Goal: Task Accomplishment & Management: Use online tool/utility

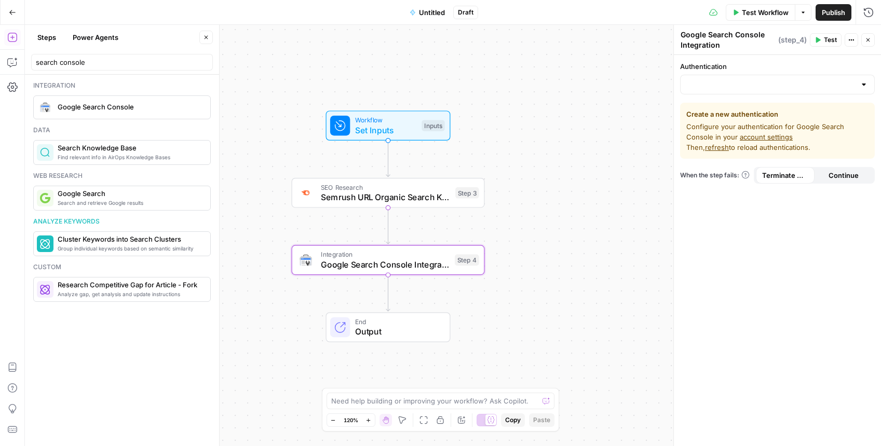
click at [437, 11] on span "Untitled" at bounding box center [432, 12] width 26 height 10
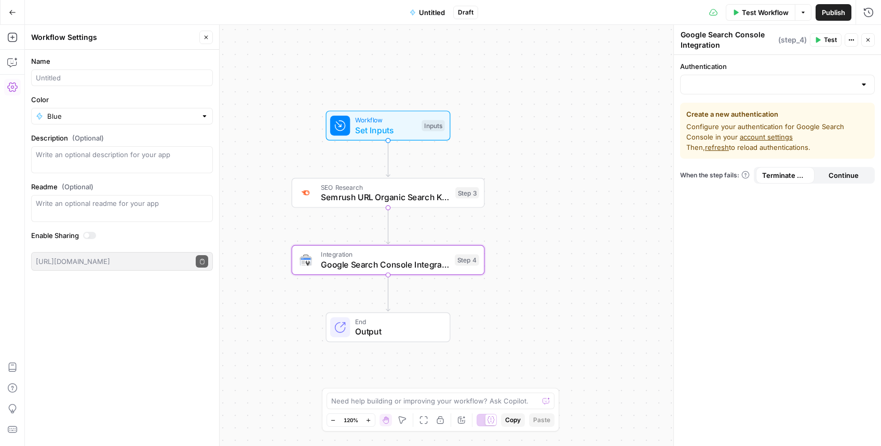
click at [16, 6] on button "Go Back" at bounding box center [12, 12] width 19 height 19
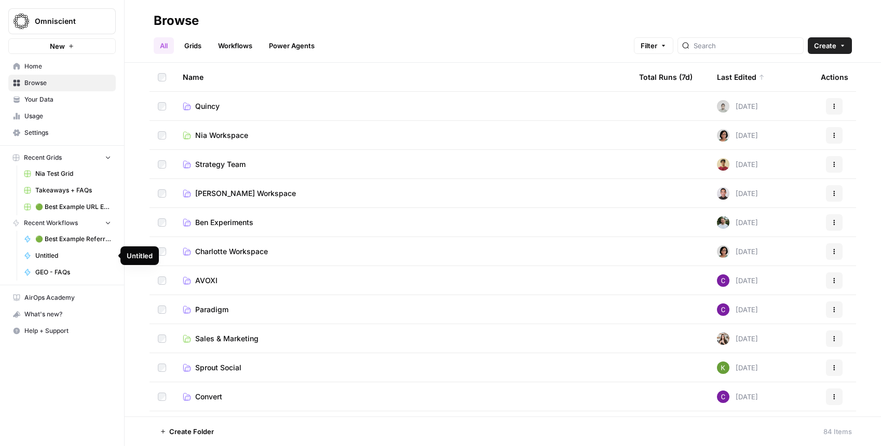
click at [91, 256] on span "Untitled" at bounding box center [73, 255] width 76 height 9
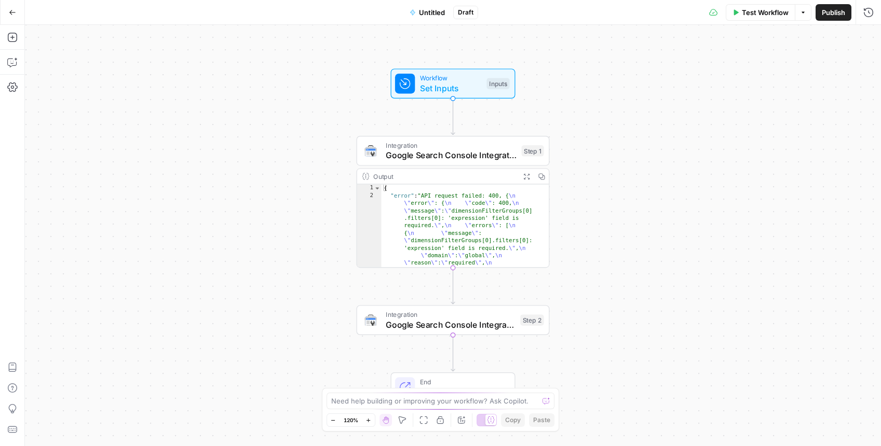
click at [10, 3] on button "Go Back" at bounding box center [12, 12] width 19 height 19
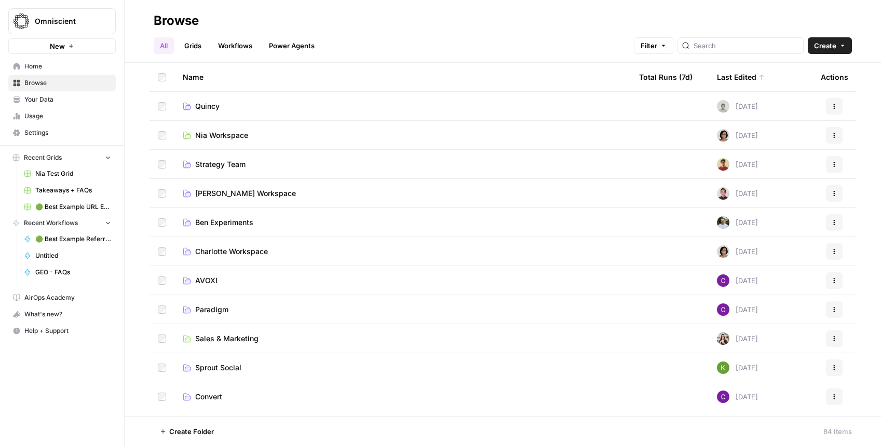
click at [49, 86] on span "Browse" at bounding box center [67, 82] width 87 height 9
click at [235, 48] on link "Workflows" at bounding box center [235, 45] width 47 height 17
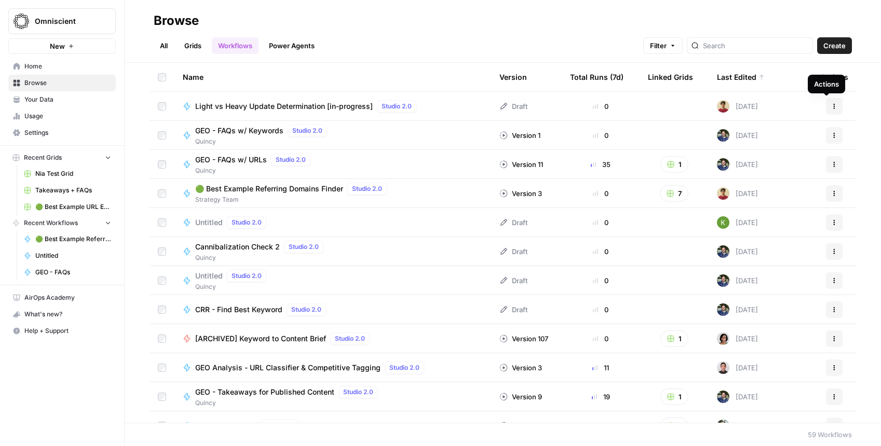
click at [831, 104] on icon "button" at bounding box center [834, 106] width 6 height 6
click at [316, 105] on span "Light vs Heavy Update Determination [in-progress]" at bounding box center [284, 106] width 178 height 10
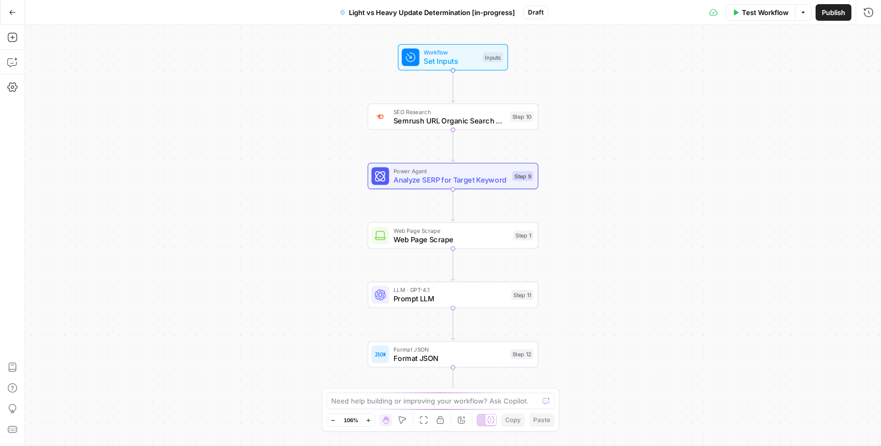
click at [409, 9] on span "Light vs Heavy Update Determination [in-progress]" at bounding box center [432, 12] width 166 height 10
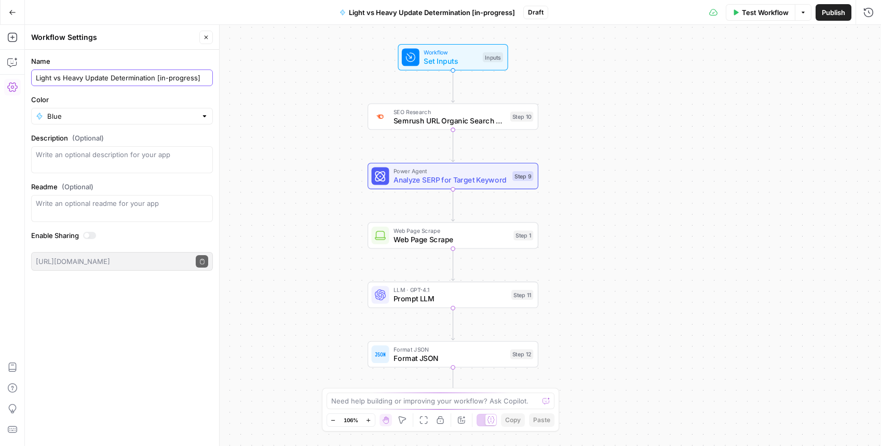
click at [90, 77] on input "Light vs Heavy Update Determination [in-progress]" at bounding box center [122, 78] width 172 height 10
click at [315, 86] on div "Workflow Set Inputs Inputs SEO Research Semrush URL Organic Search Keywords Ste…" at bounding box center [453, 236] width 856 height 422
click at [16, 8] on button "Go Back" at bounding box center [12, 12] width 19 height 19
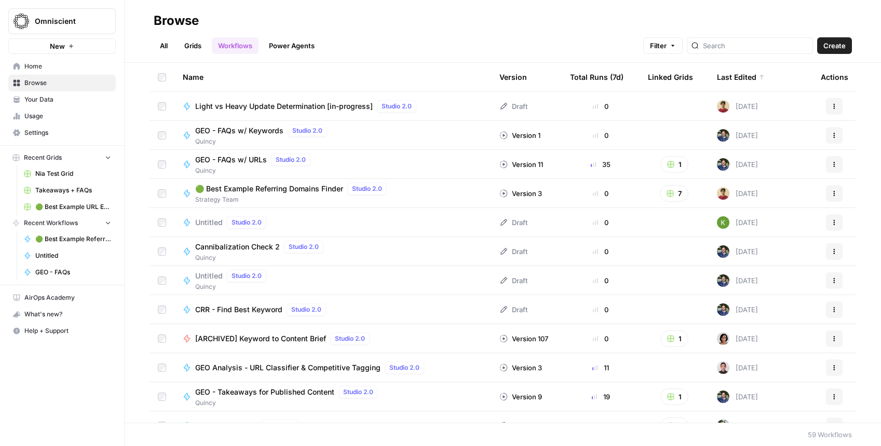
click at [238, 129] on span "GEO - FAQs w/ Keywords" at bounding box center [239, 131] width 88 height 10
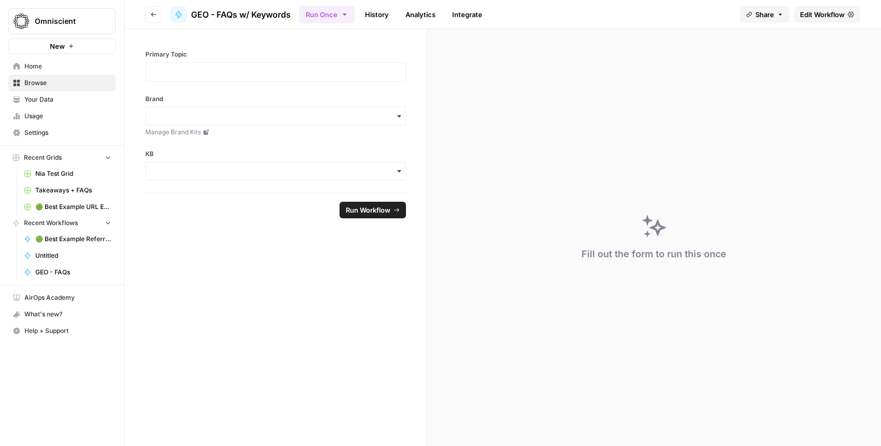
click at [823, 9] on span "Edit Workflow" at bounding box center [822, 14] width 45 height 10
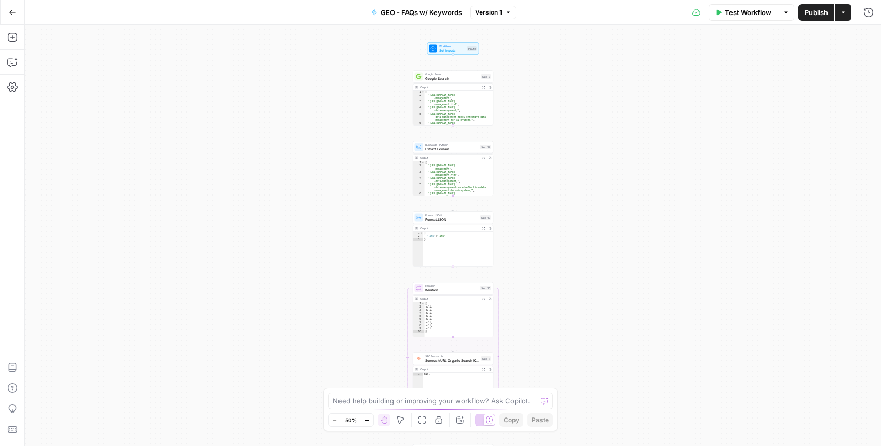
click at [365, 419] on icon "button" at bounding box center [367, 421] width 6 height 6
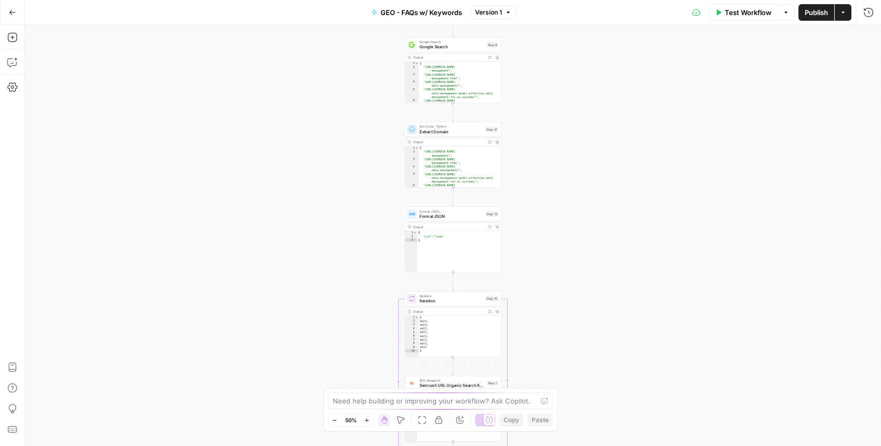
click at [365, 419] on icon "button" at bounding box center [367, 421] width 6 height 6
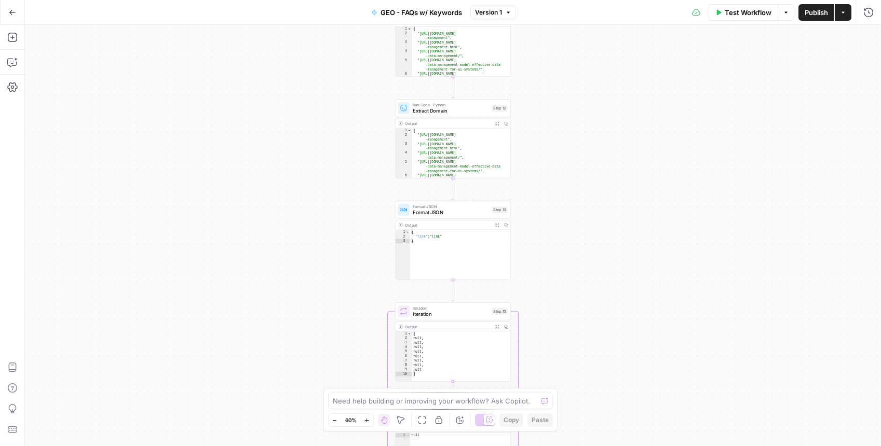
click at [365, 419] on icon "button" at bounding box center [367, 421] width 6 height 6
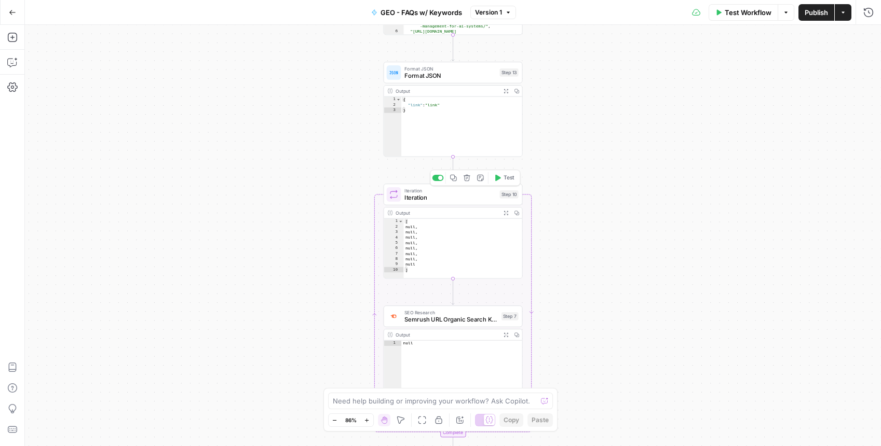
click at [435, 193] on span "Iteration" at bounding box center [449, 197] width 91 height 9
click at [727, 77] on div "step_12 . output" at bounding box center [777, 96] width 185 height 44
click at [863, 78] on icon "button" at bounding box center [863, 79] width 5 height 5
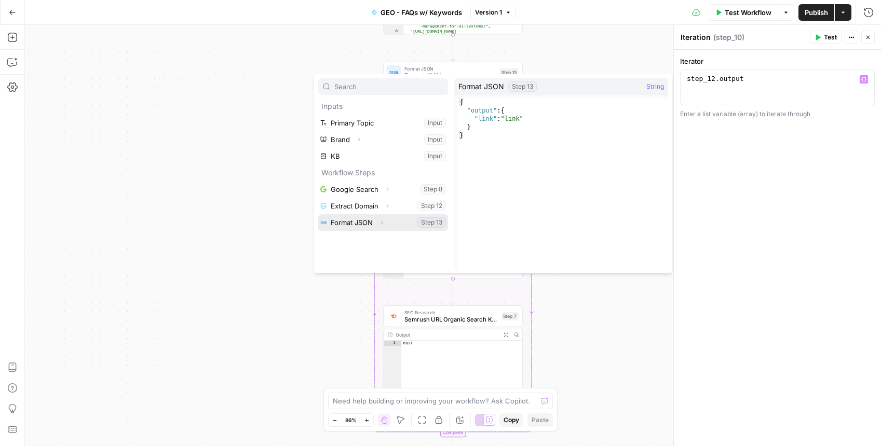
click at [358, 225] on button "Select variable Format JSON" at bounding box center [383, 222] width 130 height 17
type textarea "**********"
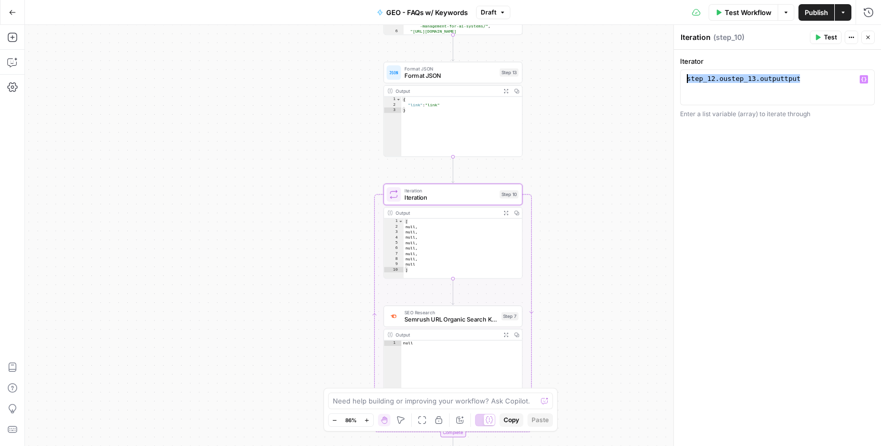
drag, startPoint x: 813, startPoint y: 74, endPoint x: 625, endPoint y: 76, distance: 189.0
click at [625, 76] on body "Omniscient New Home Browse Your Data Usage Settings Recent Grids Nia Test Grid …" at bounding box center [440, 223] width 881 height 446
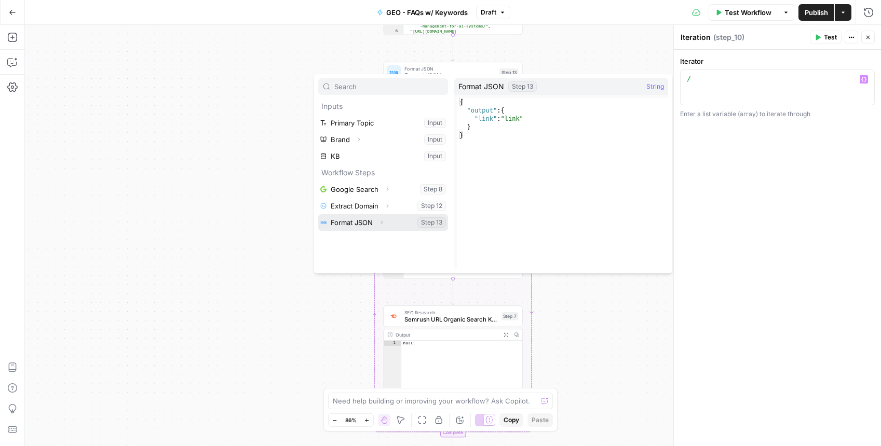
click at [342, 224] on button "Select variable Format JSON" at bounding box center [383, 222] width 130 height 17
type textarea "**********"
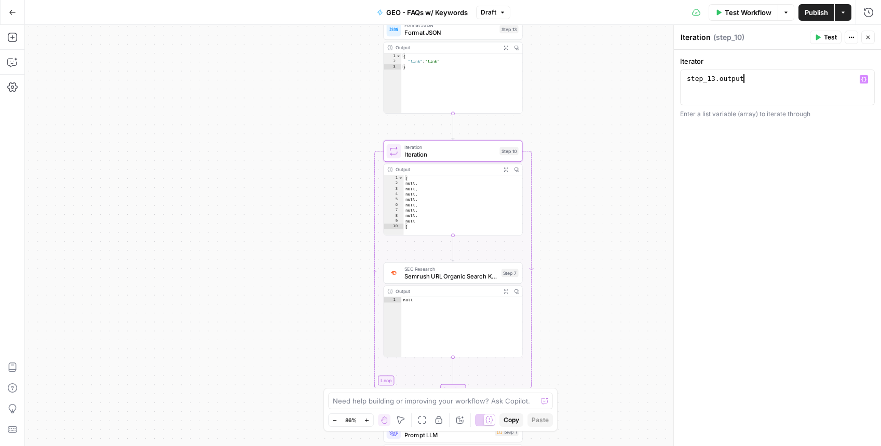
click at [456, 272] on span "Semrush URL Organic Search Keywords" at bounding box center [450, 276] width 93 height 9
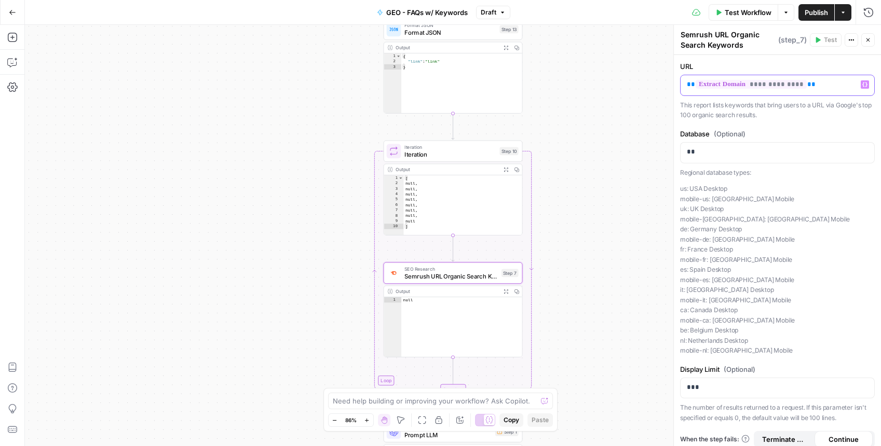
click at [821, 85] on p "**********" at bounding box center [777, 84] width 181 height 10
click at [819, 80] on p "**********" at bounding box center [773, 84] width 173 height 10
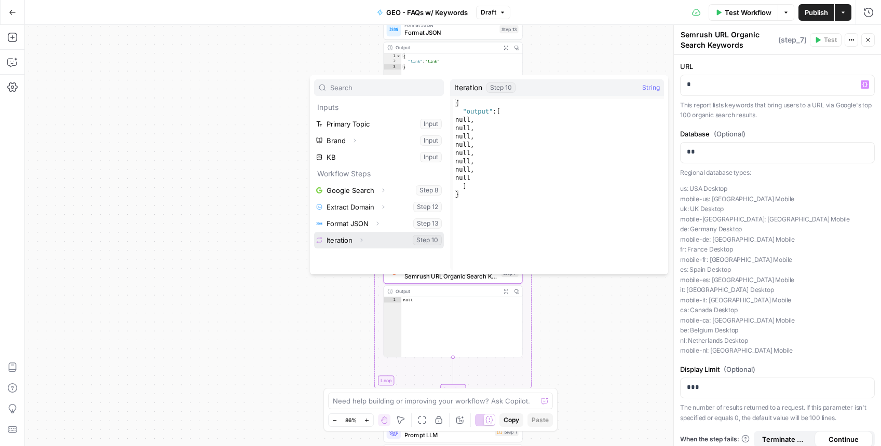
click at [377, 244] on button "Select variable Iteration" at bounding box center [379, 240] width 130 height 17
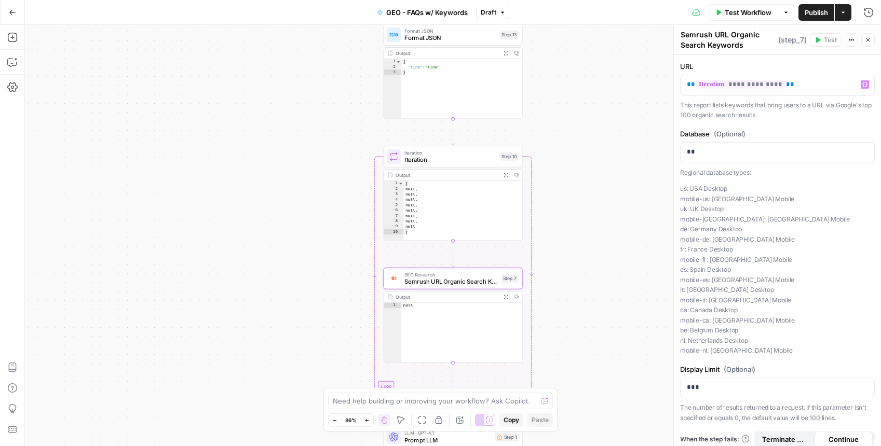
click at [741, 11] on span "Test Workflow" at bounding box center [748, 12] width 47 height 10
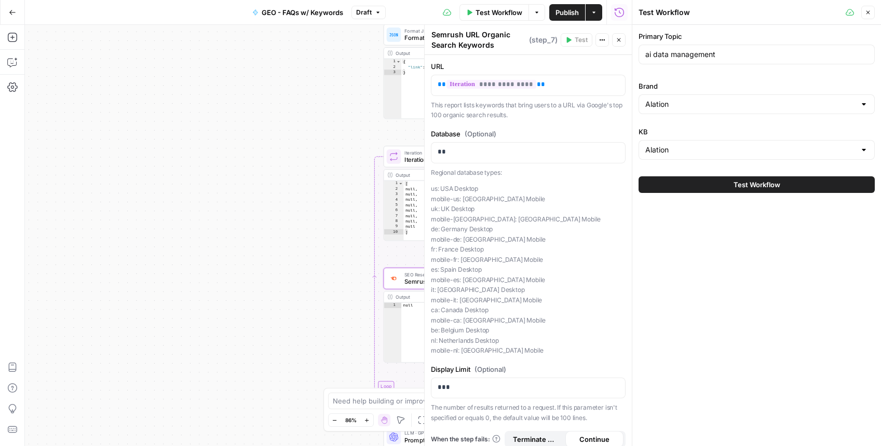
click at [713, 179] on button "Test Workflow" at bounding box center [757, 185] width 236 height 17
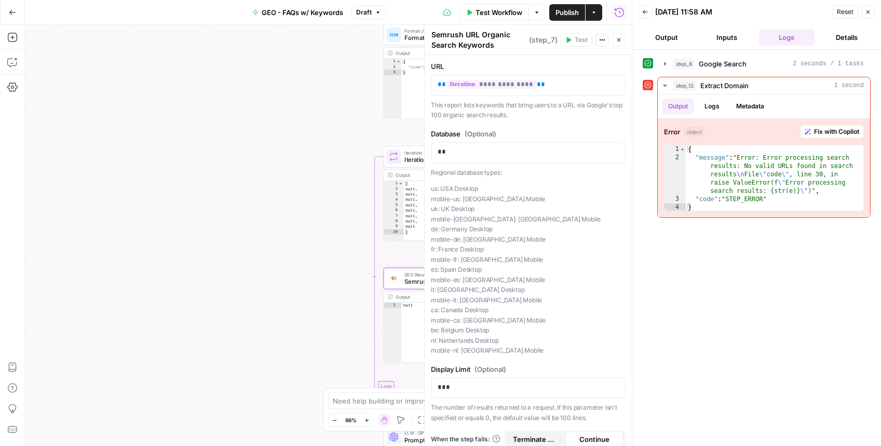
click at [324, 150] on div "Workflow Set Inputs Inputs Google Search Google Search Step 8 Output Expand Out…" at bounding box center [328, 236] width 607 height 422
click at [618, 39] on icon "button" at bounding box center [619, 40] width 6 height 6
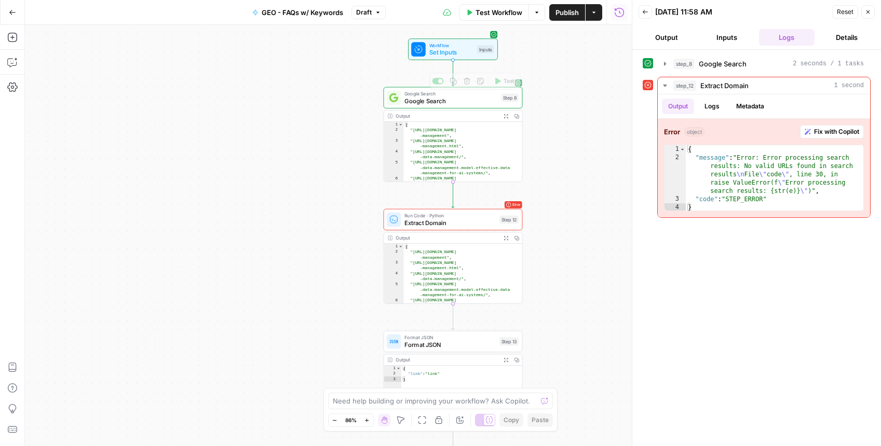
click at [474, 100] on span "Google Search" at bounding box center [450, 101] width 93 height 9
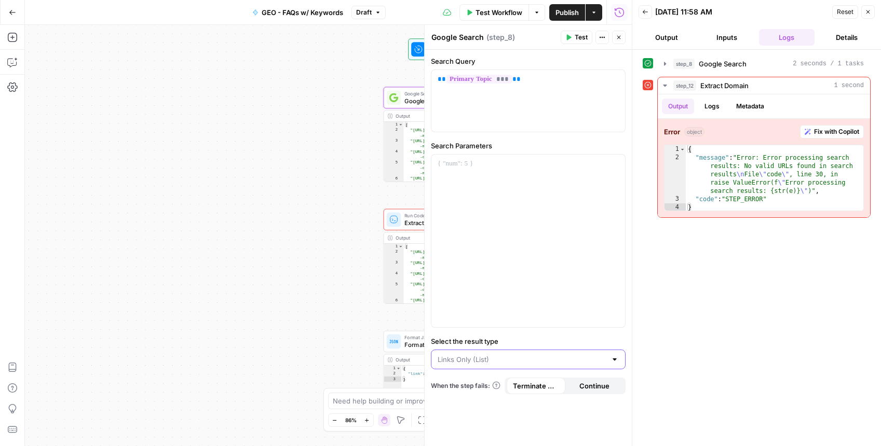
click at [529, 355] on input "Select the result type" at bounding box center [522, 360] width 169 height 10
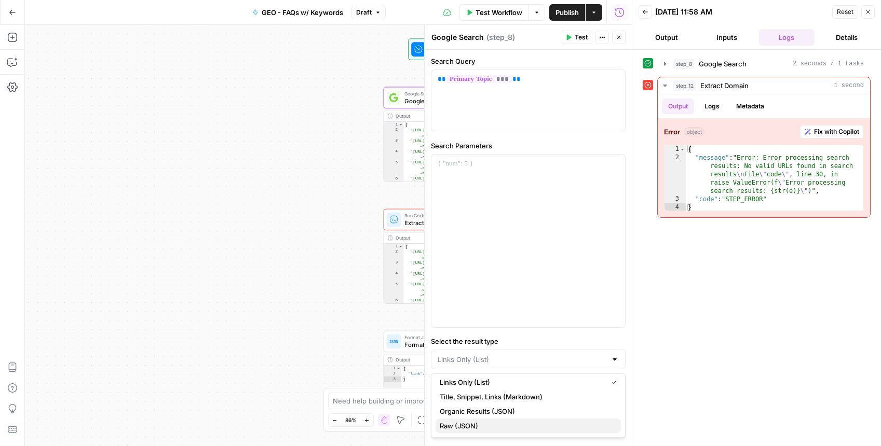
click at [463, 424] on span "Raw (JSON)" at bounding box center [526, 426] width 173 height 10
type input "Raw (JSON)"
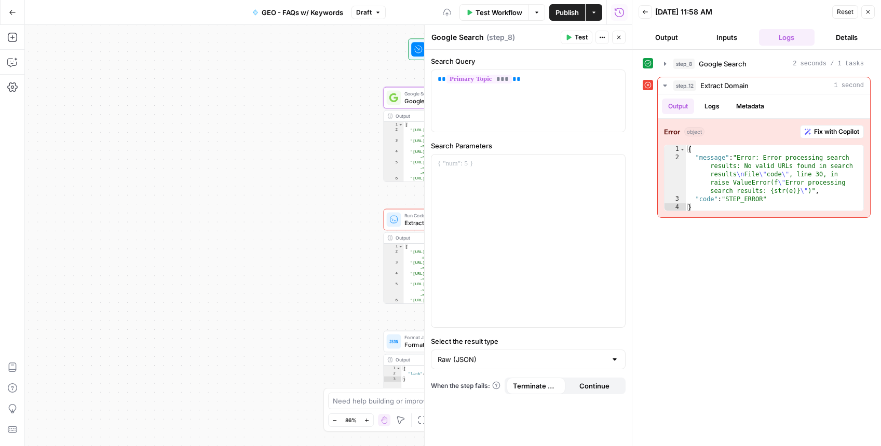
click at [321, 201] on div "Workflow Set Inputs Inputs Google Search Google Search Step 8 Output Expand Out…" at bounding box center [328, 236] width 607 height 422
click at [616, 36] on icon "button" at bounding box center [619, 37] width 6 height 6
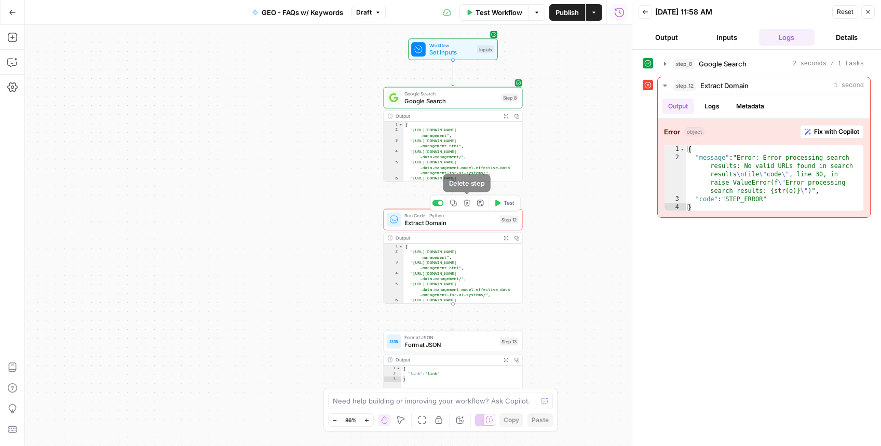
click at [471, 201] on button "Delete step" at bounding box center [466, 202] width 11 height 11
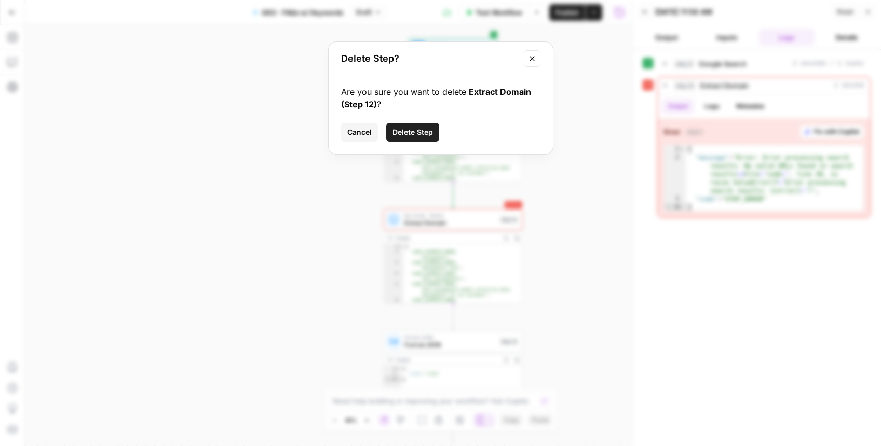
click at [406, 127] on span "Delete Step" at bounding box center [412, 132] width 40 height 10
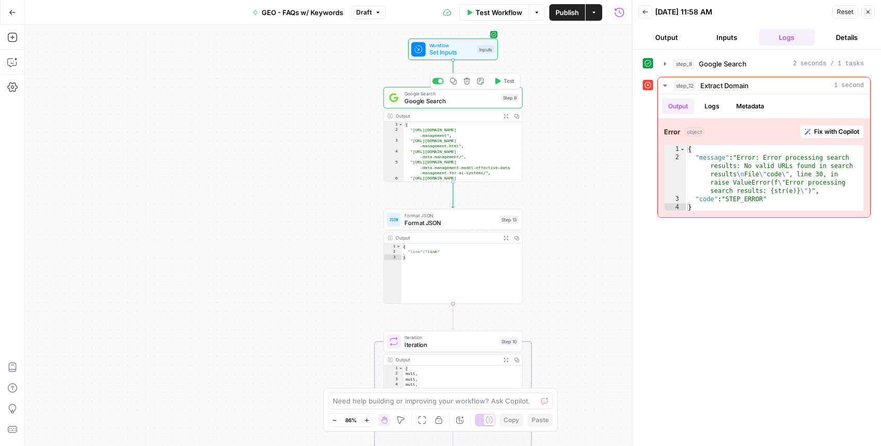
click at [497, 81] on icon "button" at bounding box center [498, 81] width 6 height 6
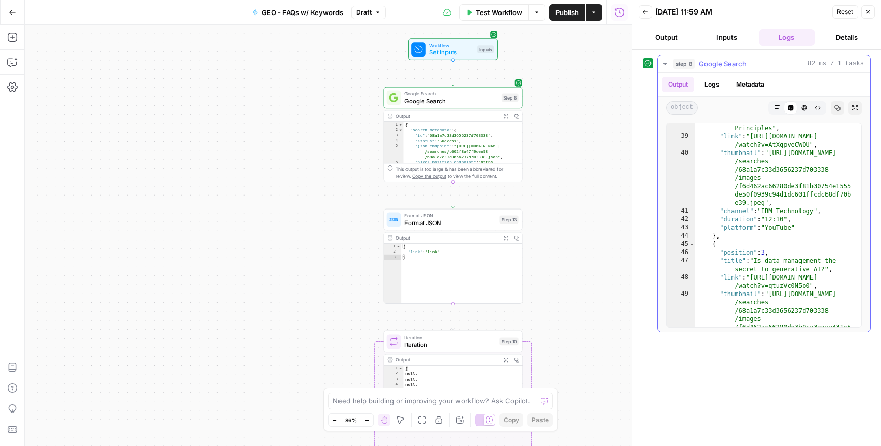
scroll to position [495, 0]
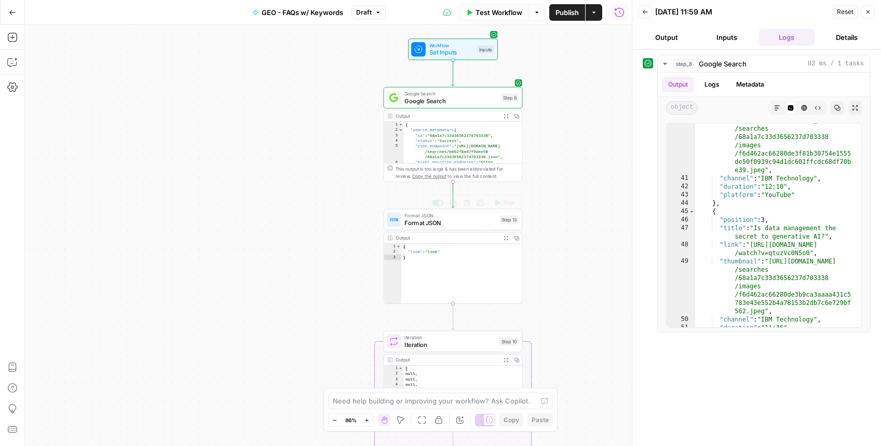
click at [462, 225] on span "Format JSON" at bounding box center [449, 223] width 91 height 9
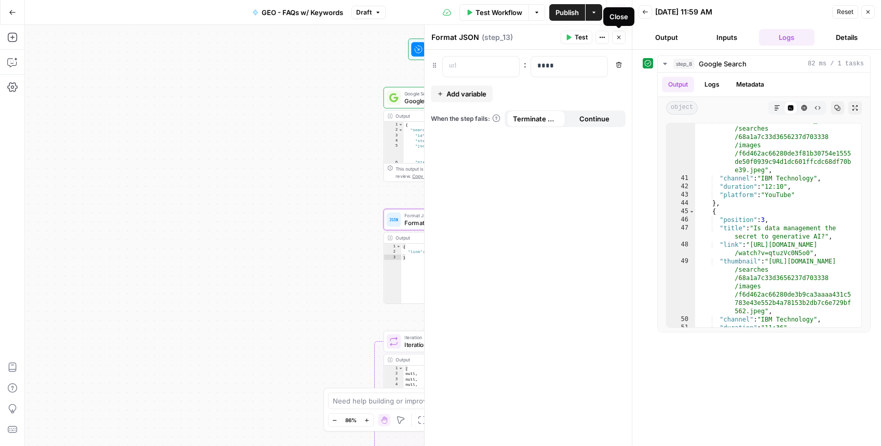
click at [620, 37] on icon "button" at bounding box center [619, 37] width 6 height 6
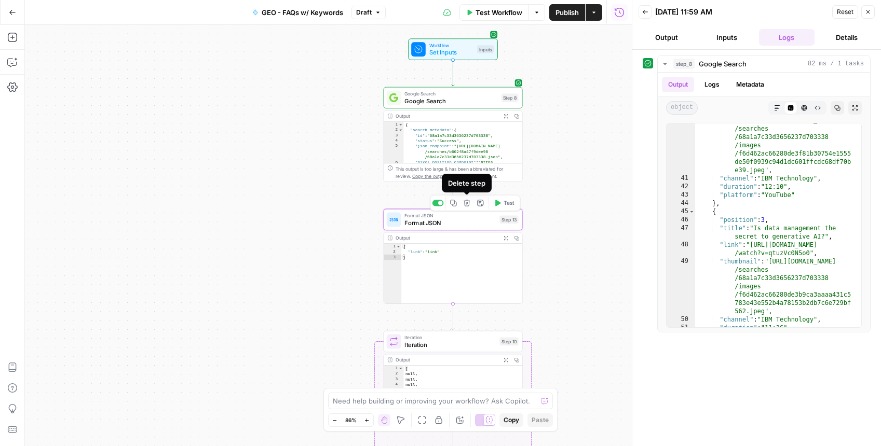
click at [467, 202] on icon "button" at bounding box center [467, 203] width 7 height 7
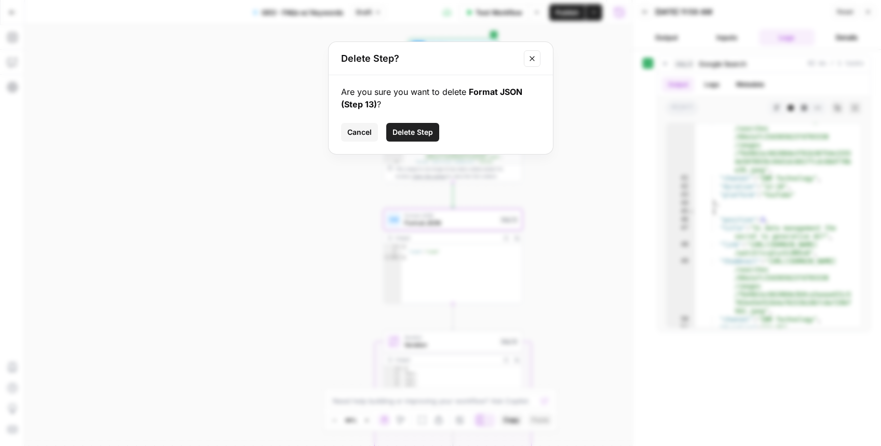
click at [409, 135] on span "Delete Step" at bounding box center [412, 132] width 40 height 10
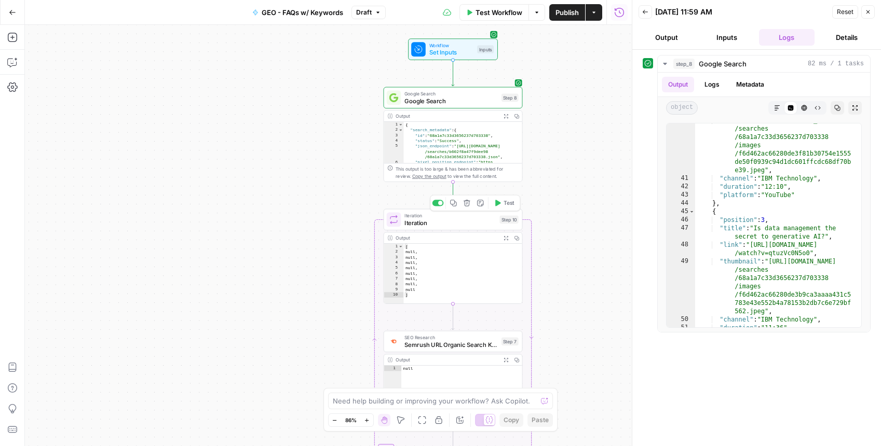
click at [445, 225] on span "Iteration" at bounding box center [449, 223] width 91 height 9
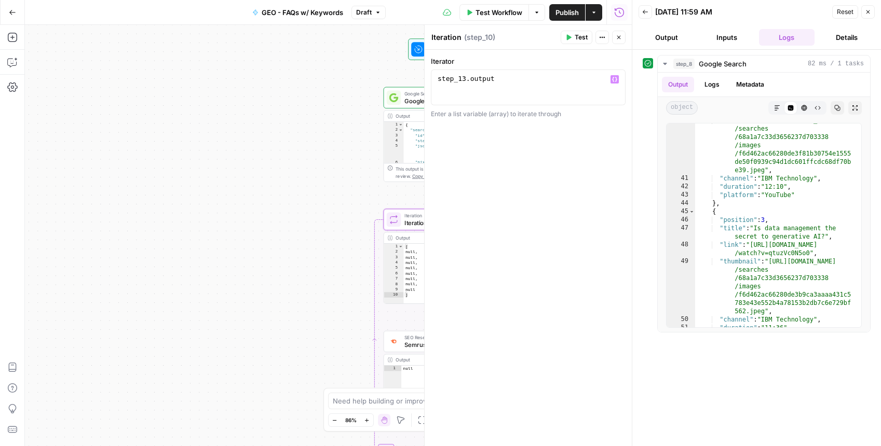
click at [509, 83] on div "step_13 . output" at bounding box center [528, 96] width 185 height 44
click at [484, 77] on div "step_13 . output" at bounding box center [528, 96] width 185 height 44
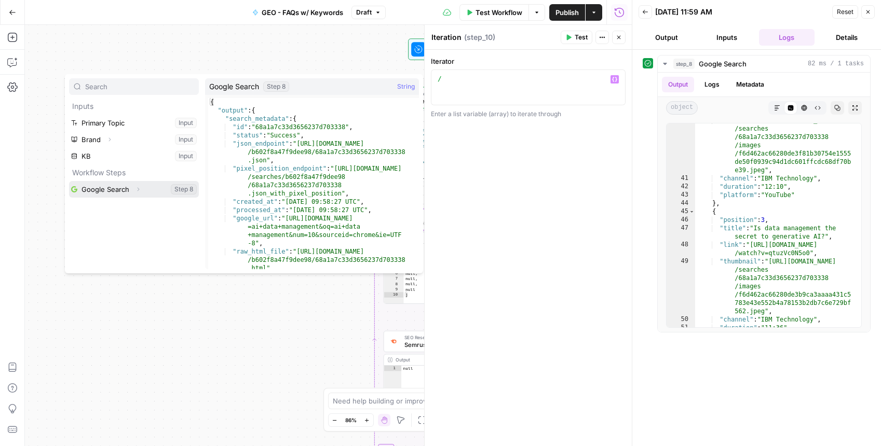
click at [138, 191] on icon "button" at bounding box center [138, 189] width 6 height 6
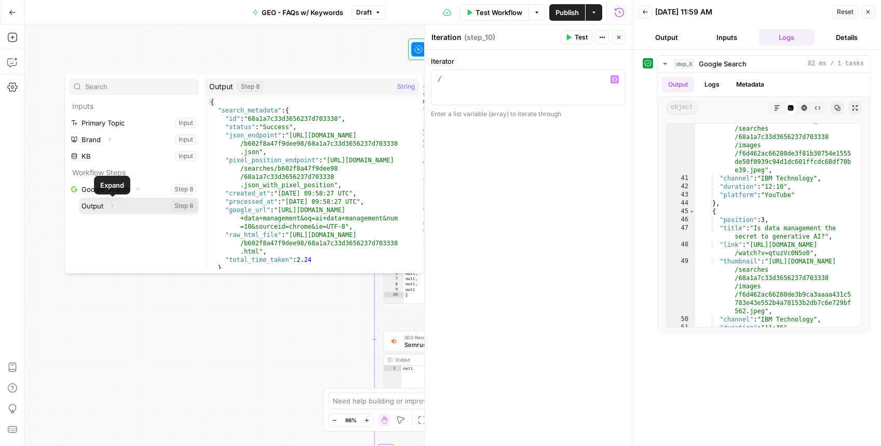
click at [113, 207] on icon "button" at bounding box center [112, 206] width 6 height 6
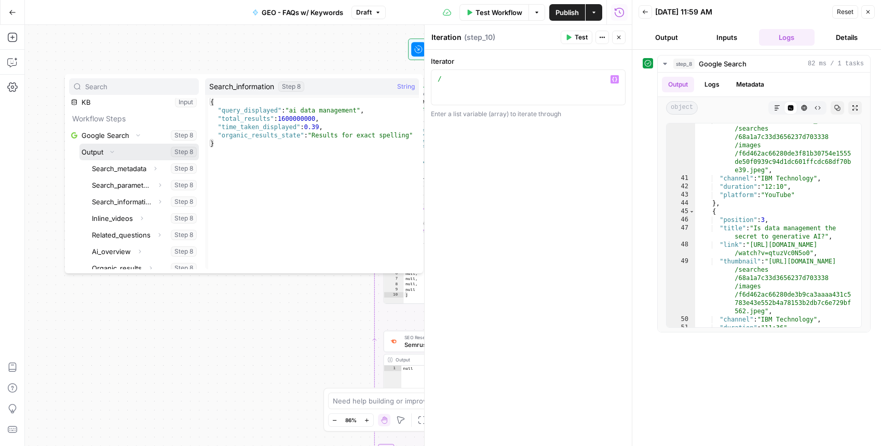
scroll to position [108, 0]
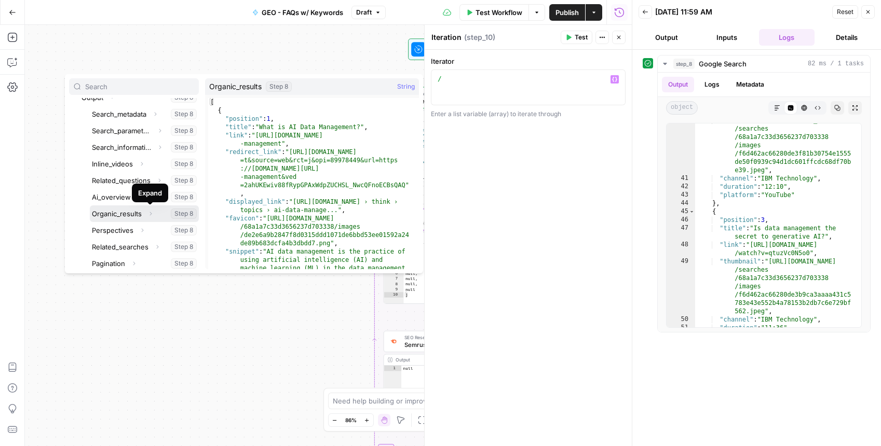
click at [151, 213] on icon "button" at bounding box center [151, 214] width 2 height 4
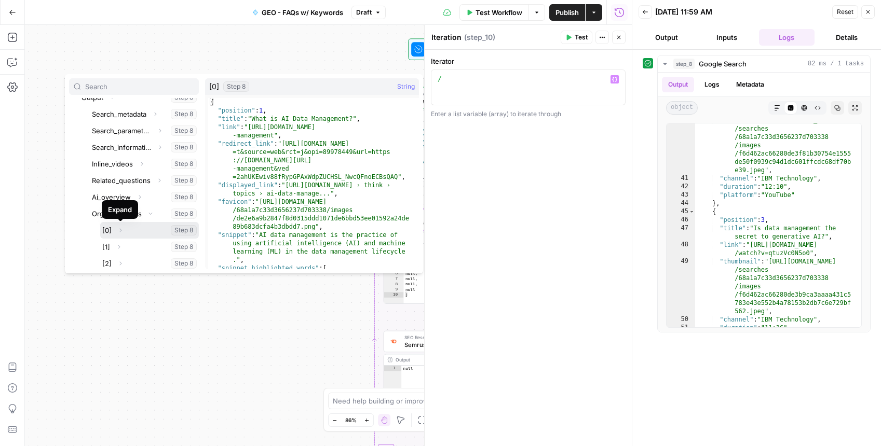
click at [120, 230] on icon "button" at bounding box center [120, 230] width 6 height 6
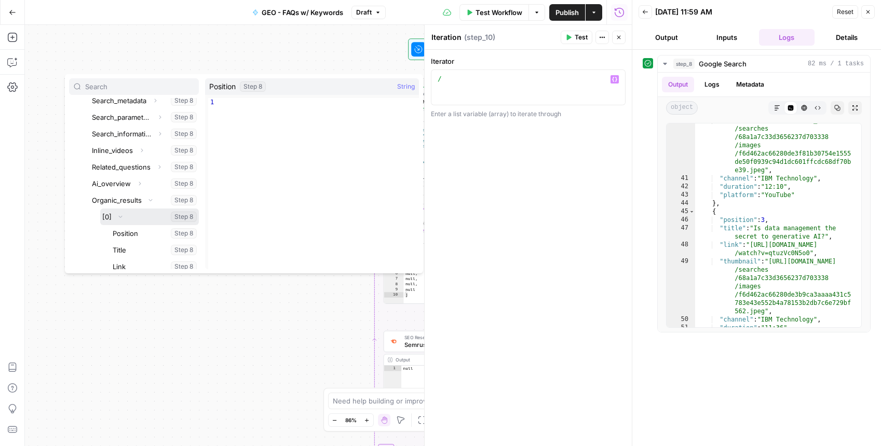
scroll to position [135, 0]
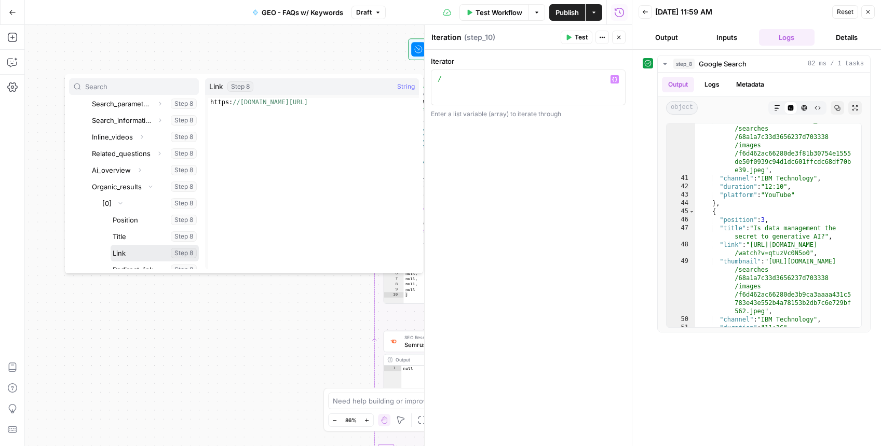
click at [127, 249] on button "Select variable Link" at bounding box center [155, 253] width 88 height 17
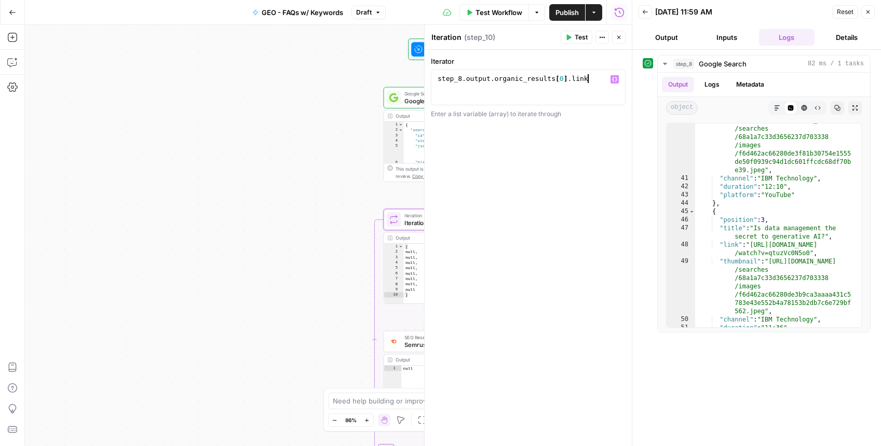
click at [485, 76] on div "step_8 . output . organic_results [ 0 ] . link" at bounding box center [528, 96] width 185 height 44
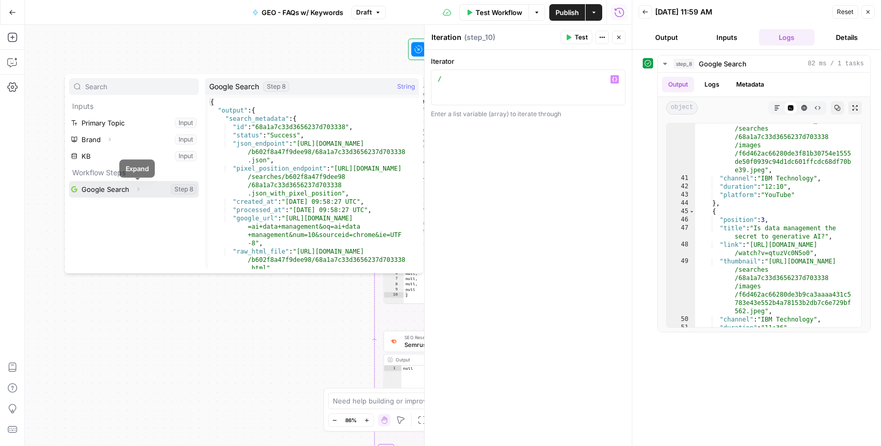
click at [139, 187] on icon "button" at bounding box center [138, 189] width 6 height 6
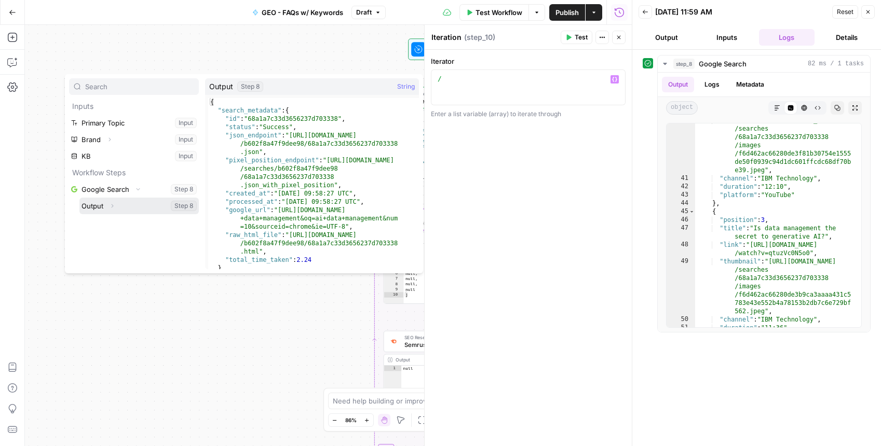
click at [112, 207] on icon "button" at bounding box center [112, 206] width 6 height 6
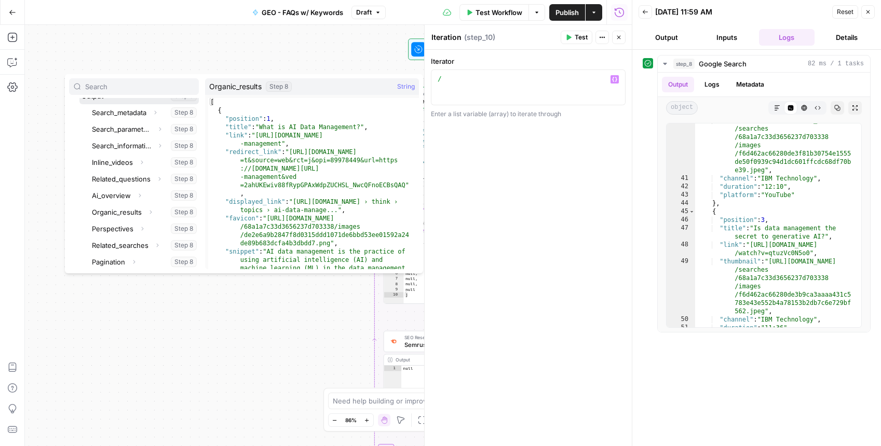
scroll to position [128, 0]
click at [150, 195] on icon "button" at bounding box center [150, 195] width 6 height 6
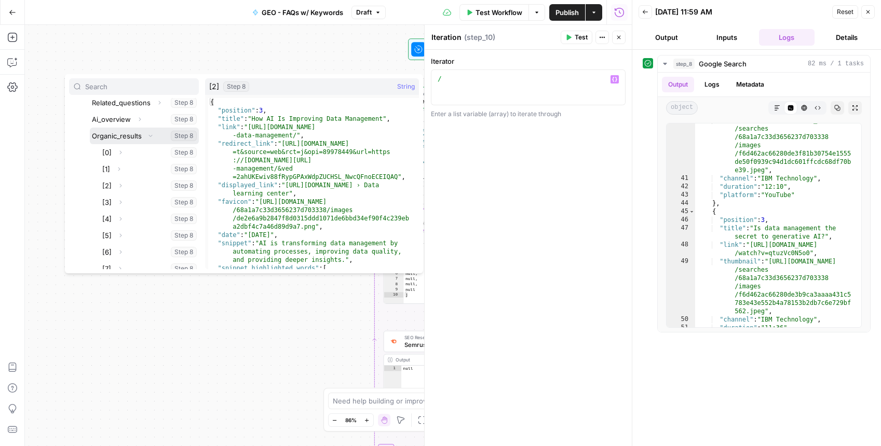
scroll to position [180, 0]
click at [120, 159] on icon "button" at bounding box center [120, 159] width 6 height 6
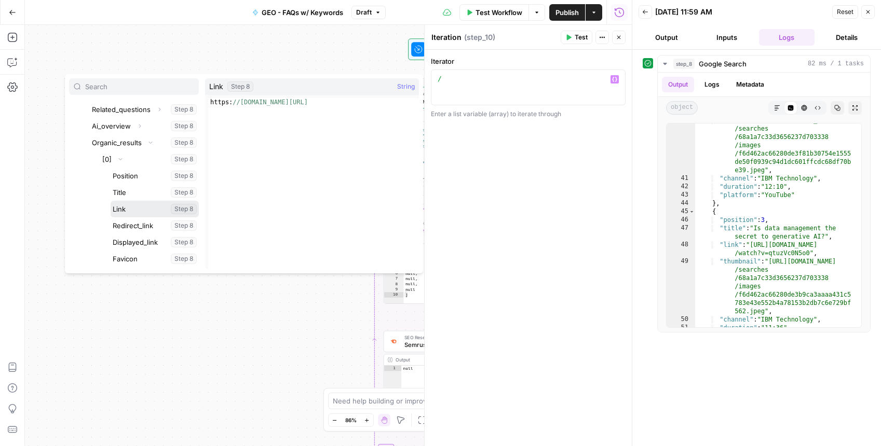
click at [134, 208] on button "Select variable Link" at bounding box center [155, 209] width 88 height 17
type textarea "**********"
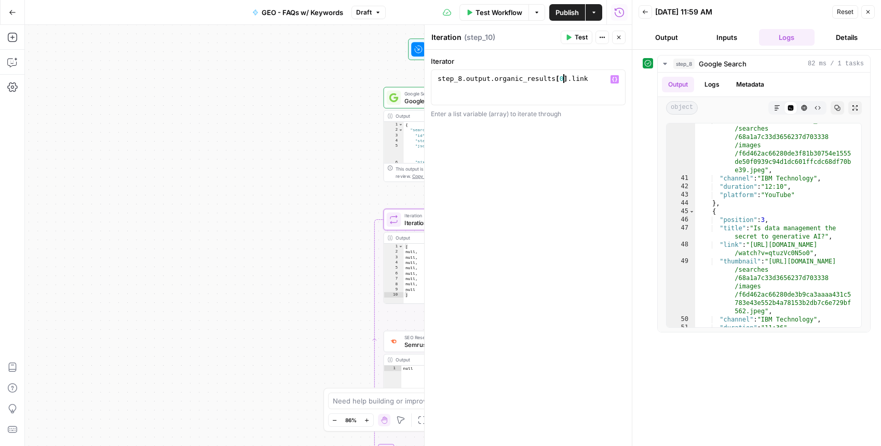
click at [562, 80] on div "step_8 . output . organic_results [ 0 ] . link" at bounding box center [528, 96] width 185 height 44
click at [573, 32] on button "Test" at bounding box center [577, 37] width 32 height 13
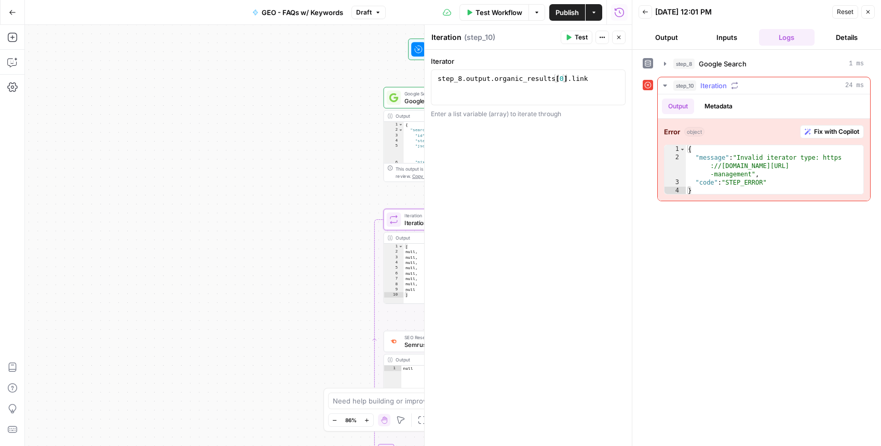
click at [835, 130] on span "Fix with Copilot" at bounding box center [836, 131] width 45 height 9
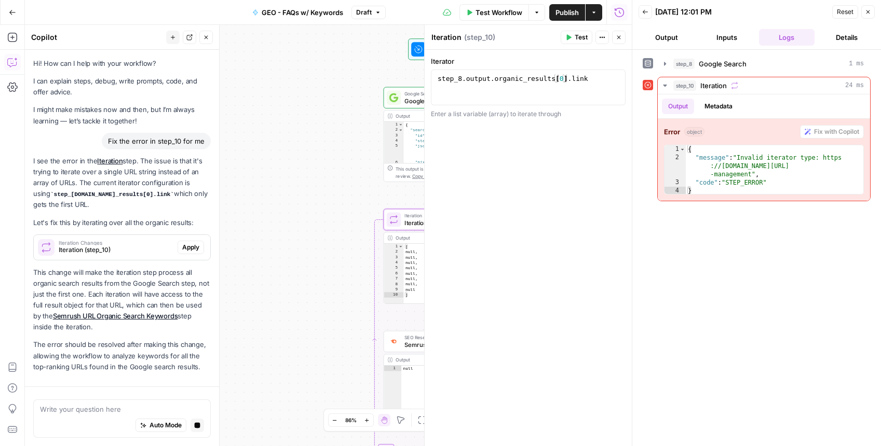
scroll to position [24, 0]
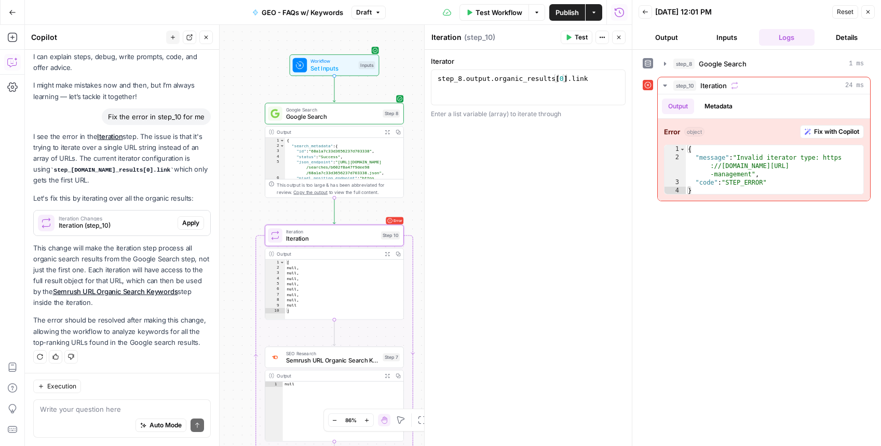
click at [187, 224] on span "Apply" at bounding box center [190, 223] width 17 height 9
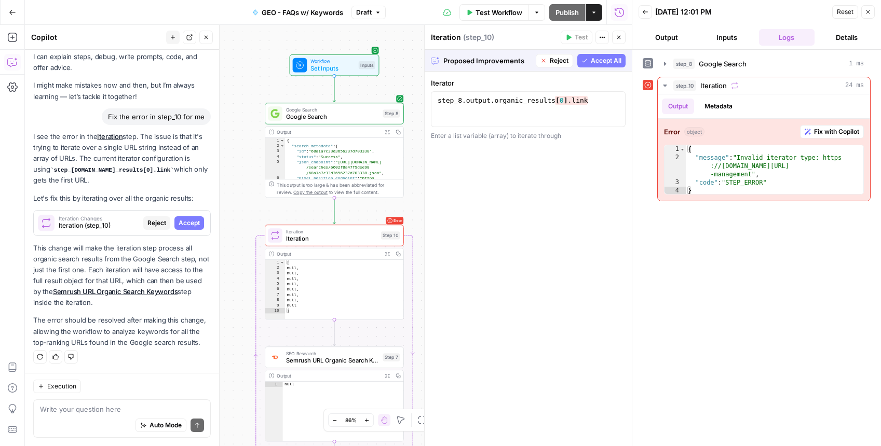
click at [602, 58] on span "Accept All" at bounding box center [606, 60] width 31 height 9
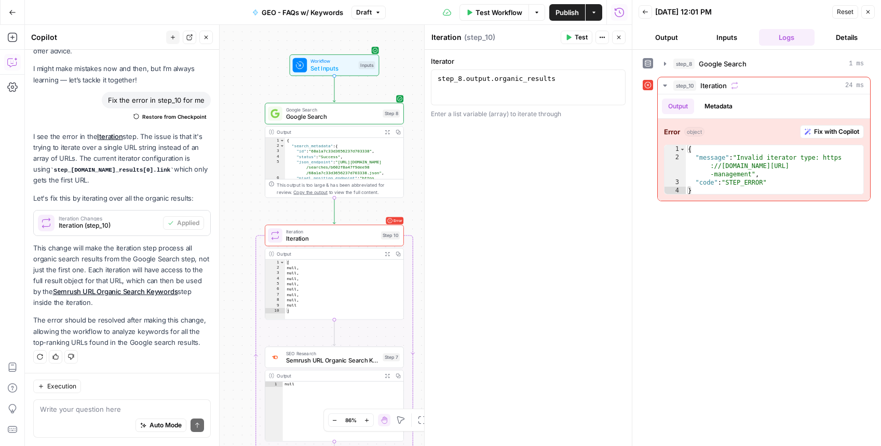
click at [570, 39] on icon "button" at bounding box center [568, 37] width 6 height 6
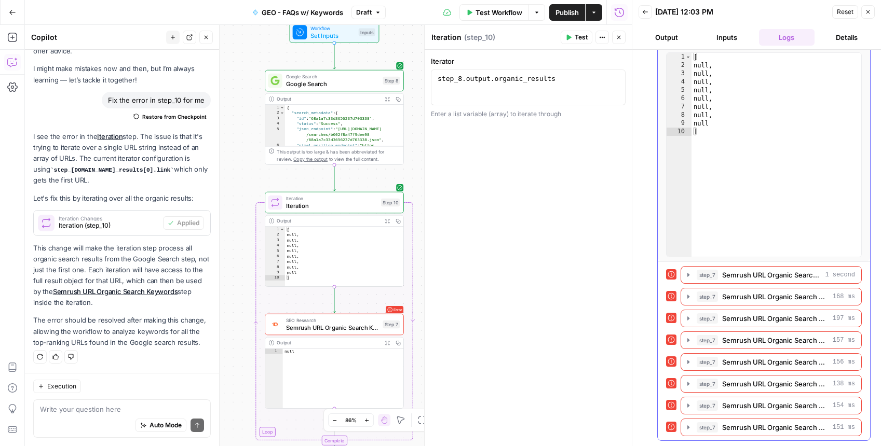
scroll to position [0, 0]
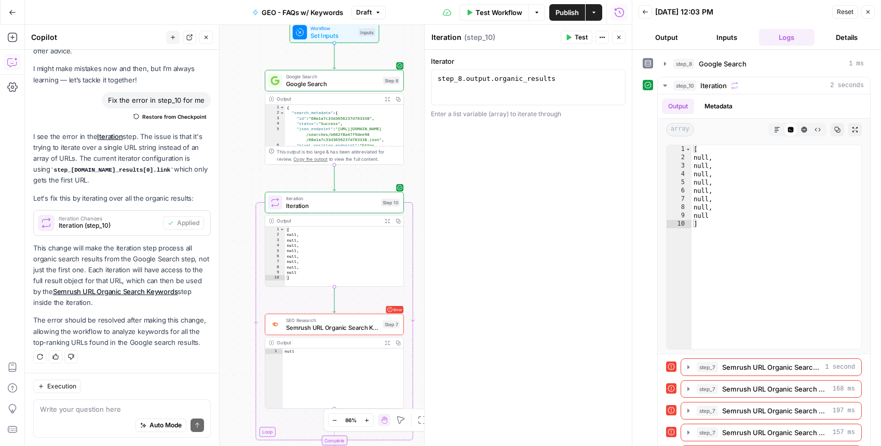
click at [728, 45] on button "Inputs" at bounding box center [727, 37] width 56 height 17
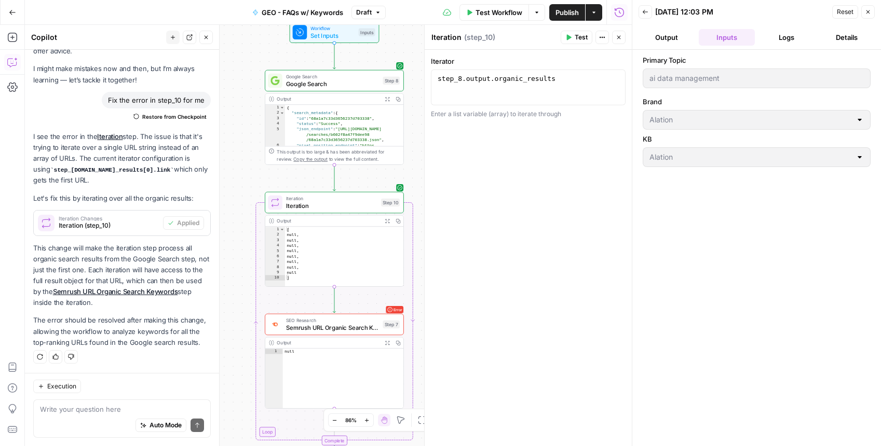
click at [775, 38] on button "Logs" at bounding box center [787, 37] width 56 height 17
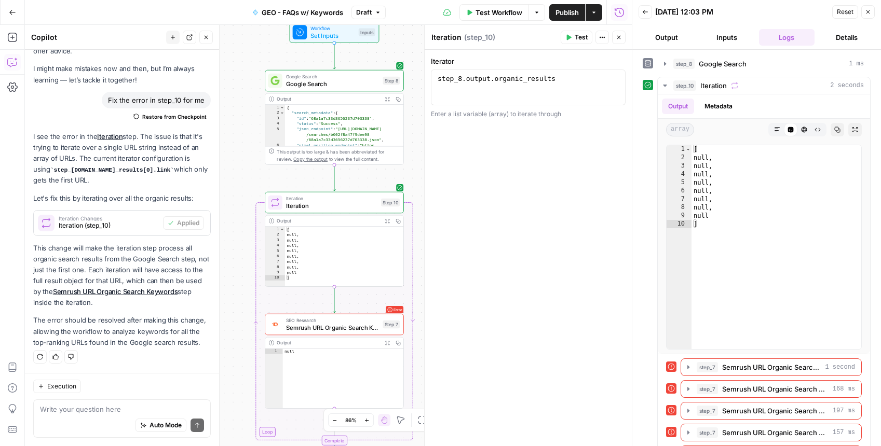
type textarea "*****"
click at [331, 260] on div "[ null , null , null , null , null , null , null , null ]" at bounding box center [344, 262] width 118 height 71
click at [781, 370] on span "Semrush URL Organic Search Keywords" at bounding box center [771, 367] width 99 height 10
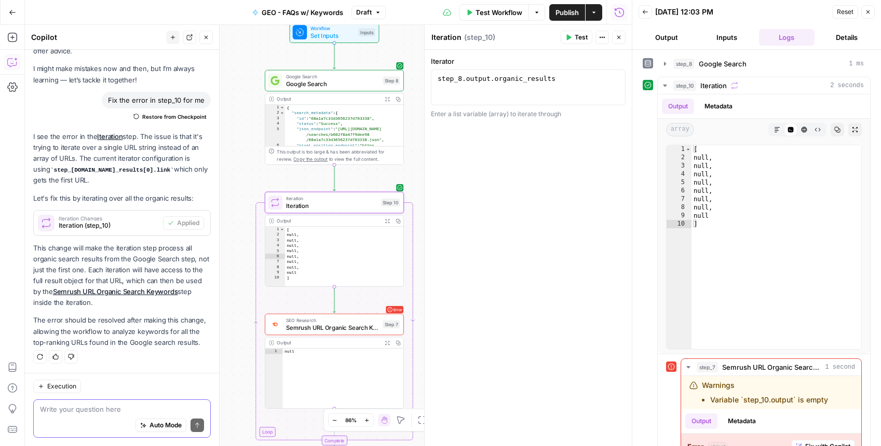
click at [66, 405] on textarea at bounding box center [122, 409] width 164 height 10
type textarea "s"
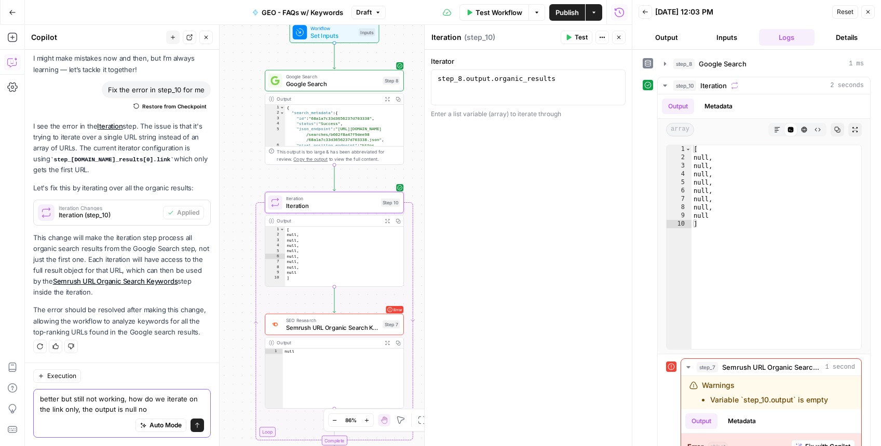
type textarea "better but still not working, how do we iterate on the link only, the output is…"
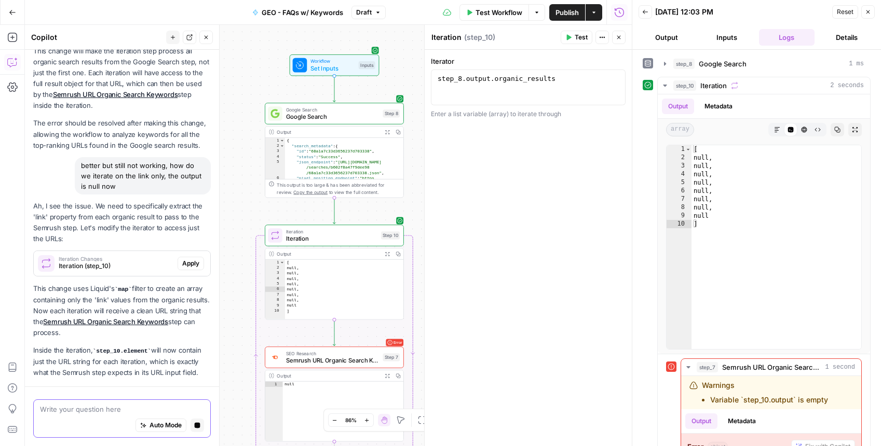
scroll to position [279, 0]
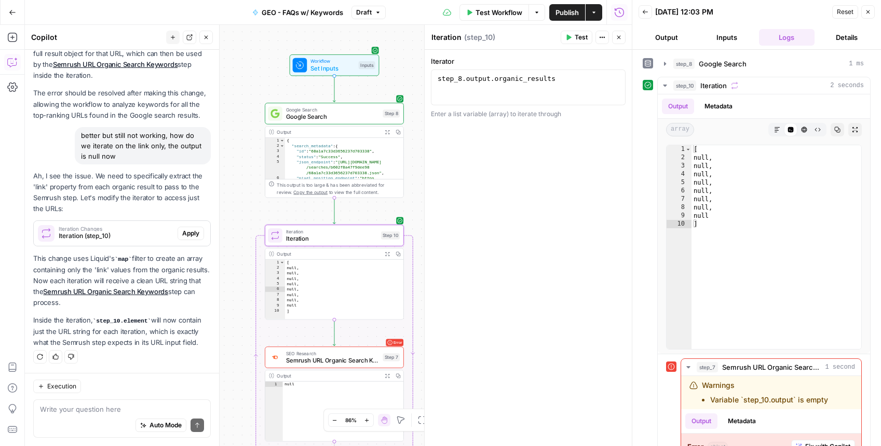
click at [183, 229] on span "Apply" at bounding box center [190, 233] width 17 height 9
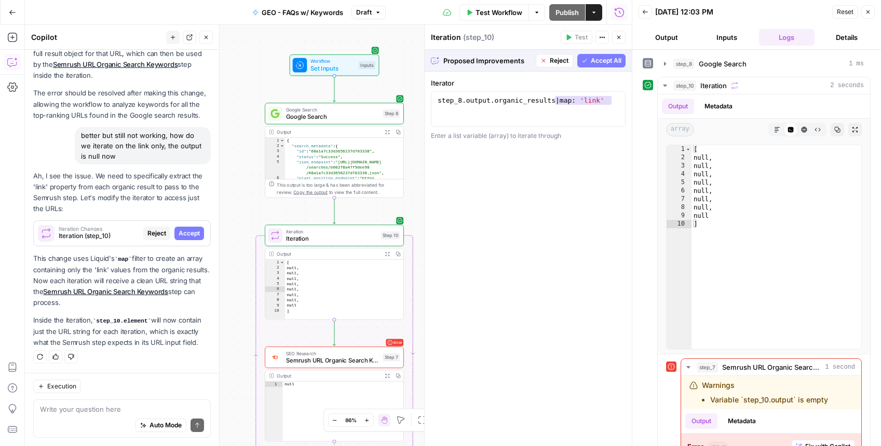
click at [602, 60] on span "Accept All" at bounding box center [606, 60] width 31 height 9
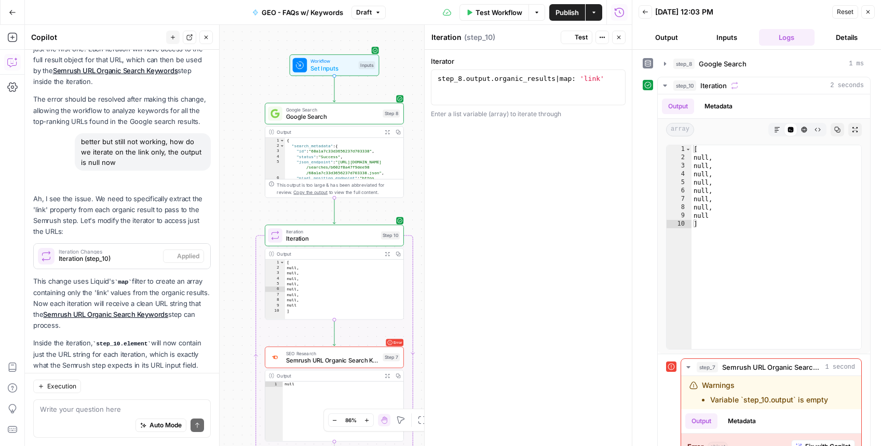
scroll to position [295, 0]
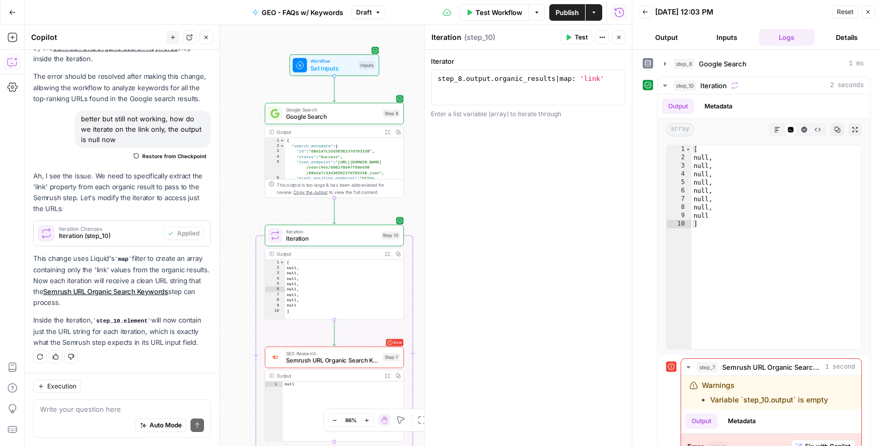
click at [571, 36] on icon "button" at bounding box center [568, 37] width 6 height 6
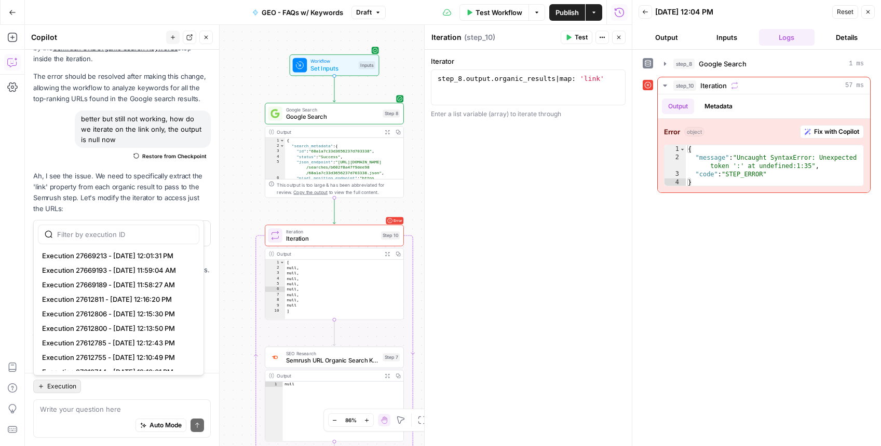
click at [66, 392] on button "Execution" at bounding box center [57, 386] width 48 height 13
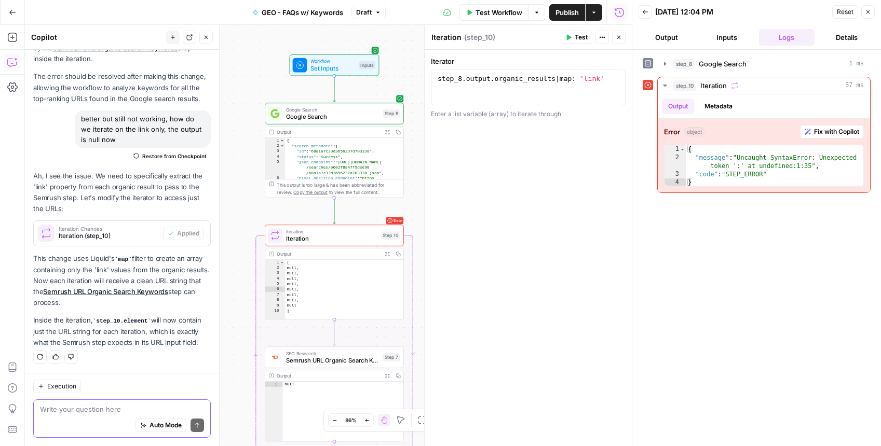
click at [77, 410] on textarea at bounding box center [122, 409] width 164 height 10
type textarea "didnt work"
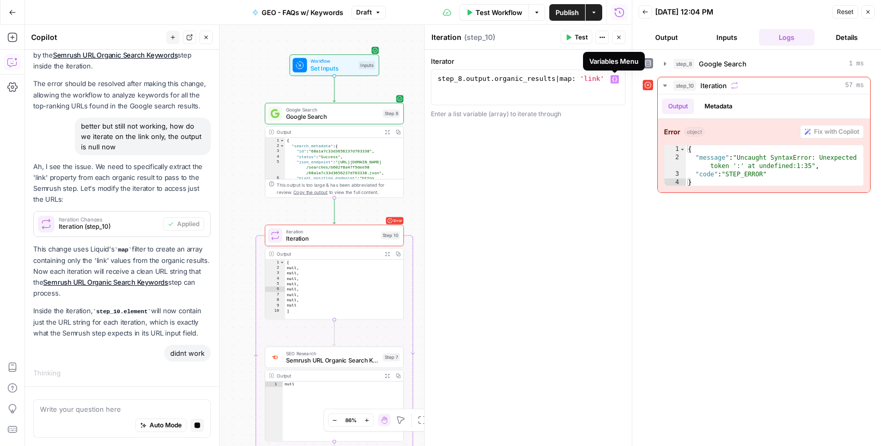
click at [615, 78] on icon "button" at bounding box center [614, 79] width 5 height 5
type textarea "**********"
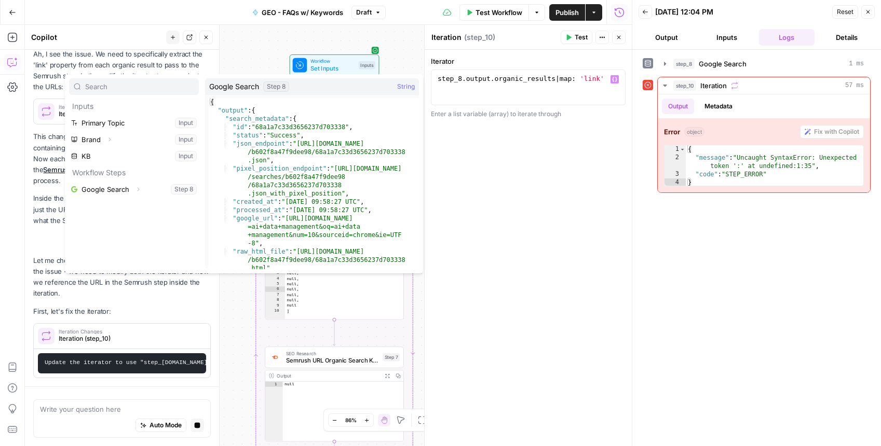
click at [589, 125] on div "**********" at bounding box center [528, 248] width 207 height 397
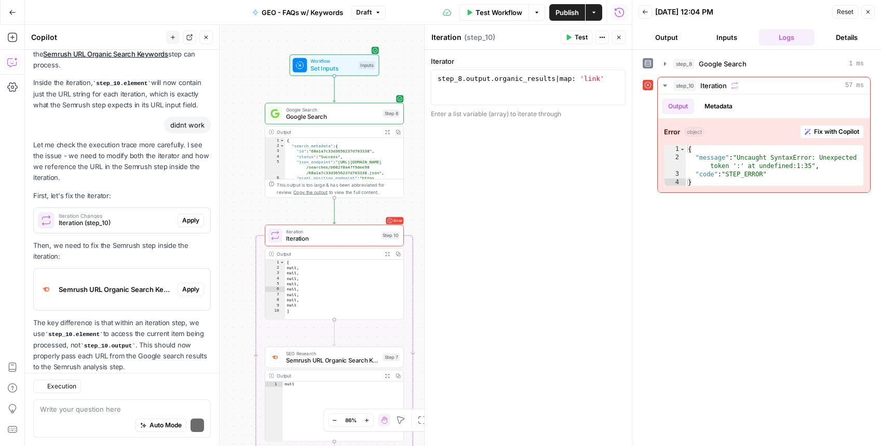
scroll to position [586, 0]
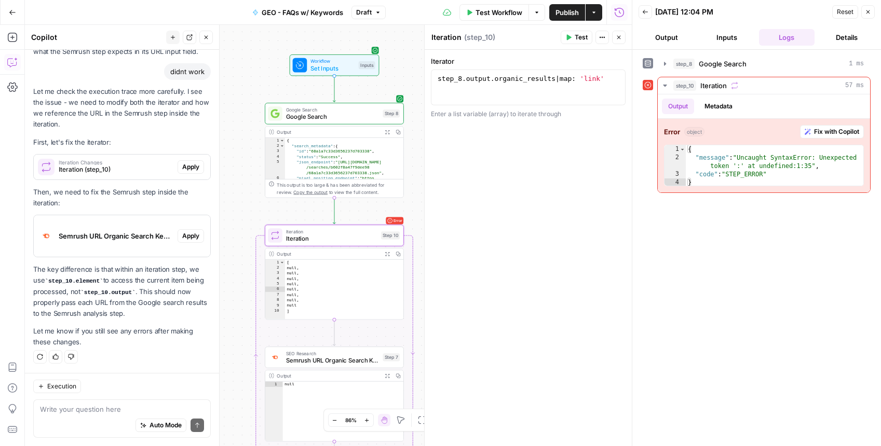
click at [188, 167] on span "Apply" at bounding box center [190, 166] width 17 height 9
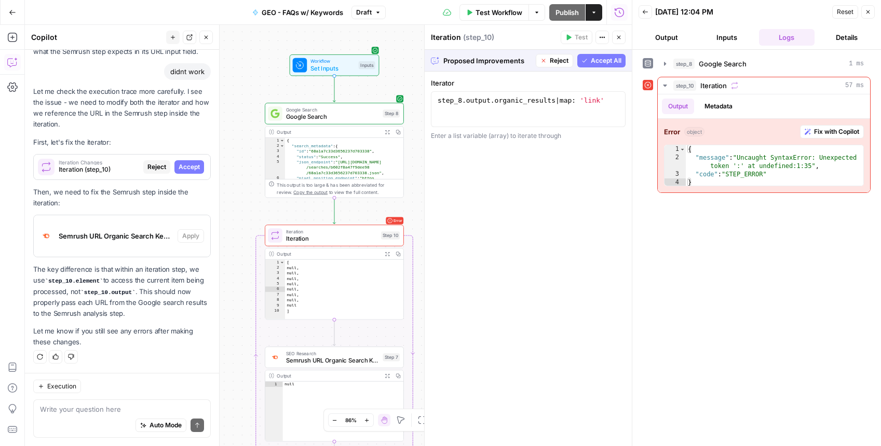
click at [603, 59] on span "Accept All" at bounding box center [606, 60] width 31 height 9
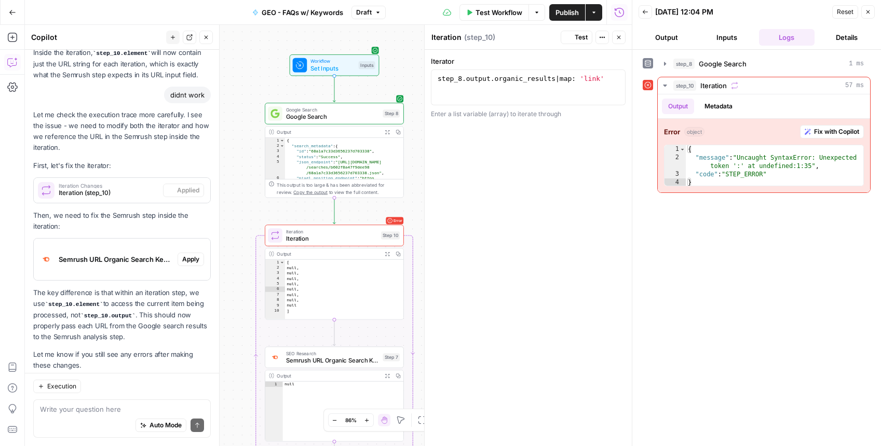
scroll to position [586, 0]
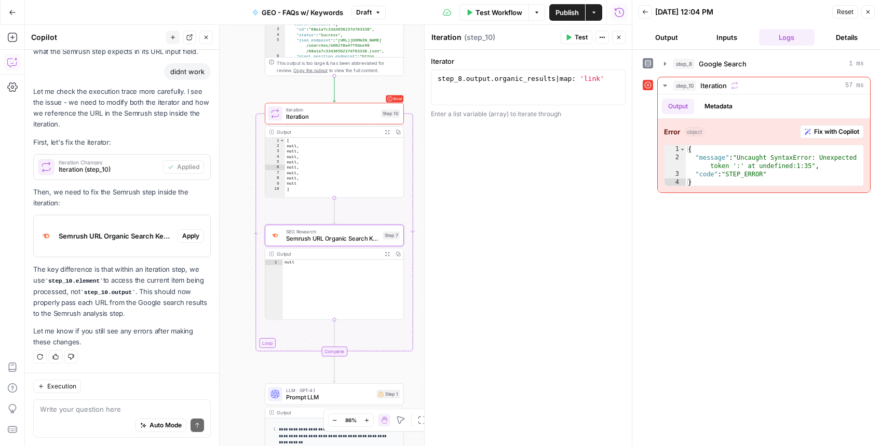
click at [182, 238] on span "Apply" at bounding box center [190, 236] width 17 height 9
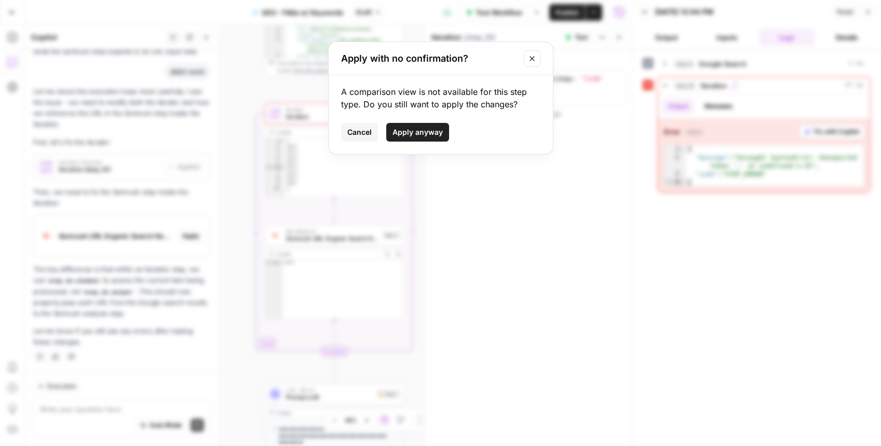
click at [414, 128] on span "Apply anyway" at bounding box center [417, 132] width 50 height 10
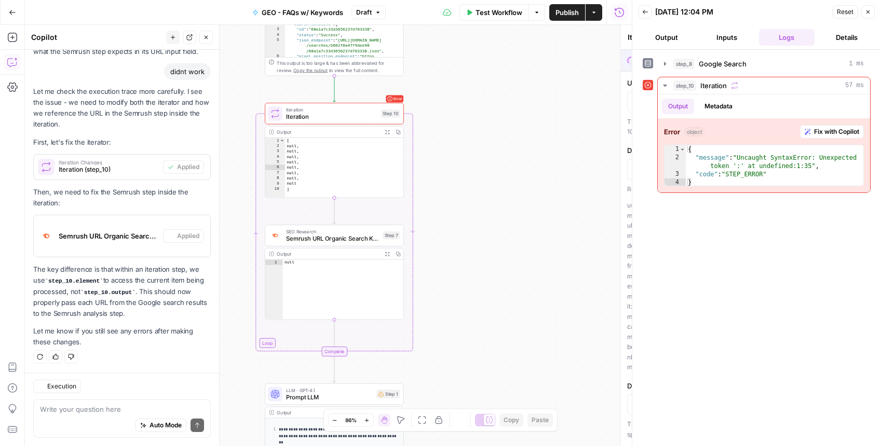
type textarea "Semrush URL Organic Search Keywords"
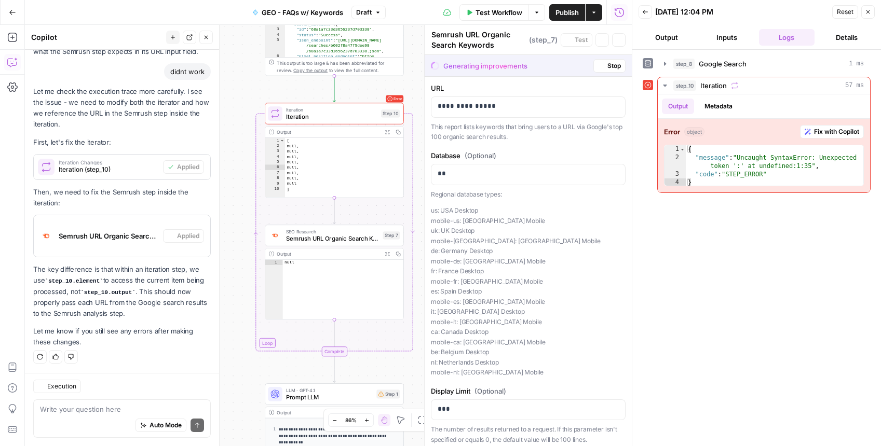
scroll to position [603, 0]
click at [525, 113] on div "**********" at bounding box center [528, 107] width 194 height 20
click at [607, 68] on span "Stop" at bounding box center [613, 65] width 13 height 9
click at [612, 67] on span "Stop" at bounding box center [613, 65] width 13 height 9
click at [598, 63] on button "Stop" at bounding box center [609, 65] width 32 height 13
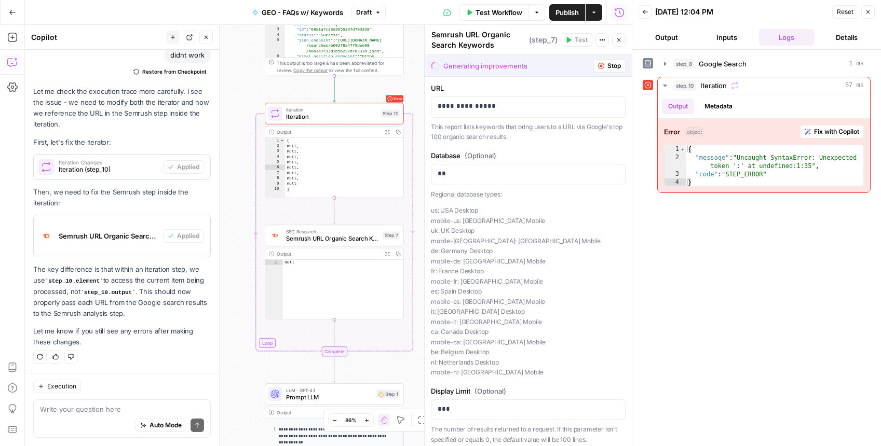
click at [598, 63] on button "Stop" at bounding box center [609, 65] width 32 height 13
click at [508, 11] on span "Test Workflow" at bounding box center [499, 12] width 47 height 10
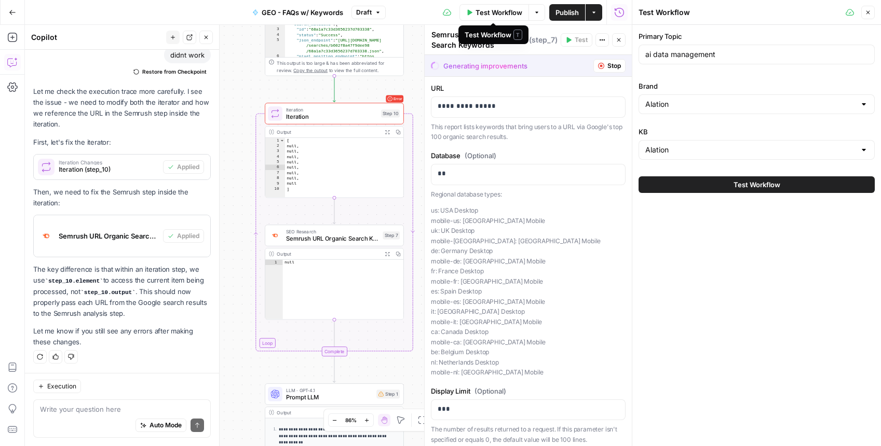
click at [770, 189] on span "Test Workflow" at bounding box center [757, 185] width 47 height 10
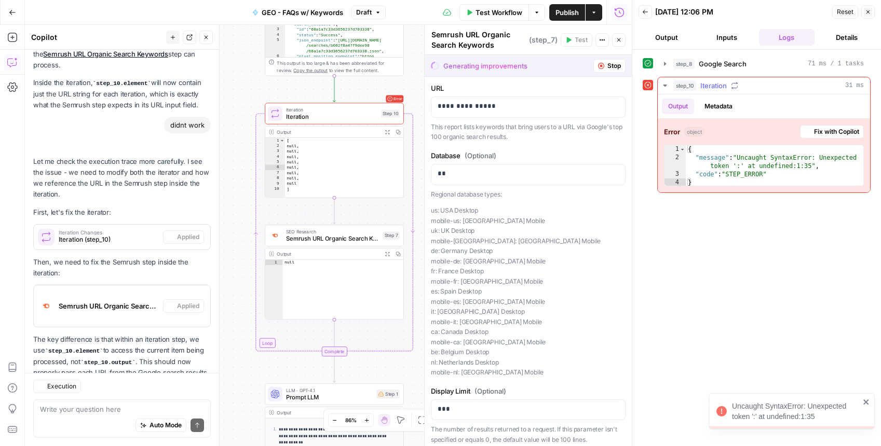
scroll to position [603, 0]
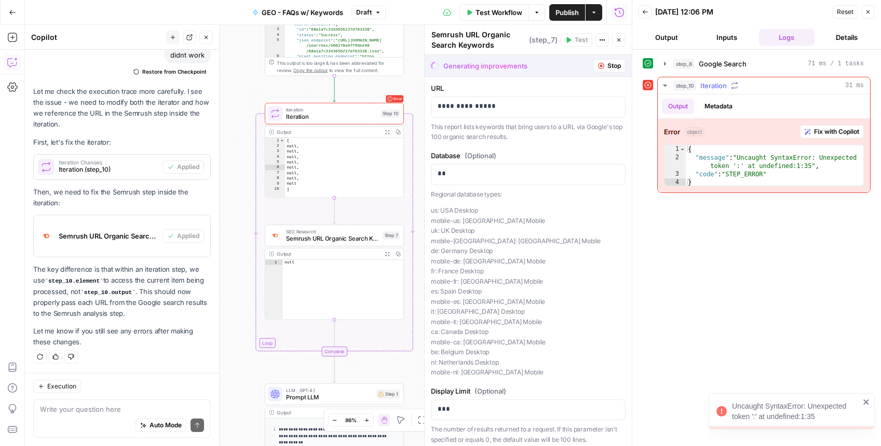
type textarea "**********"
click at [766, 177] on div "{ "message" : "Uncaught SyntaxError: Unexpected token ':' at undefined:1:35" , …" at bounding box center [775, 174] width 178 height 58
click at [717, 111] on button "Metadata" at bounding box center [718, 107] width 40 height 16
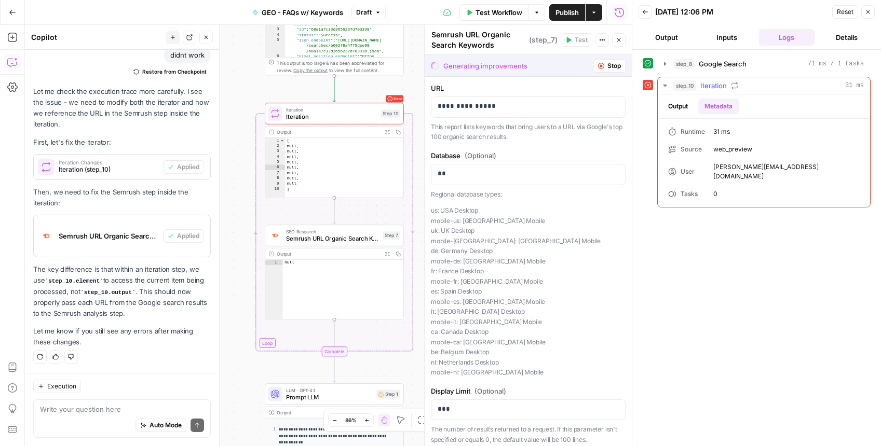
click at [681, 99] on button "Output" at bounding box center [678, 107] width 32 height 16
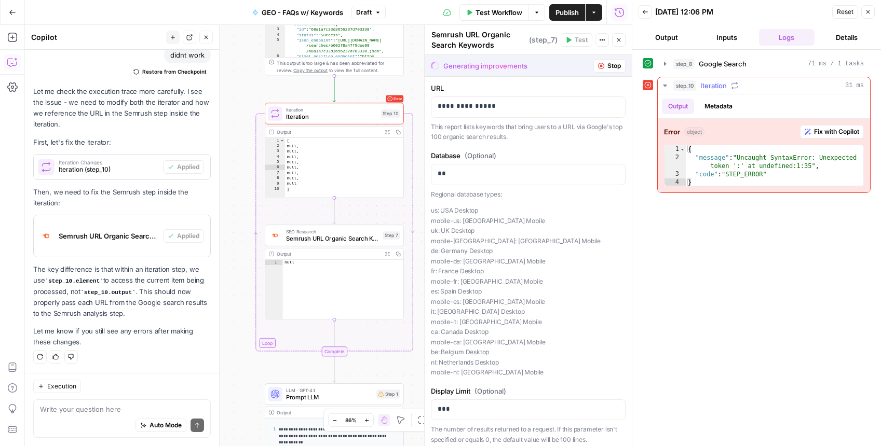
type textarea "**********"
click at [748, 158] on div "{ "message" : "Uncaught SyntaxError: Unexpected token ':' at undefined:1:35" , …" at bounding box center [775, 174] width 178 height 58
click at [611, 65] on span "Stop" at bounding box center [613, 65] width 13 height 9
click at [618, 44] on button "Close" at bounding box center [618, 39] width 13 height 13
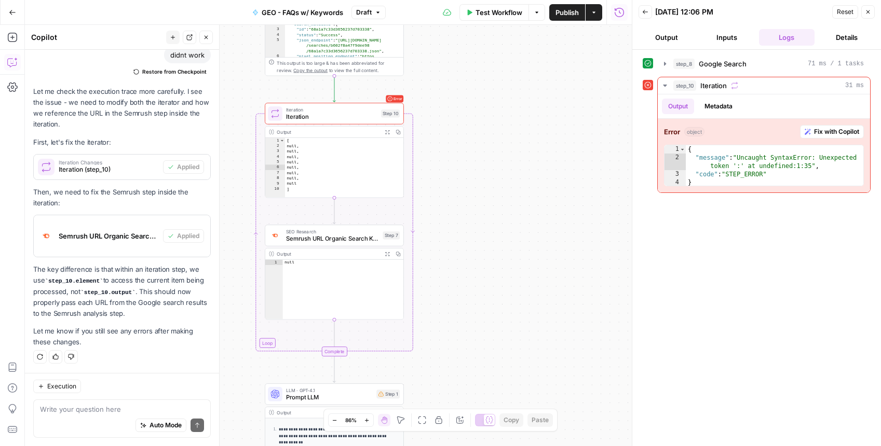
click at [649, 85] on icon at bounding box center [647, 85] width 7 height 7
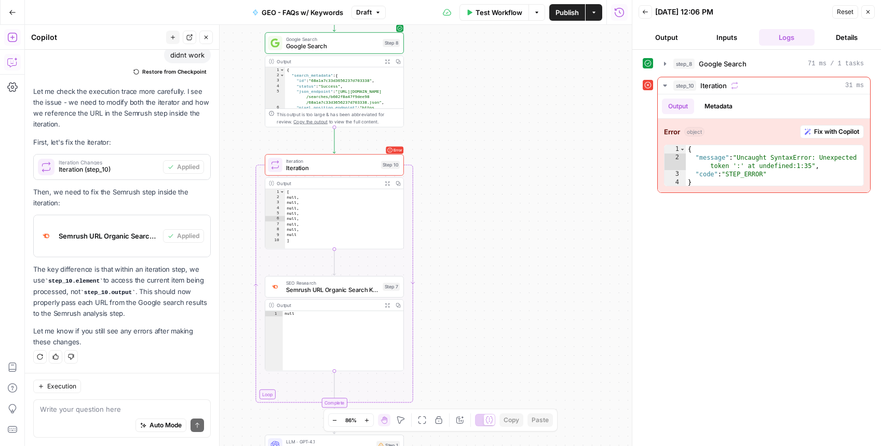
click at [12, 39] on icon "button" at bounding box center [11, 37] width 9 height 9
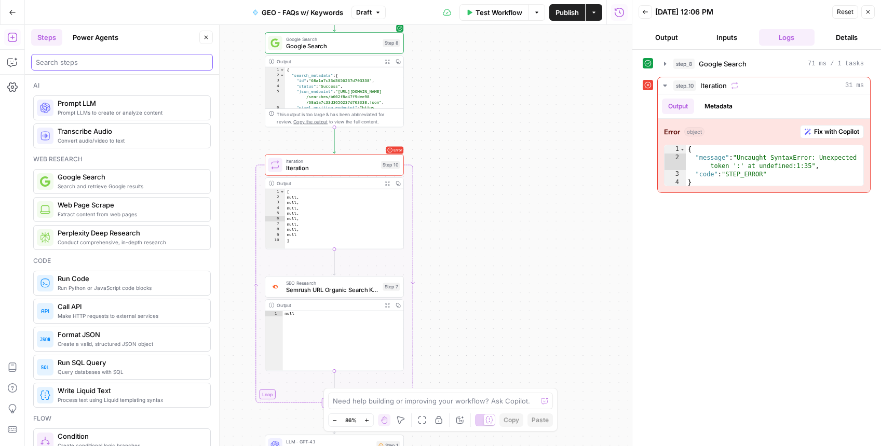
click at [91, 61] on input "search" at bounding box center [122, 62] width 172 height 10
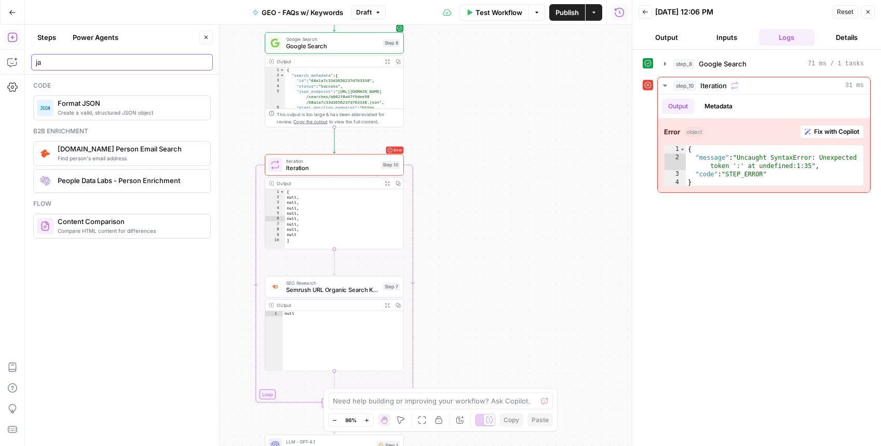
type input "j"
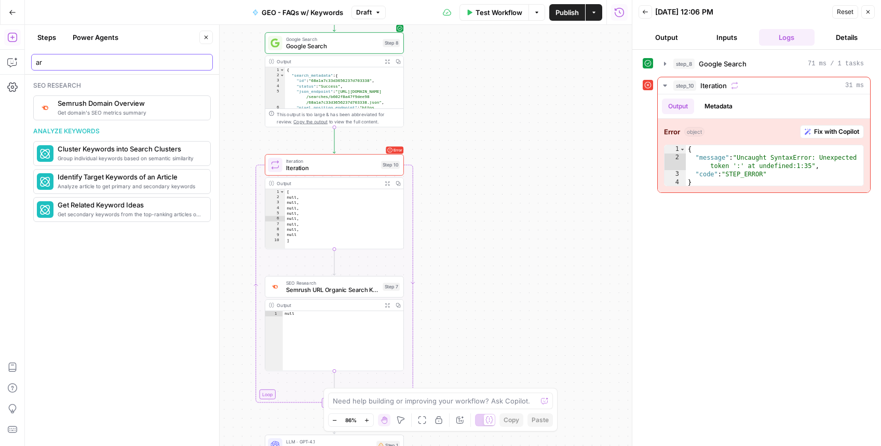
type input "a"
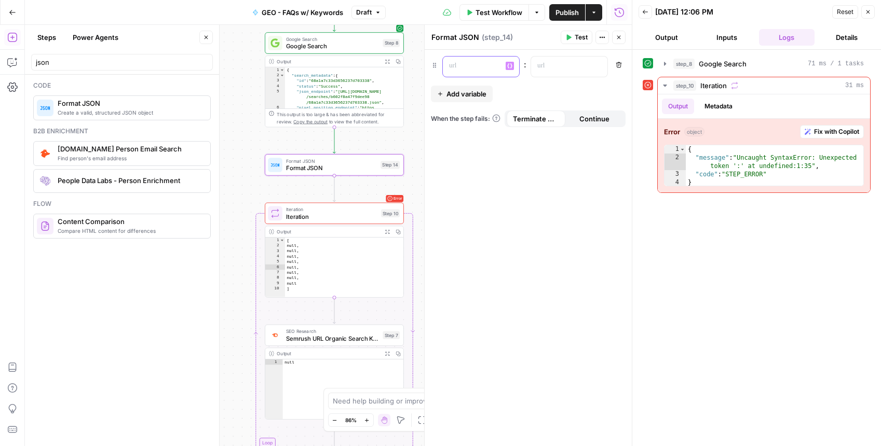
click at [462, 70] on p at bounding box center [472, 66] width 47 height 10
click at [579, 63] on p at bounding box center [560, 66] width 47 height 10
click at [473, 65] on p at bounding box center [472, 66] width 47 height 10
click at [508, 69] on button "Variables Menu" at bounding box center [510, 66] width 8 height 8
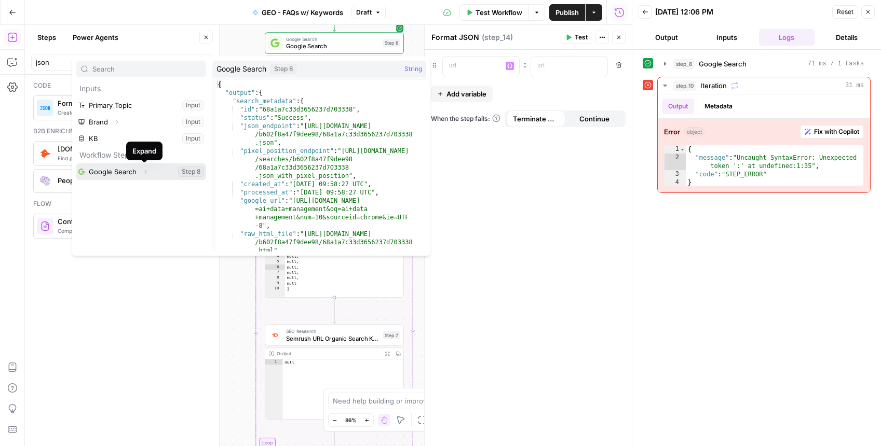
click at [144, 170] on icon "button" at bounding box center [145, 172] width 6 height 6
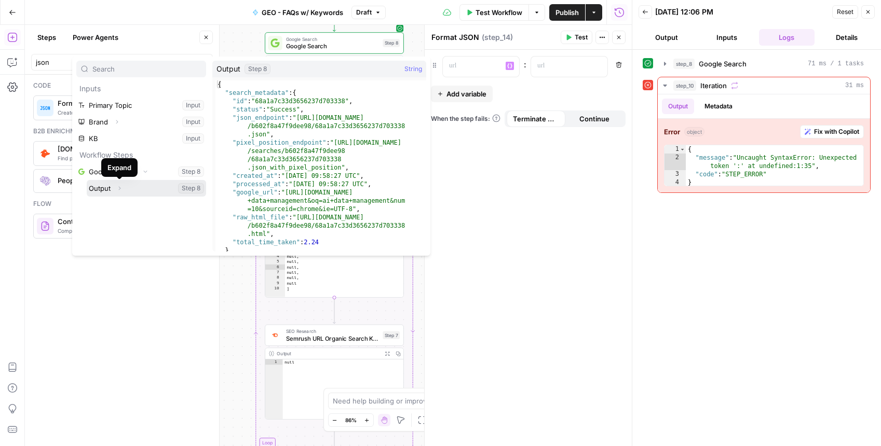
click at [119, 189] on icon "button" at bounding box center [119, 188] width 6 height 6
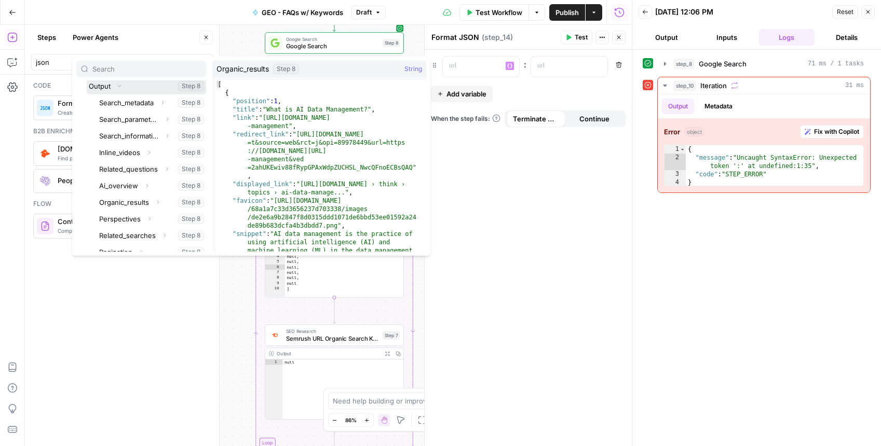
scroll to position [128, 0]
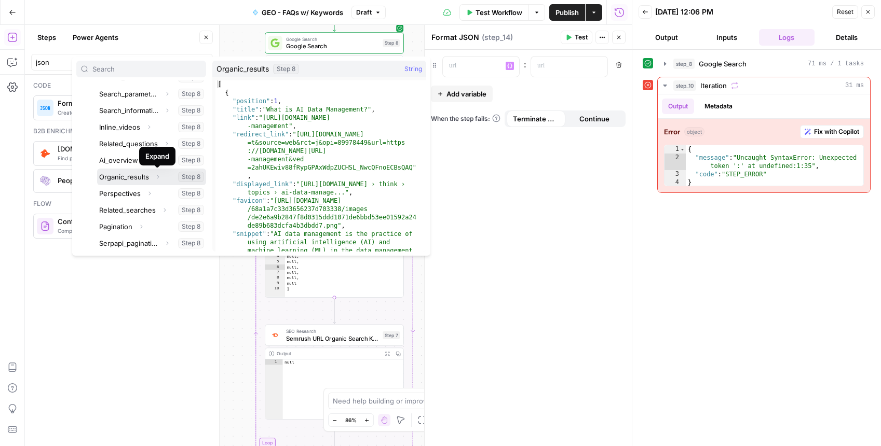
click at [155, 175] on icon "button" at bounding box center [158, 177] width 6 height 6
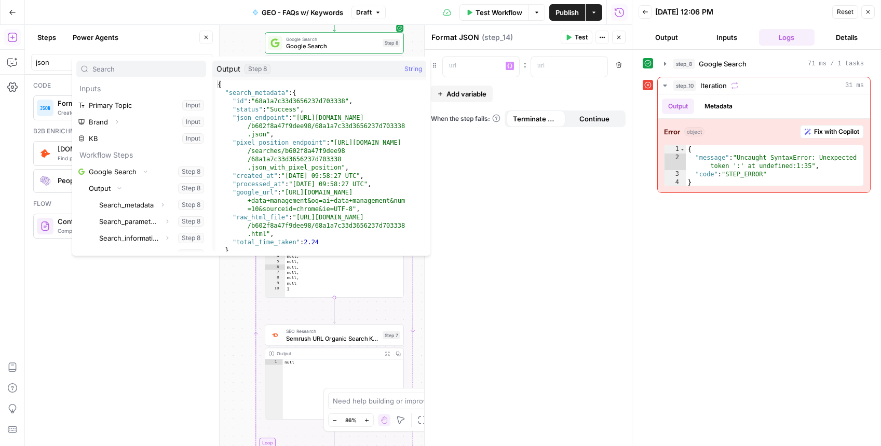
scroll to position [154, 0]
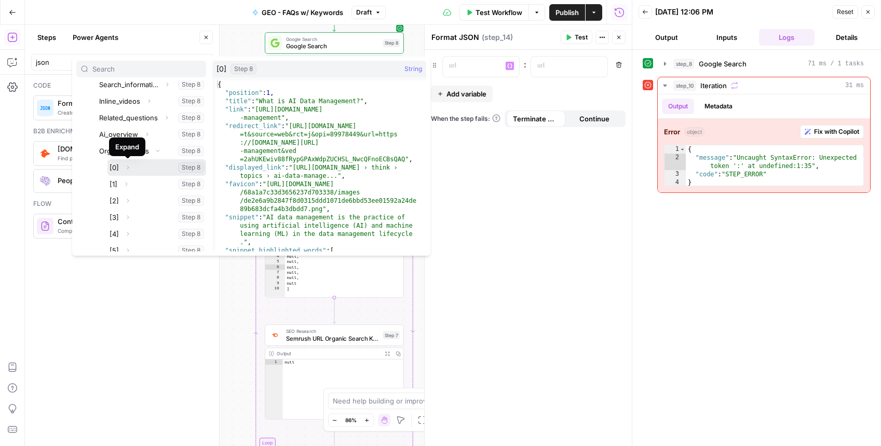
click at [128, 168] on icon "button" at bounding box center [128, 168] width 6 height 6
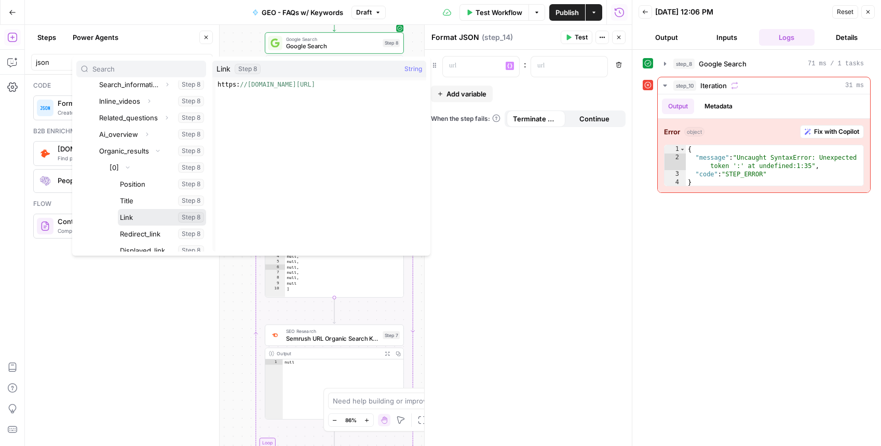
click at [134, 220] on button "Select variable Link" at bounding box center [162, 217] width 88 height 17
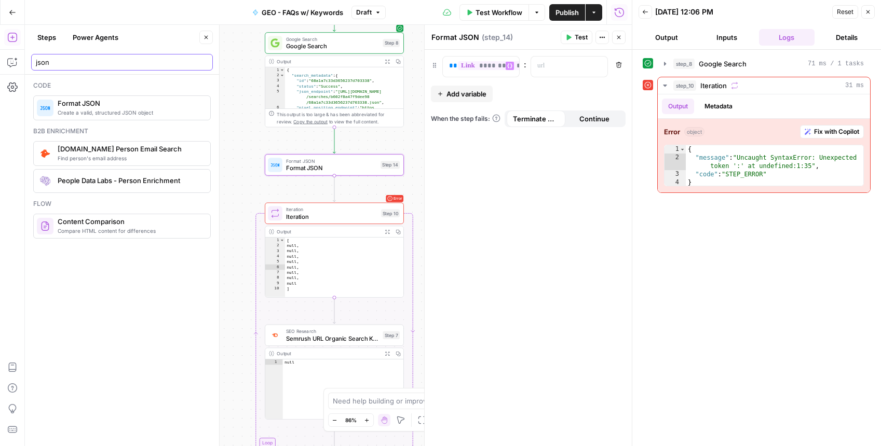
click at [74, 58] on input "json" at bounding box center [122, 62] width 172 height 10
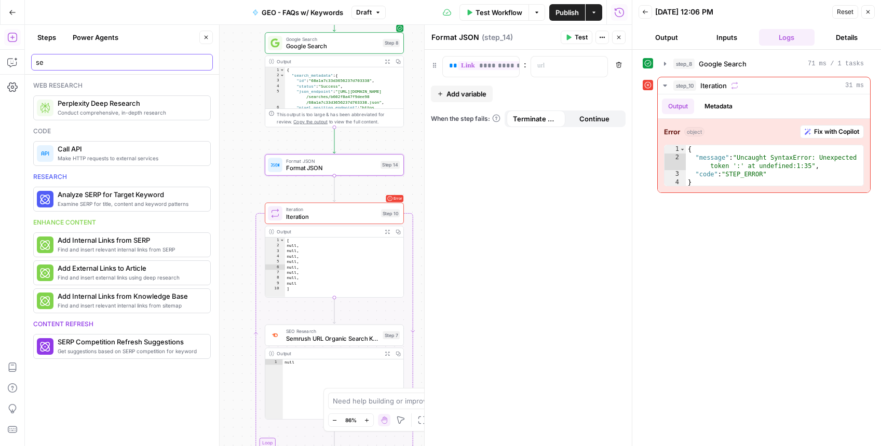
type input "s"
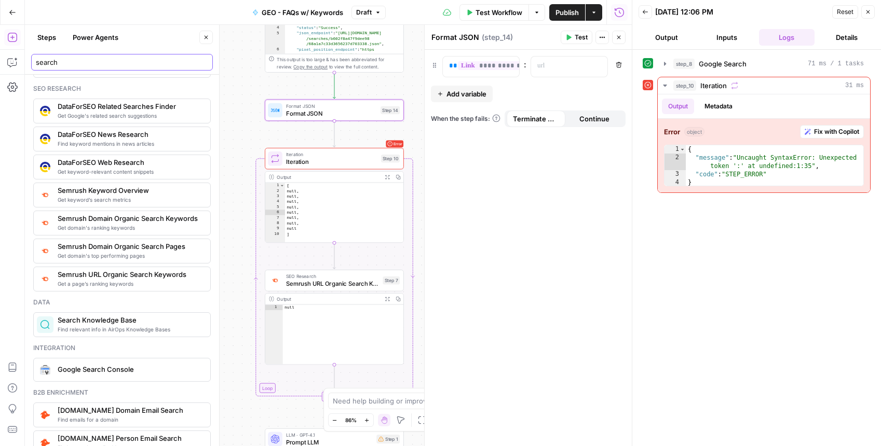
scroll to position [0, 0]
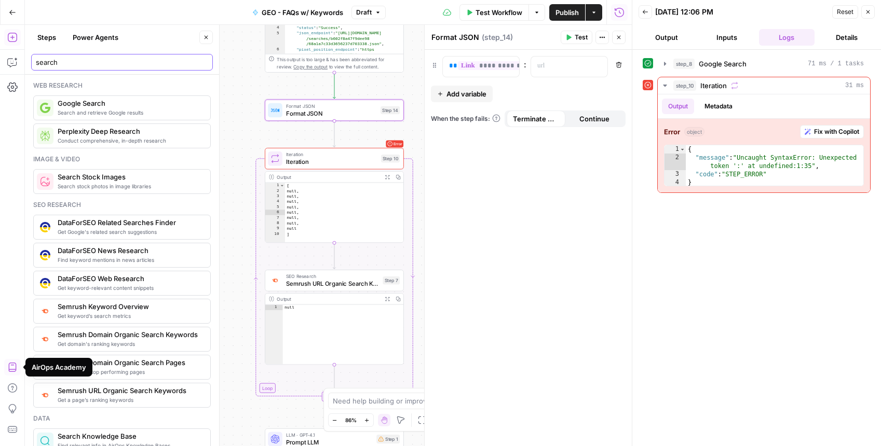
type input "search"
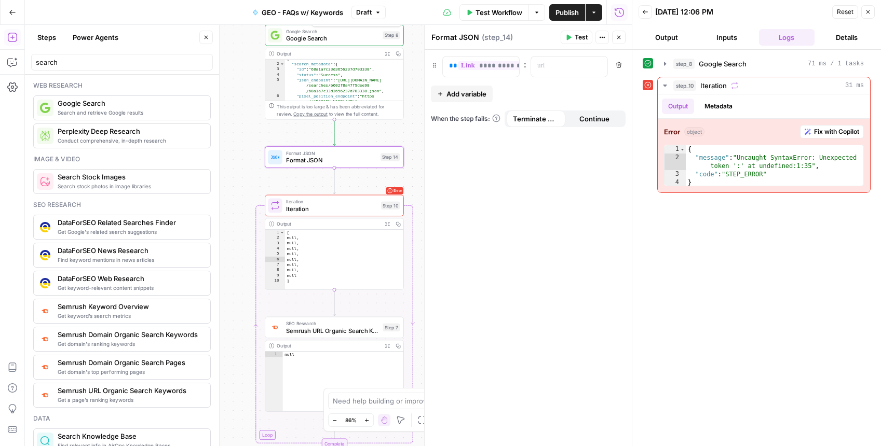
click at [341, 34] on span "Google Search" at bounding box center [332, 38] width 93 height 9
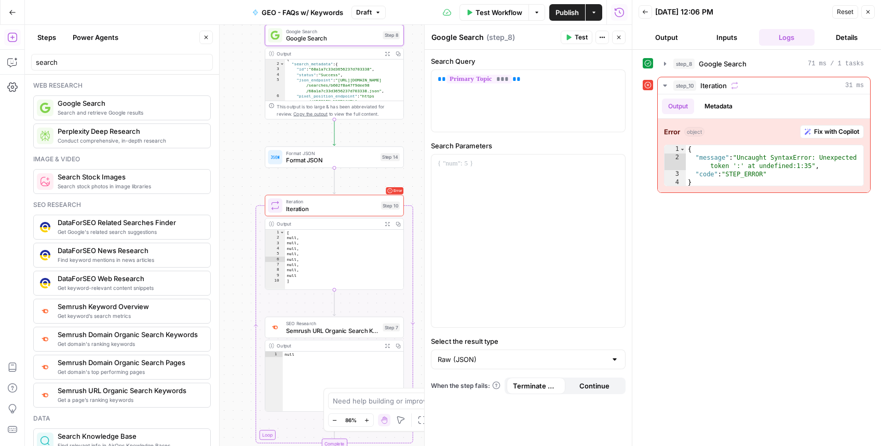
click at [868, 9] on icon "button" at bounding box center [868, 12] width 6 height 6
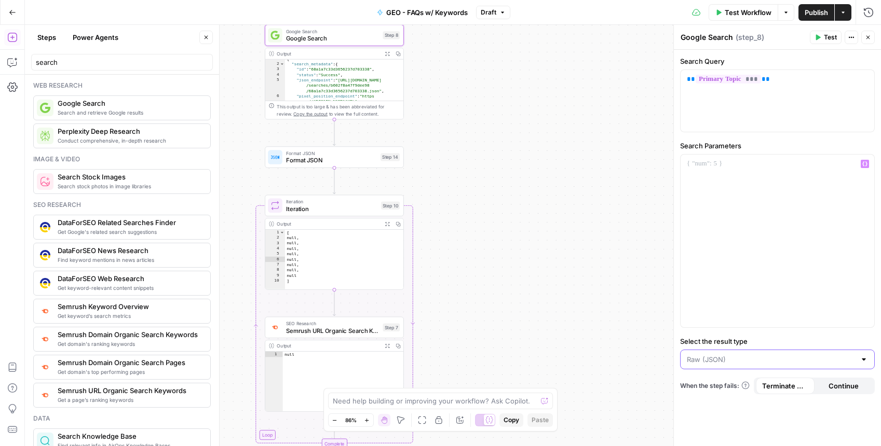
click at [725, 359] on input "Select the result type" at bounding box center [771, 360] width 169 height 10
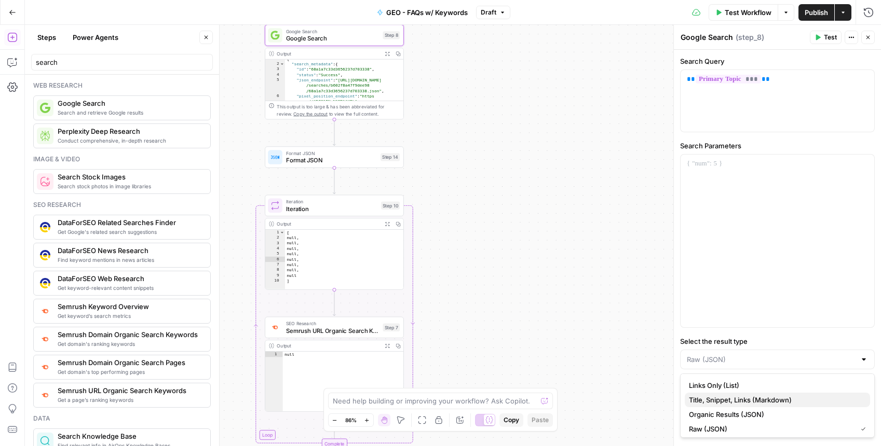
scroll to position [3, 0]
click at [743, 381] on span "Links Only (List)" at bounding box center [775, 382] width 173 height 10
type input "Links Only (List)"
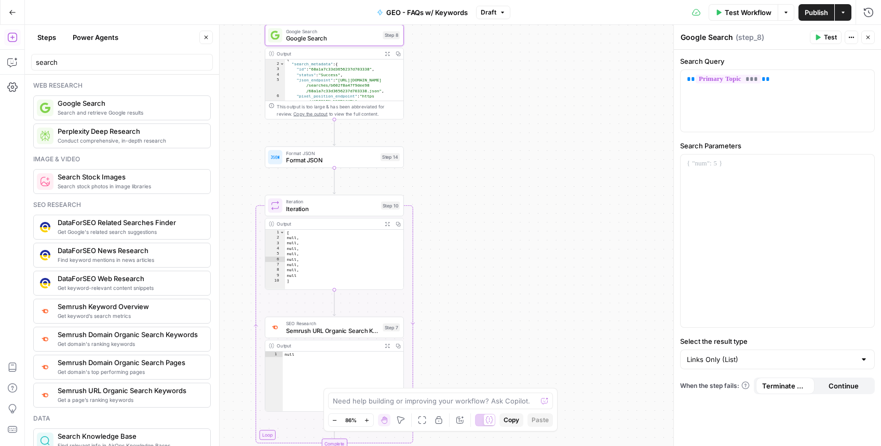
click at [827, 37] on span "Test" at bounding box center [830, 37] width 13 height 9
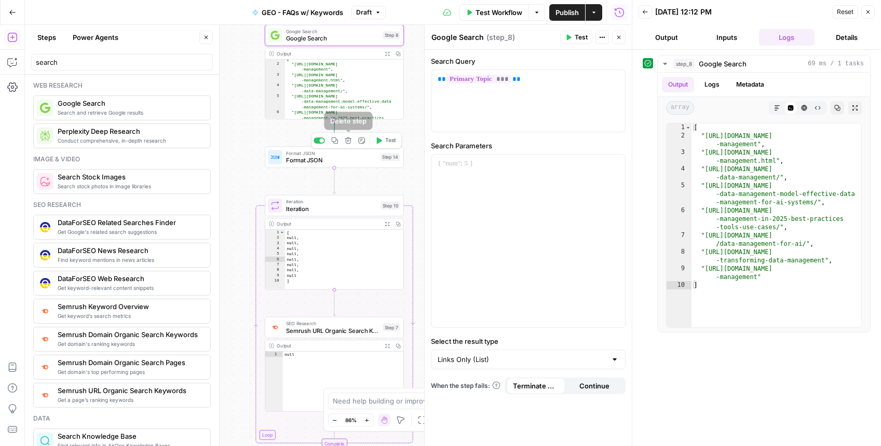
click at [350, 142] on icon "button" at bounding box center [348, 141] width 7 height 7
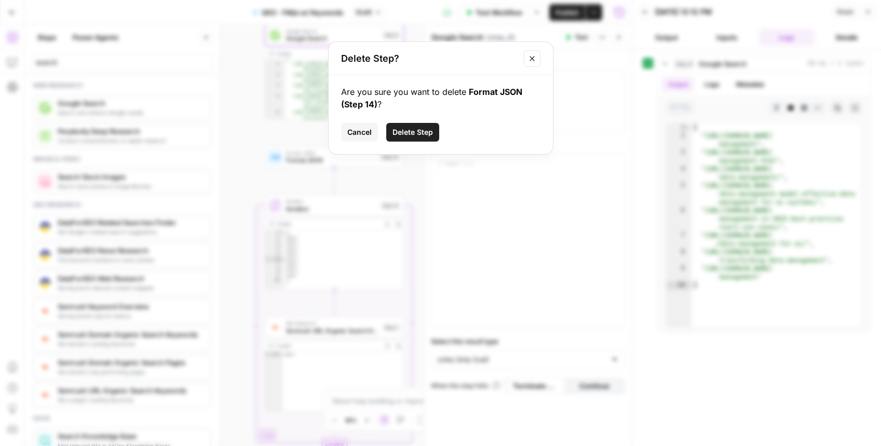
click at [411, 130] on span "Delete Step" at bounding box center [412, 132] width 40 height 10
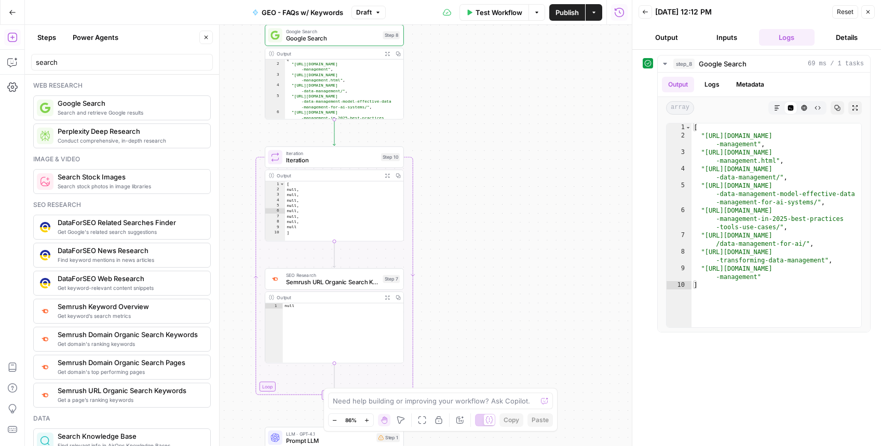
click at [344, 154] on span "Iteration" at bounding box center [331, 153] width 91 height 7
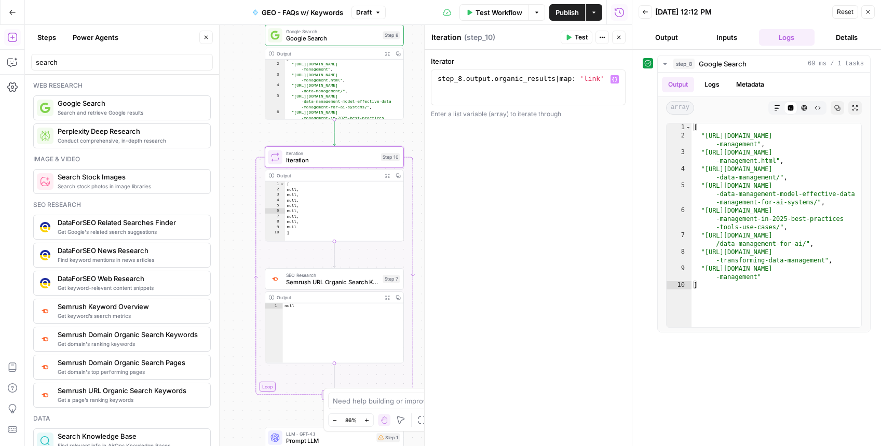
type textarea "**********"
click at [499, 76] on div "step_8 . output . organic_results | map : 'link'" at bounding box center [528, 96] width 185 height 44
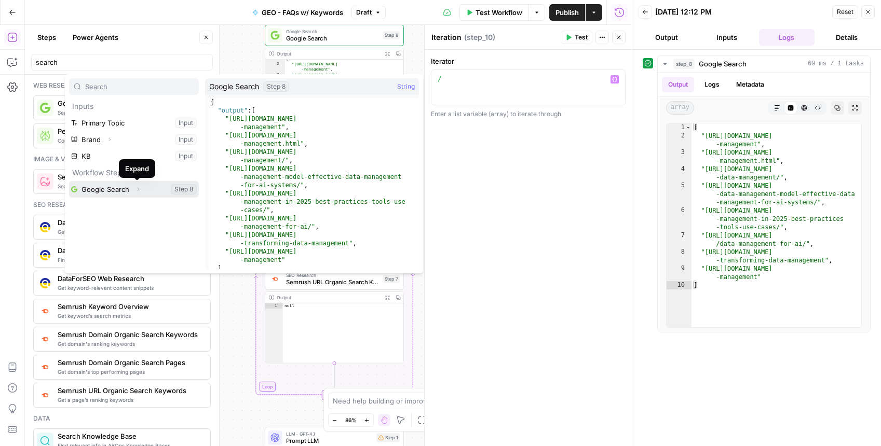
click at [137, 189] on icon "button" at bounding box center [138, 189] width 6 height 6
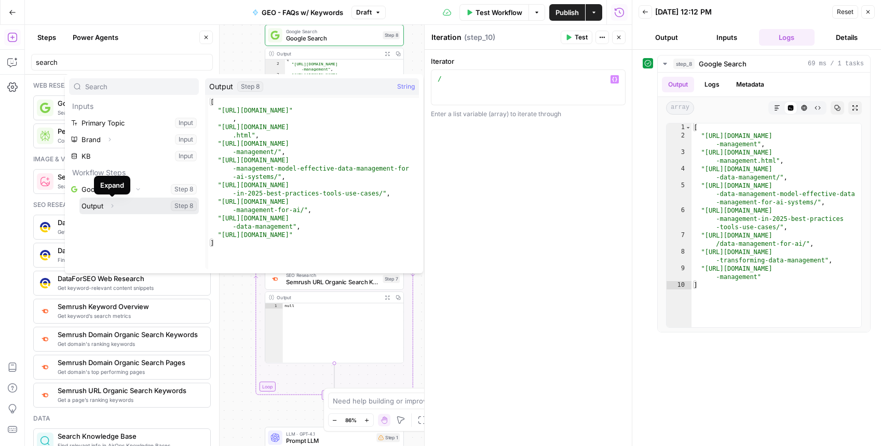
click at [111, 206] on icon "button" at bounding box center [112, 206] width 6 height 6
click at [97, 206] on button "Select variable Output" at bounding box center [138, 206] width 119 height 17
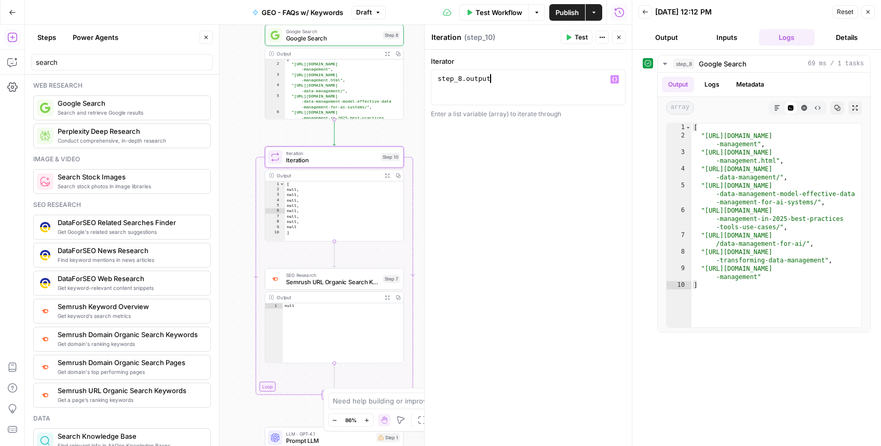
click at [573, 35] on div "Publish P" at bounding box center [566, 35] width 33 height 10
click at [564, 39] on button "Test" at bounding box center [577, 37] width 32 height 13
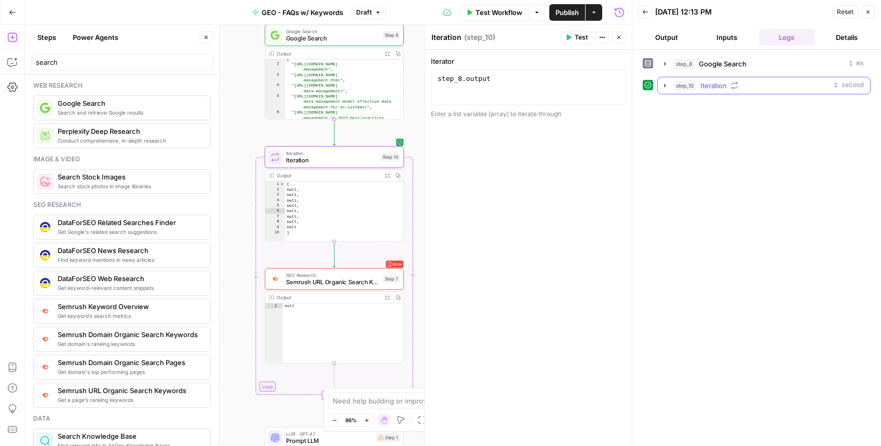
click at [666, 87] on icon "button" at bounding box center [665, 86] width 8 height 8
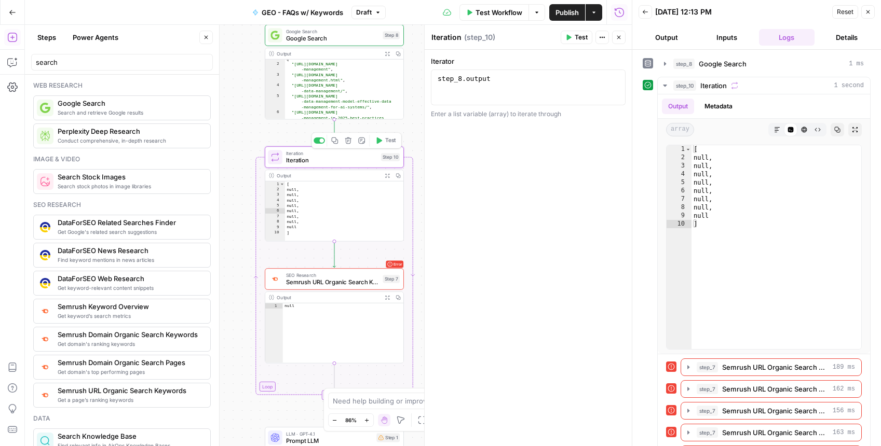
click at [324, 162] on span "Iteration" at bounding box center [331, 160] width 91 height 9
click at [462, 79] on div "step_8 . output" at bounding box center [528, 96] width 185 height 44
click at [544, 70] on div "**********" at bounding box center [528, 88] width 195 height 36
click at [575, 76] on div "step_8 . output" at bounding box center [528, 96] width 185 height 44
click at [616, 80] on icon "button" at bounding box center [614, 79] width 5 height 5
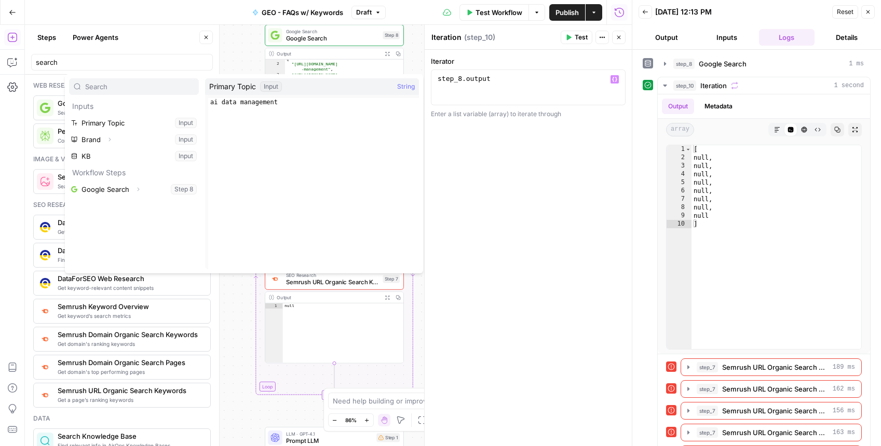
click at [401, 85] on span "String" at bounding box center [406, 87] width 18 height 10
click at [270, 87] on div "Input" at bounding box center [271, 87] width 22 height 10
click at [510, 78] on div "step_8 . output" at bounding box center [528, 96] width 185 height 44
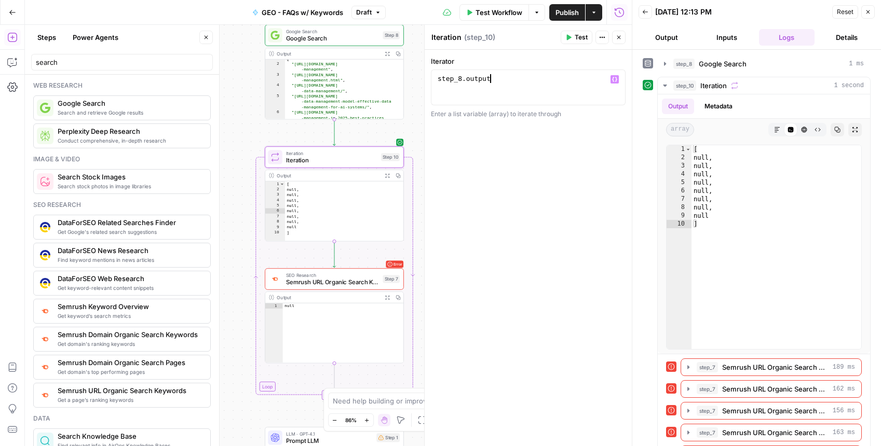
click at [603, 37] on icon "button" at bounding box center [602, 37] width 6 height 6
click at [526, 75] on div "step_8 . output" at bounding box center [528, 96] width 185 height 44
click at [613, 78] on icon "button" at bounding box center [614, 79] width 5 height 5
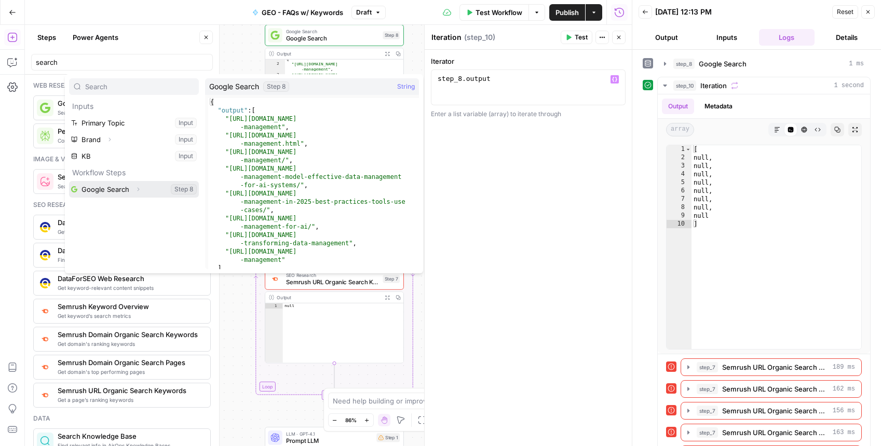
click at [137, 190] on icon "button" at bounding box center [138, 189] width 6 height 6
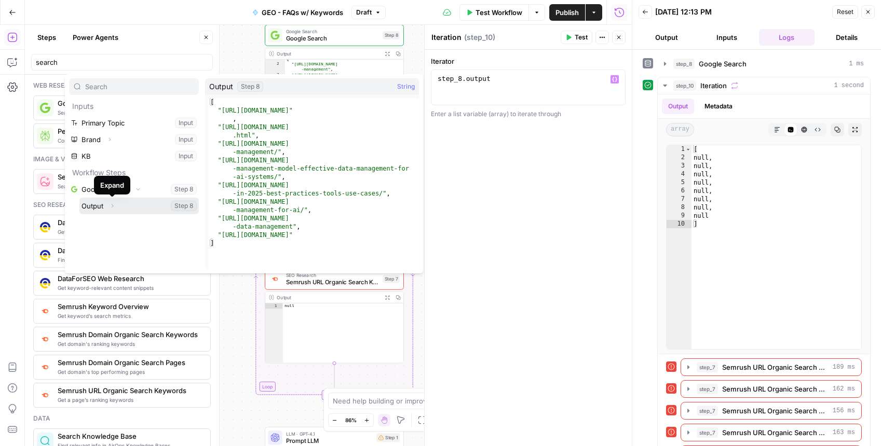
click at [111, 209] on icon "button" at bounding box center [112, 206] width 6 height 6
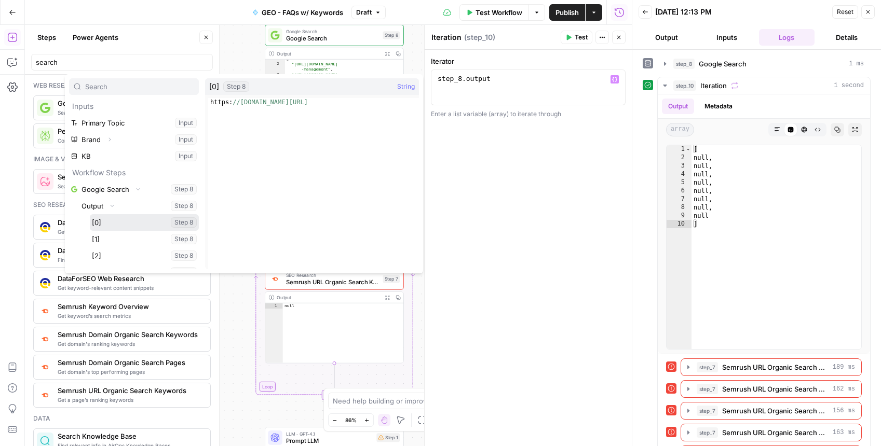
click at [109, 222] on button "Select variable [0]" at bounding box center [144, 222] width 109 height 17
type textarea "**********"
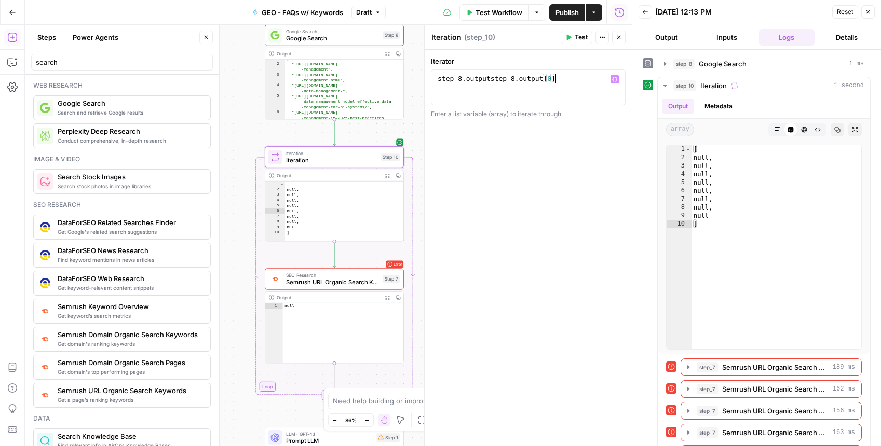
click at [562, 80] on div "step_8 . outputstep_8 . output [ 0 ]" at bounding box center [528, 96] width 185 height 44
drag, startPoint x: 565, startPoint y: 79, endPoint x: 387, endPoint y: 82, distance: 178.6
click at [387, 82] on body "Omniscient New Home Browse Your Data Usage Settings Recent Grids 🟢 Best Example…" at bounding box center [440, 223] width 881 height 446
click at [617, 79] on span "Variables Menu" at bounding box center [617, 79] width 1 height 1
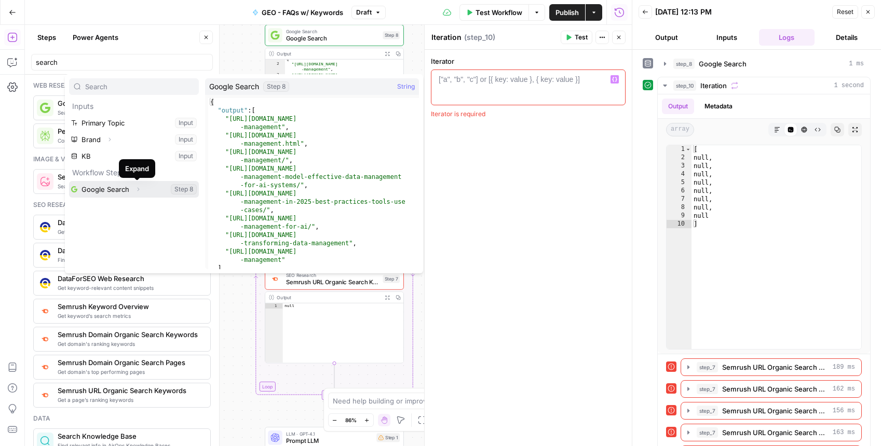
click at [138, 189] on icon "button" at bounding box center [138, 189] width 6 height 6
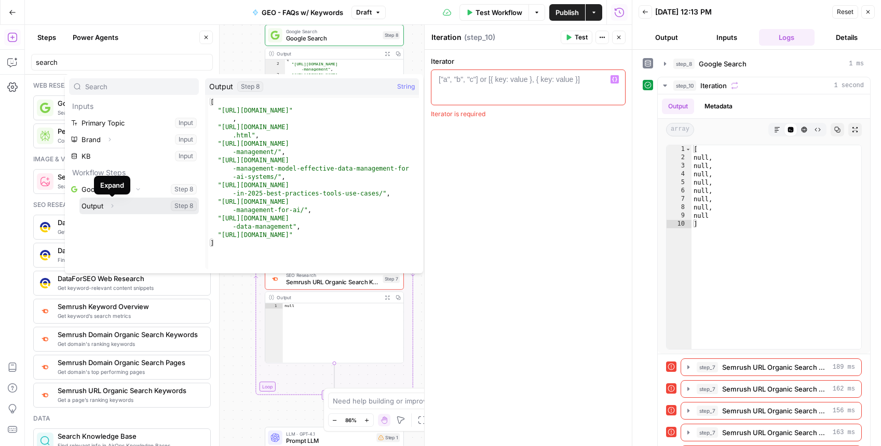
click at [111, 206] on icon "button" at bounding box center [112, 206] width 6 height 6
click at [100, 199] on button "Select variable Output" at bounding box center [138, 206] width 119 height 17
type textarea "**********"
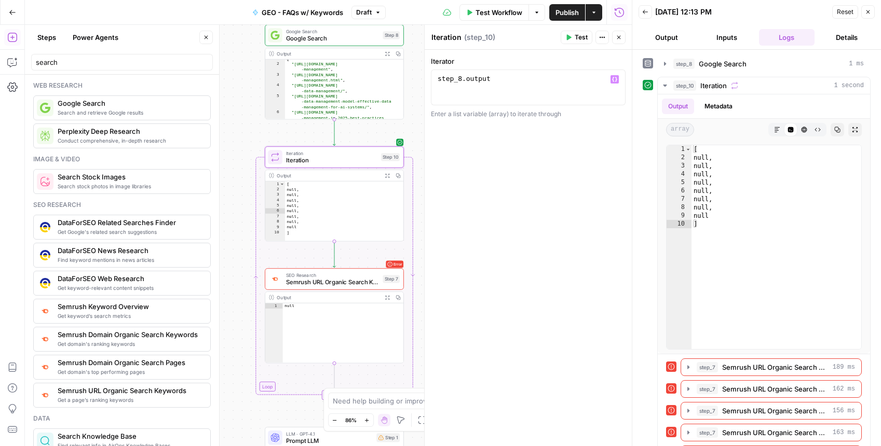
click at [578, 43] on button "Test" at bounding box center [577, 37] width 32 height 13
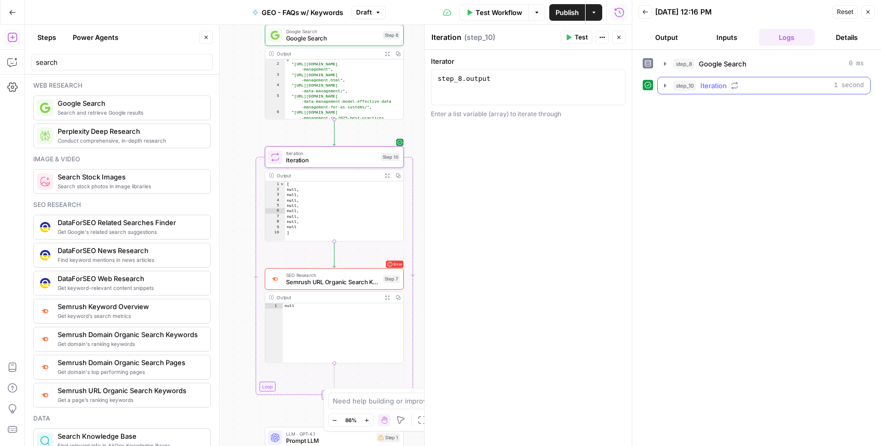
click at [664, 85] on icon "button" at bounding box center [665, 86] width 2 height 4
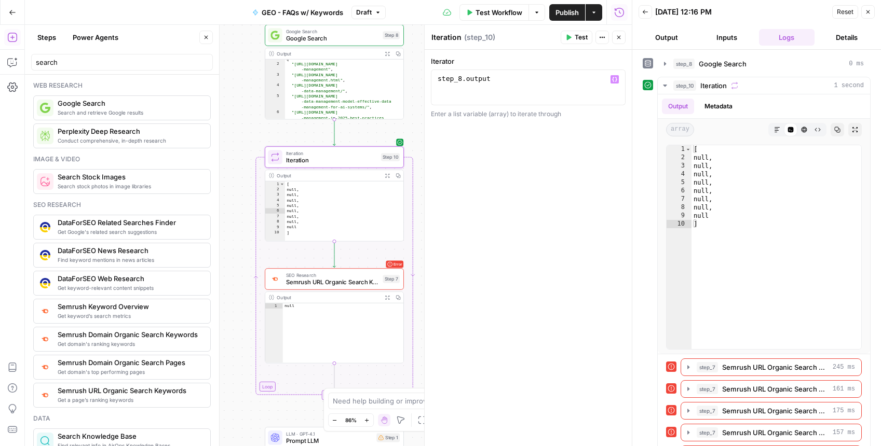
click at [507, 77] on div "step_8 . output" at bounding box center [528, 96] width 185 height 44
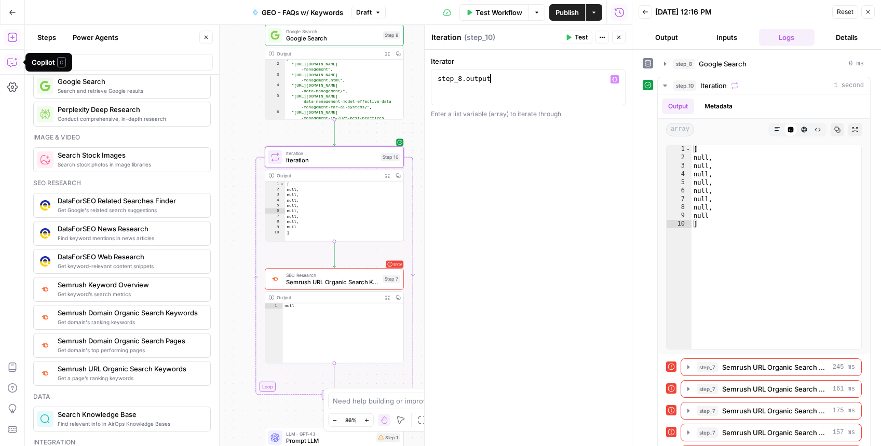
click at [16, 61] on icon "button" at bounding box center [12, 62] width 10 height 10
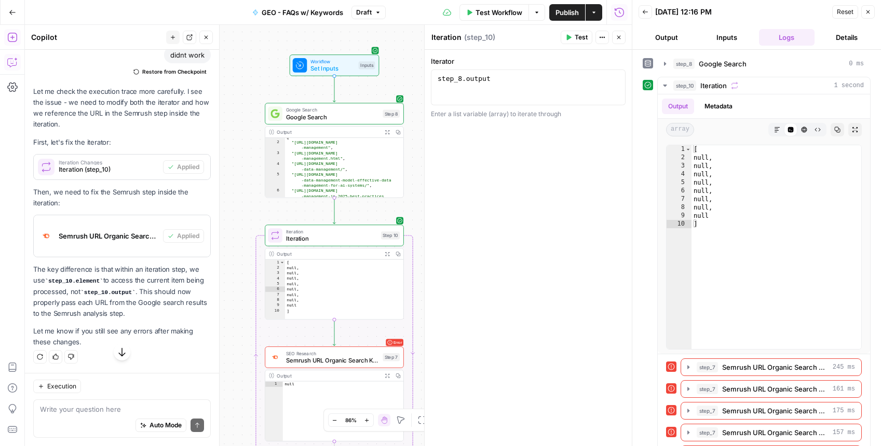
scroll to position [603, 0]
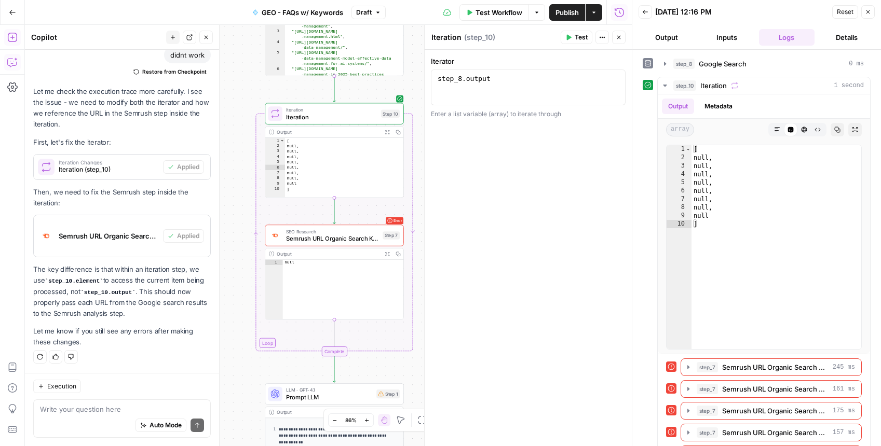
click at [56, 405] on textarea at bounding box center [122, 409] width 164 height 10
type textarea "fix step 10 to reference the element from step 8"
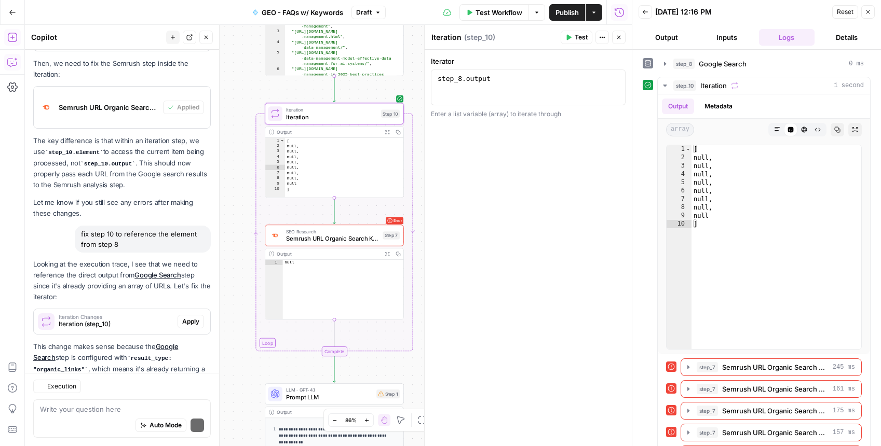
scroll to position [802, 0]
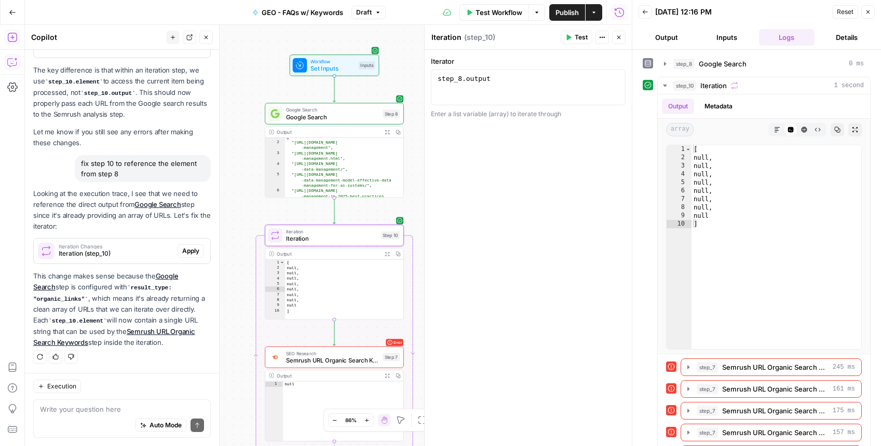
click at [188, 252] on span "Apply" at bounding box center [190, 251] width 17 height 9
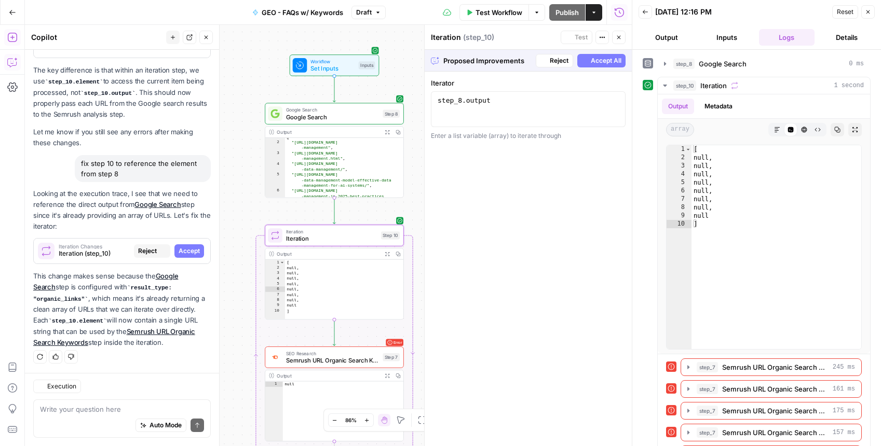
scroll to position [752, 0]
click at [615, 62] on span "Accept All" at bounding box center [606, 60] width 31 height 9
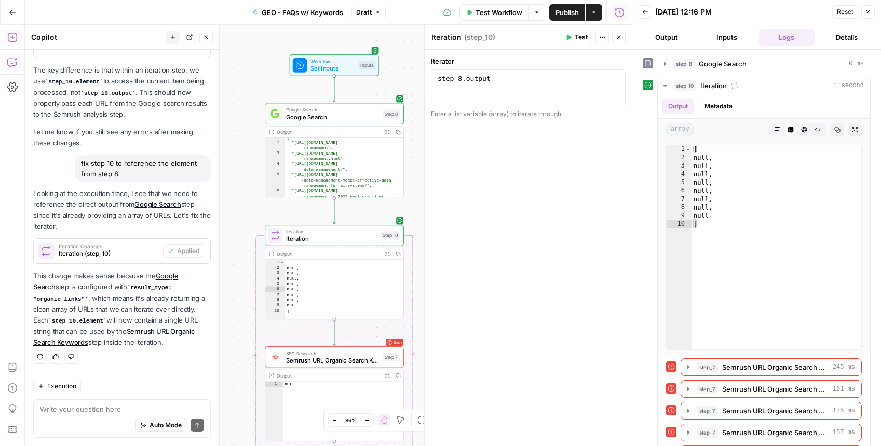
click at [569, 36] on icon "button" at bounding box center [569, 38] width 5 height 6
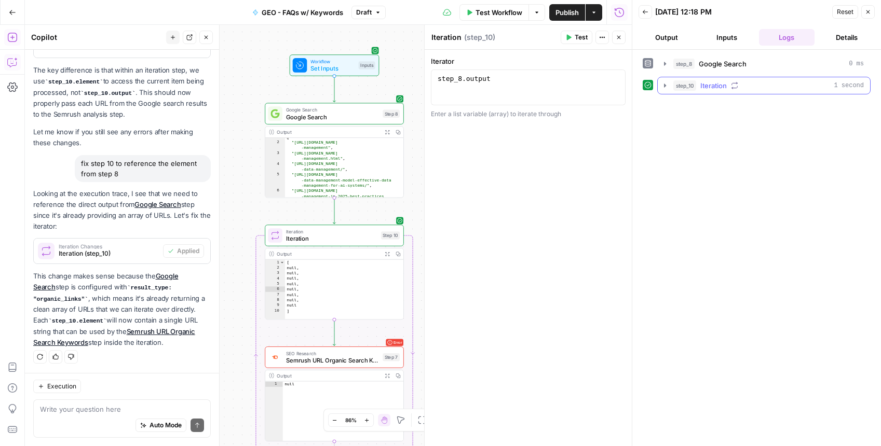
click at [664, 88] on icon "button" at bounding box center [665, 86] width 8 height 8
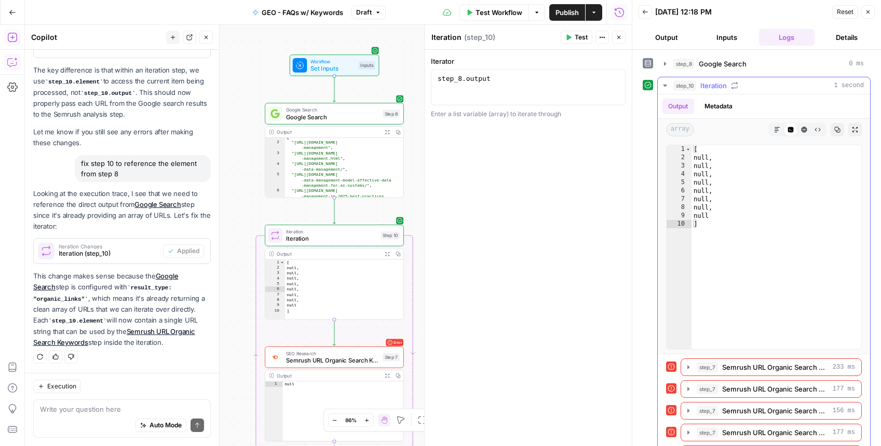
scroll to position [92, 0]
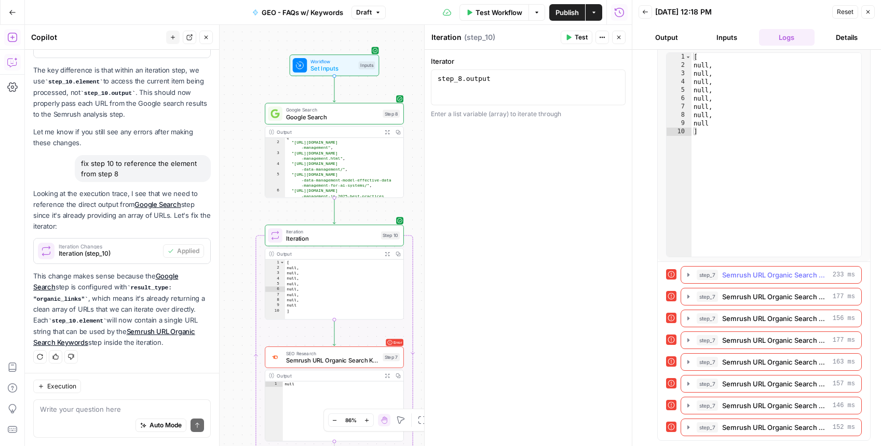
click at [746, 274] on span "Semrush URL Organic Search Keywords" at bounding box center [775, 275] width 106 height 10
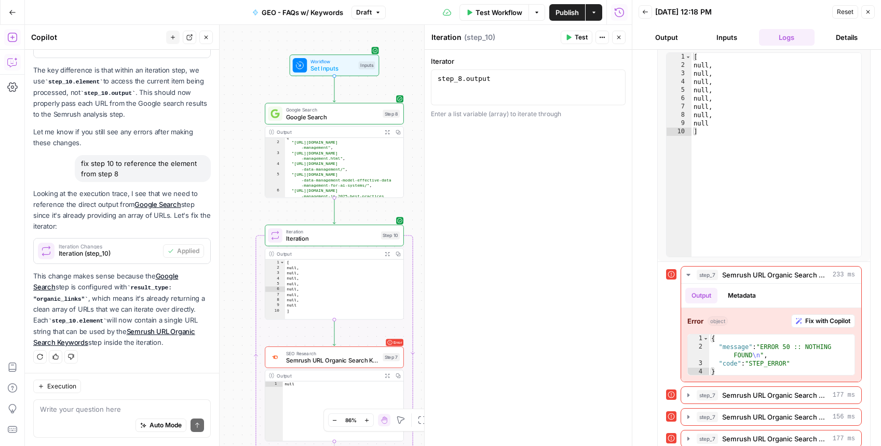
click at [323, 363] on span "Semrush URL Organic Search Keywords" at bounding box center [332, 360] width 93 height 9
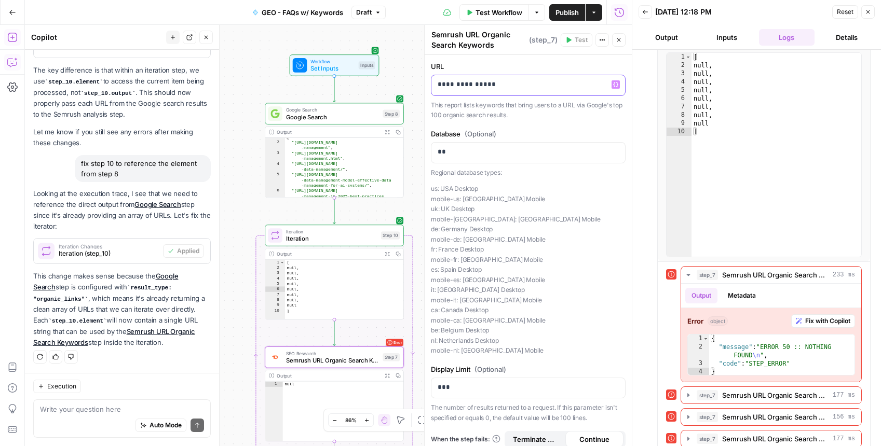
click at [498, 86] on p "**********" at bounding box center [524, 84] width 173 height 10
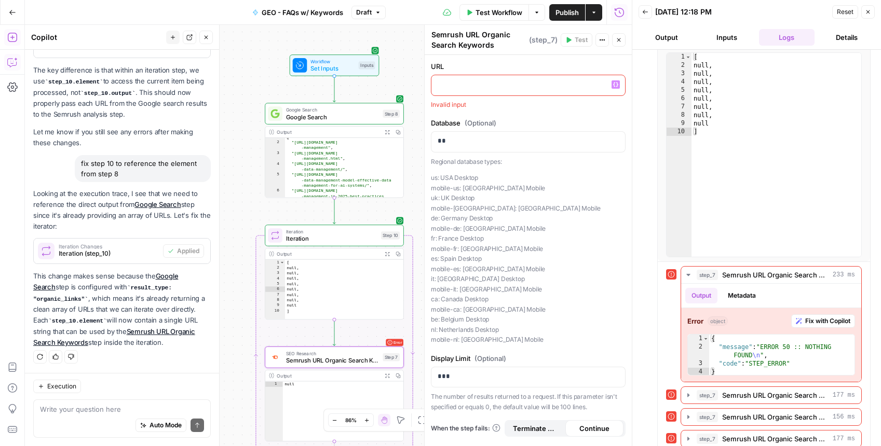
scroll to position [818, 0]
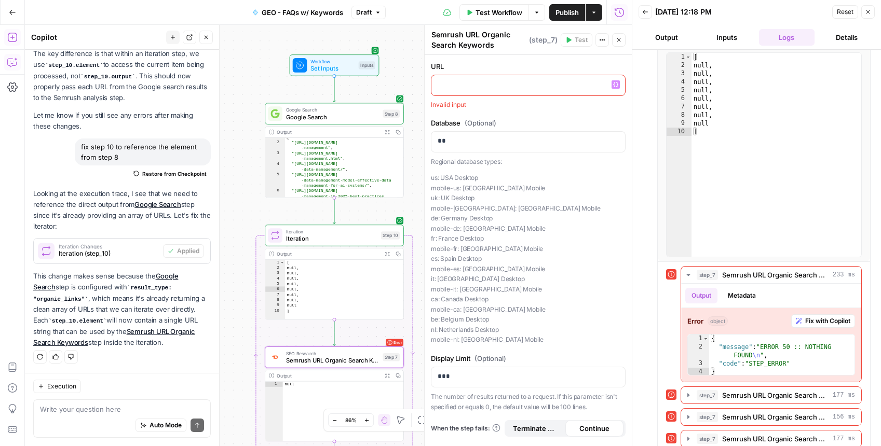
click at [613, 86] on icon "button" at bounding box center [615, 84] width 5 height 5
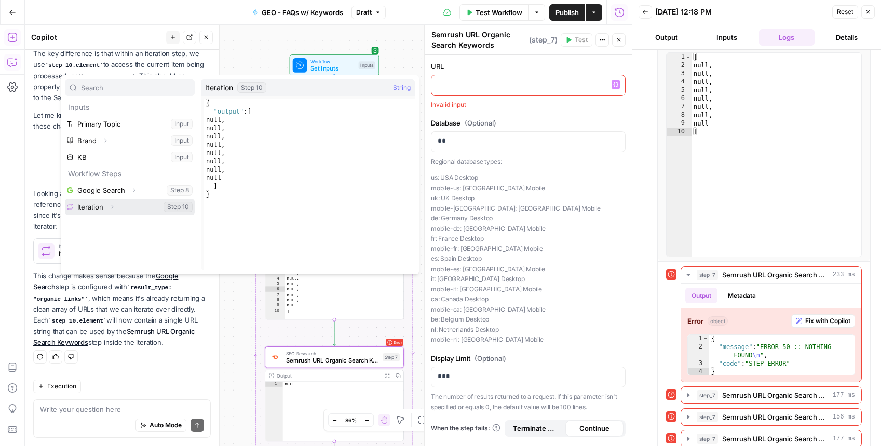
click at [115, 210] on button "Expand" at bounding box center [111, 206] width 13 height 13
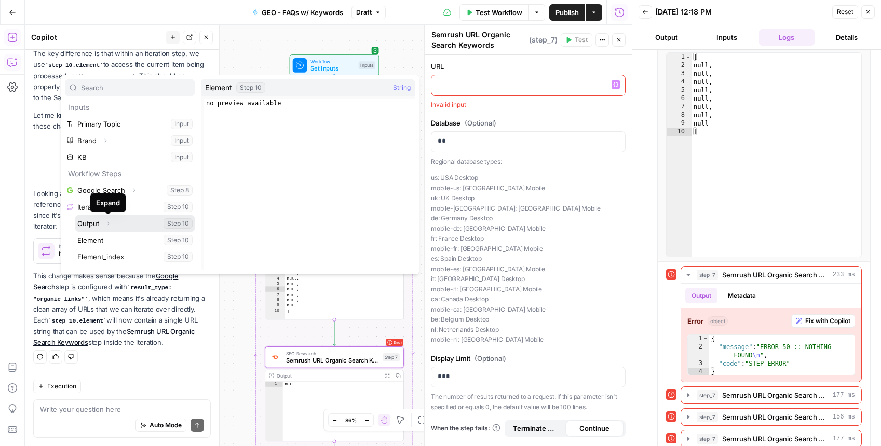
click at [108, 224] on icon "button" at bounding box center [108, 224] width 2 height 4
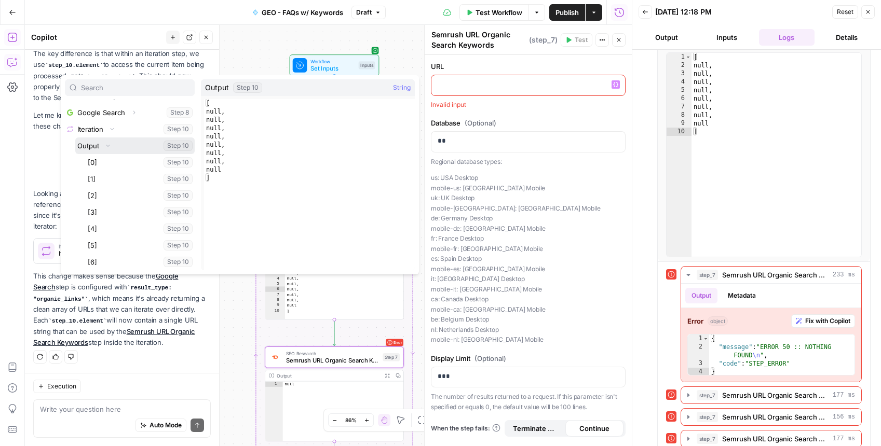
click at [105, 146] on icon "button" at bounding box center [108, 146] width 6 height 6
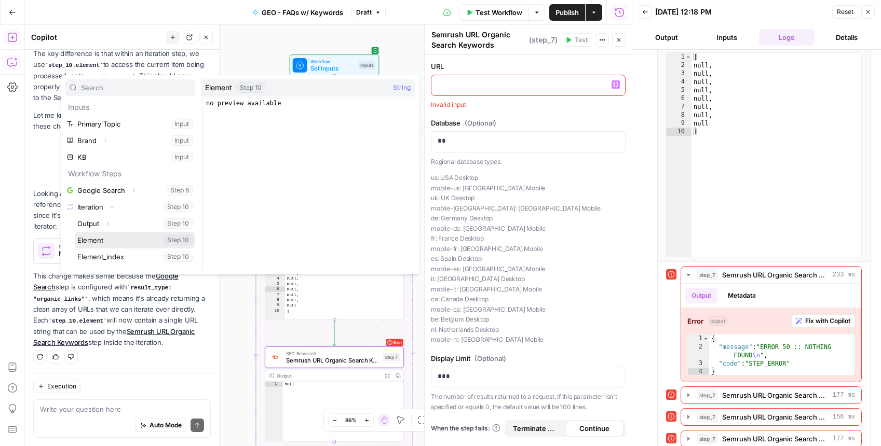
click at [103, 242] on button "Select variable Element" at bounding box center [134, 240] width 119 height 17
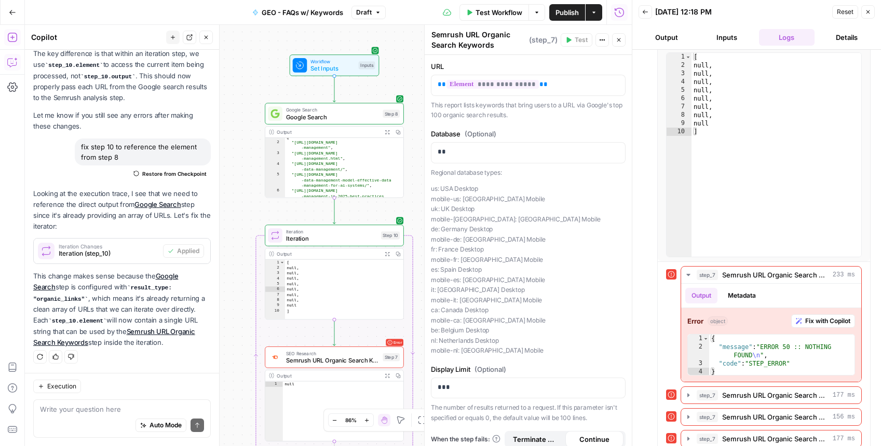
click at [606, 68] on label "URL" at bounding box center [528, 66] width 195 height 10
click at [564, 17] on span "Publish" at bounding box center [566, 12] width 23 height 10
click at [311, 240] on span "Iteration" at bounding box center [331, 238] width 91 height 9
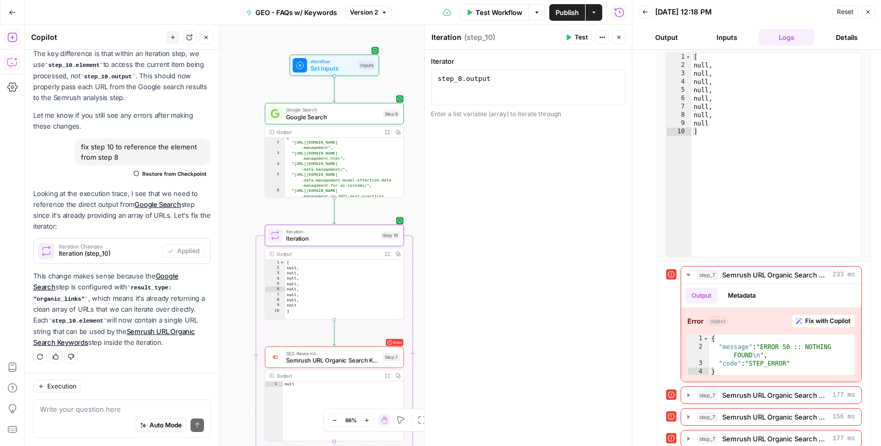
type textarea "**********"
click at [481, 82] on div "step_8 . output" at bounding box center [528, 96] width 185 height 44
click at [505, 82] on div "step_8 . output" at bounding box center [528, 96] width 185 height 44
click at [582, 41] on span "Test" at bounding box center [581, 37] width 13 height 9
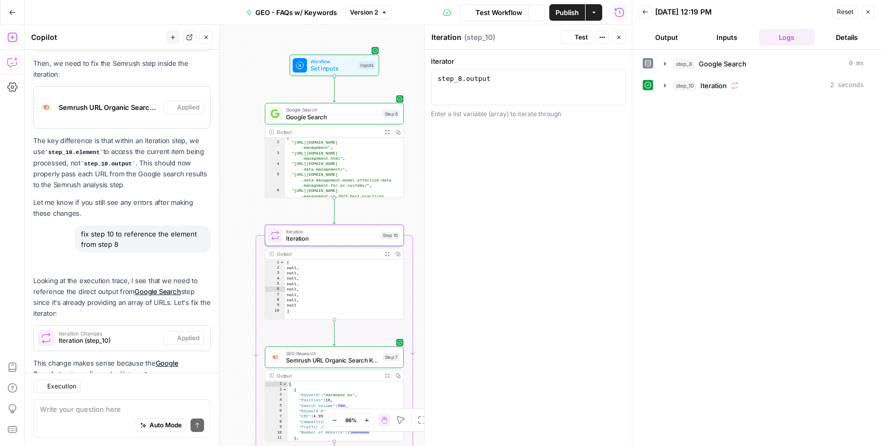
scroll to position [818, 0]
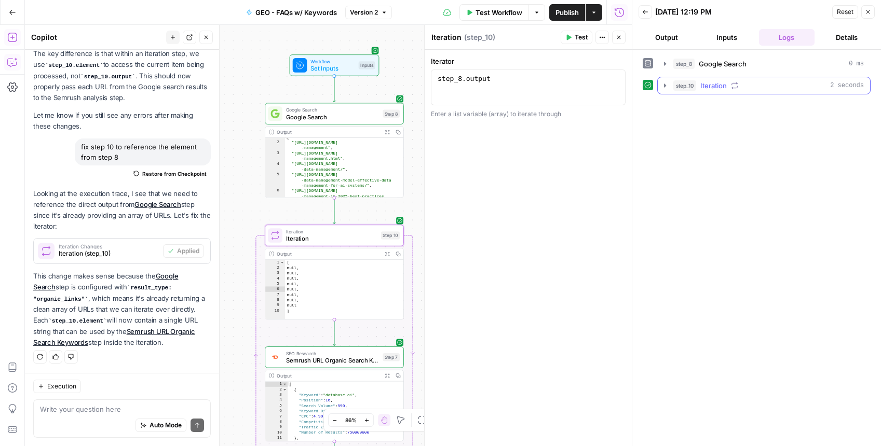
click at [667, 85] on icon "button" at bounding box center [665, 86] width 8 height 8
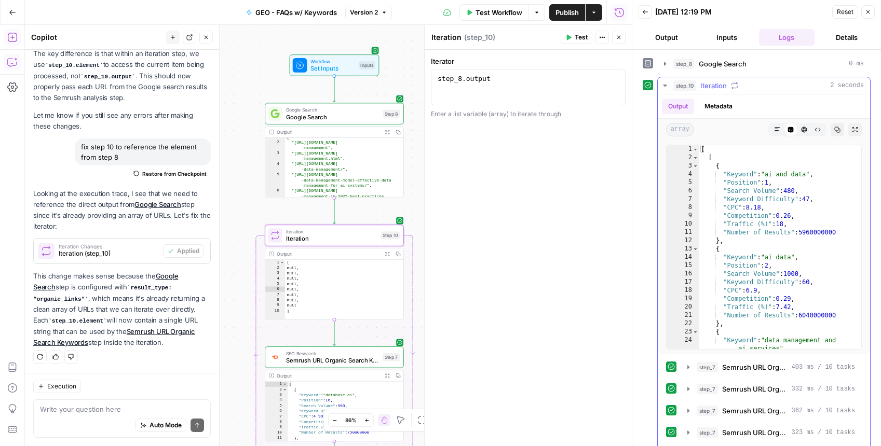
click at [666, 85] on icon "button" at bounding box center [665, 86] width 4 height 2
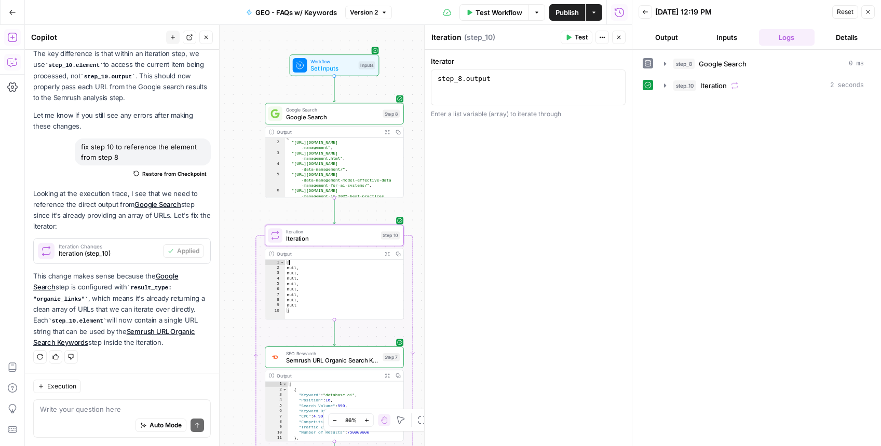
click at [332, 263] on div "[ null , null , null , null , null , null , null , null ]" at bounding box center [344, 295] width 118 height 71
click at [325, 251] on div "Output" at bounding box center [328, 253] width 102 height 7
click at [324, 233] on span "Iteration" at bounding box center [331, 231] width 91 height 7
click at [664, 86] on icon "button" at bounding box center [665, 86] width 2 height 4
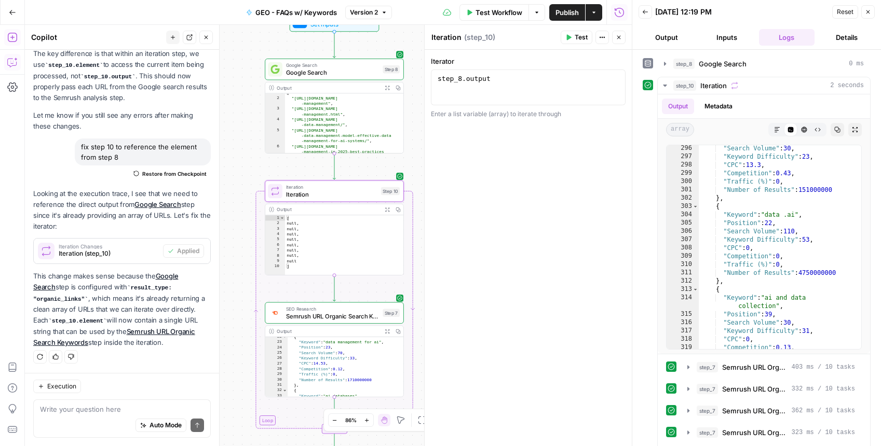
scroll to position [134, 0]
click at [312, 241] on div "[ null , null , null , null , null , null , null , null ]" at bounding box center [344, 250] width 118 height 71
click at [387, 207] on icon "button" at bounding box center [387, 209] width 5 height 5
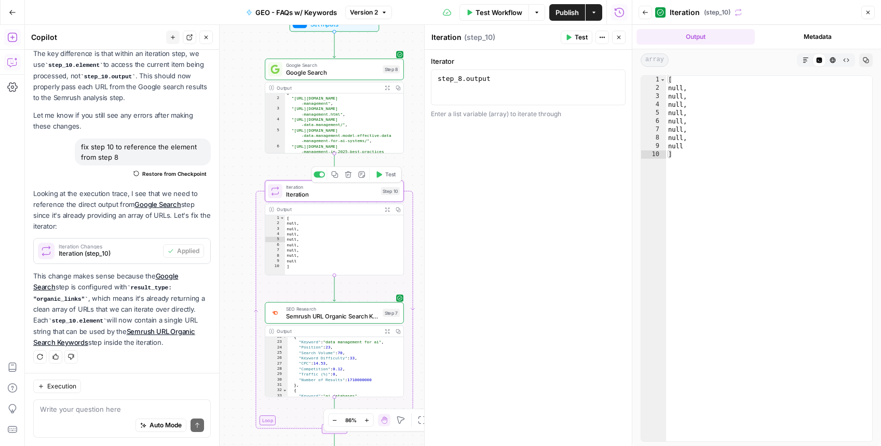
click at [293, 196] on span "Iteration" at bounding box center [331, 194] width 91 height 9
click at [315, 317] on span "Semrush URL Organic Search Keywords" at bounding box center [332, 316] width 93 height 9
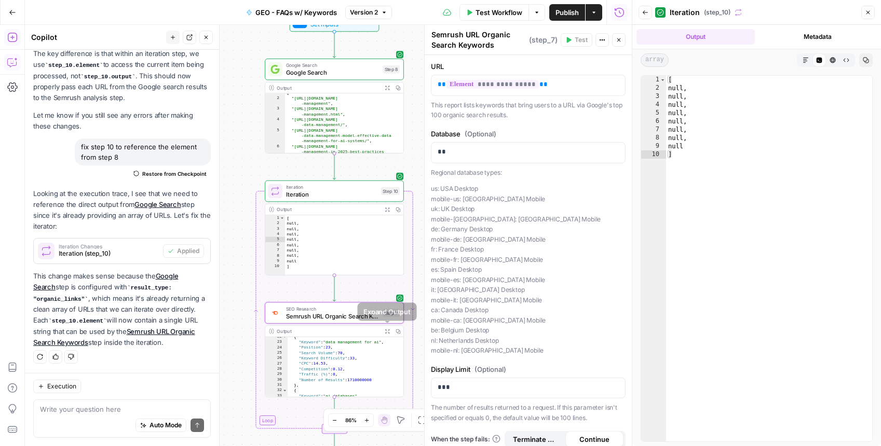
click at [386, 331] on icon "button" at bounding box center [387, 331] width 5 height 5
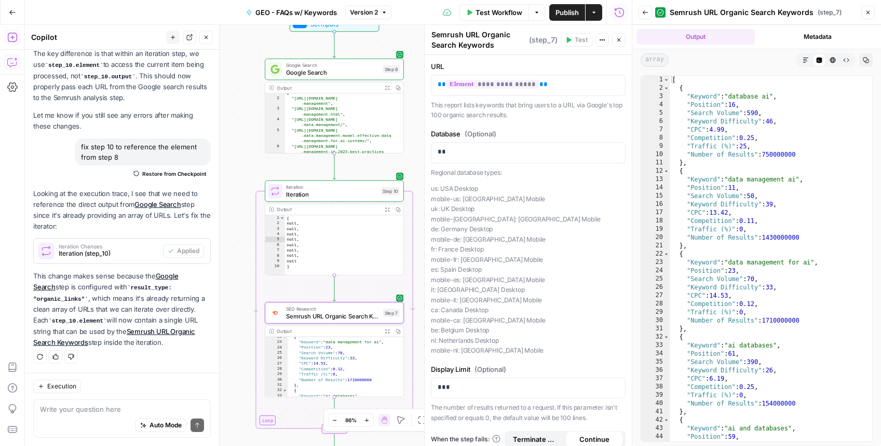
click at [623, 39] on button "Close" at bounding box center [618, 39] width 13 height 13
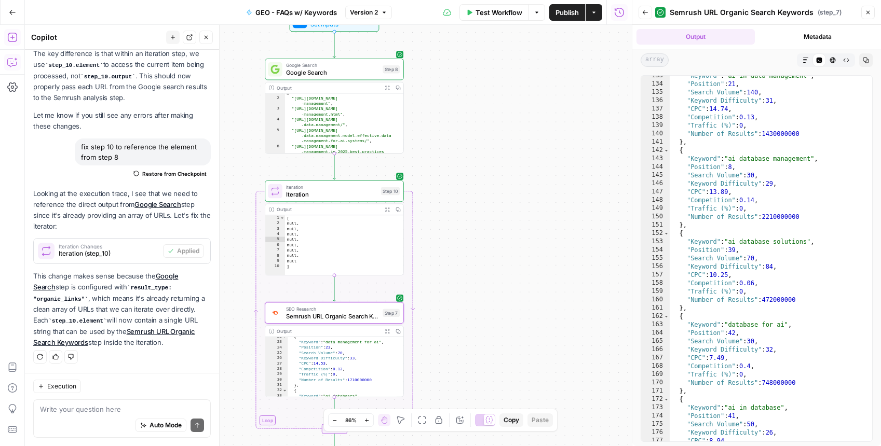
scroll to position [1146, 0]
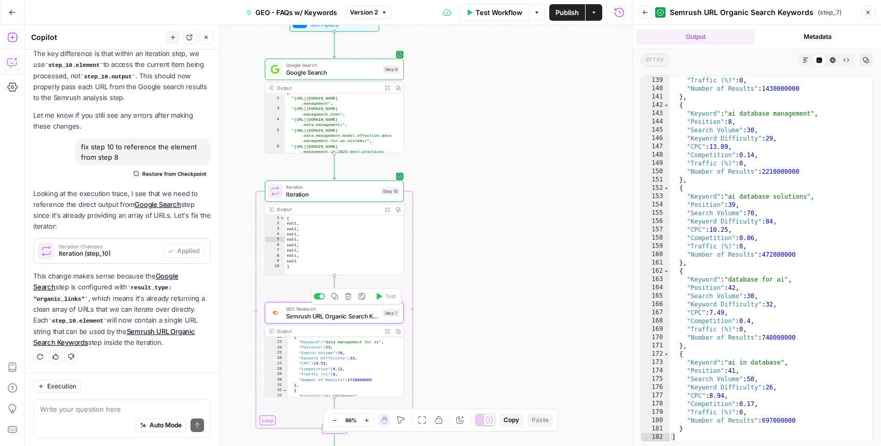
click at [330, 321] on div "SEO Research Semrush URL Organic Search Keywords Step 7 Copy step Delete step A…" at bounding box center [334, 313] width 139 height 21
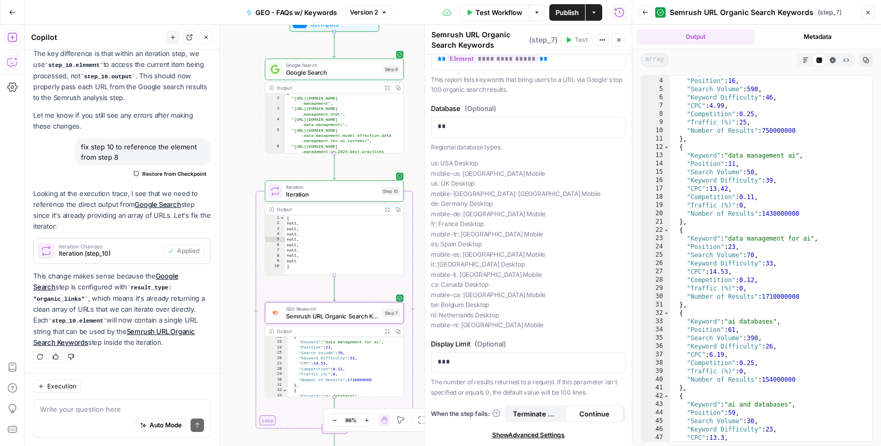
scroll to position [0, 0]
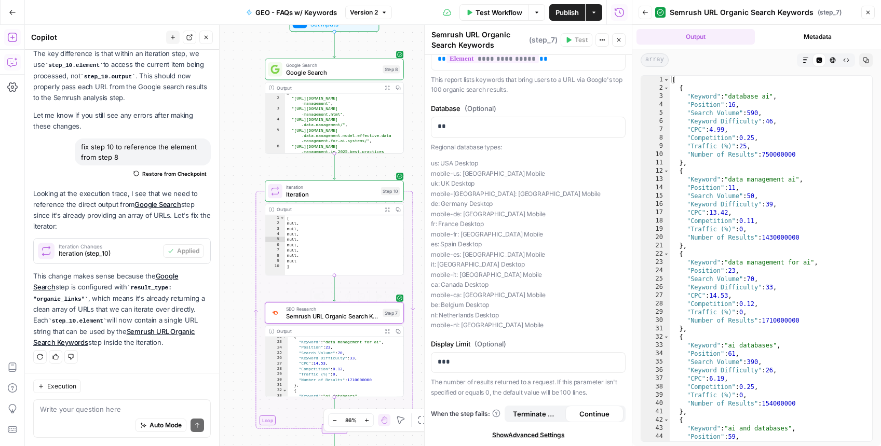
click at [335, 320] on span "Semrush URL Organic Search Keywords" at bounding box center [332, 316] width 93 height 9
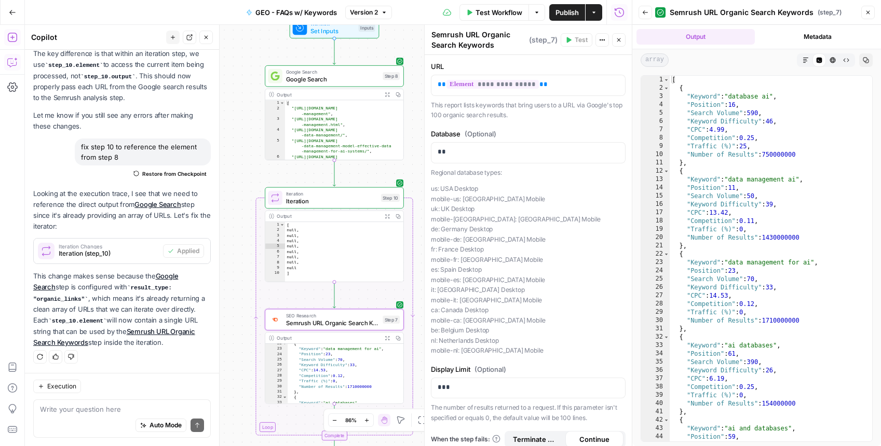
click at [347, 35] on span "Set Inputs" at bounding box center [332, 30] width 44 height 9
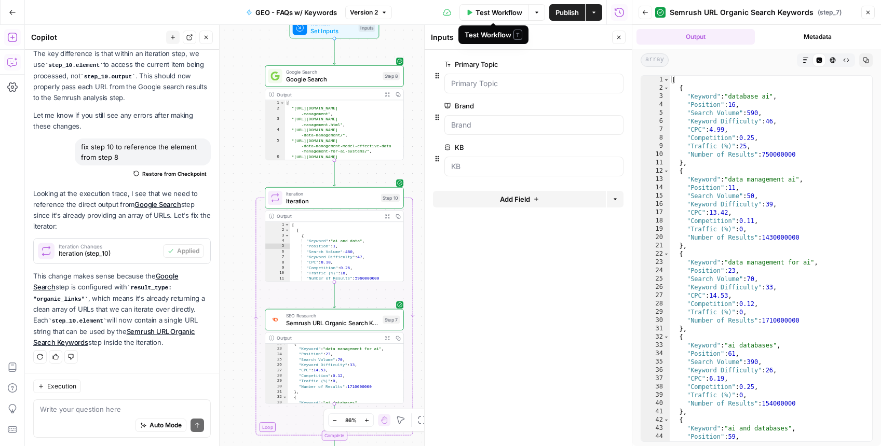
click at [492, 15] on span "Test Workflow" at bounding box center [499, 12] width 47 height 10
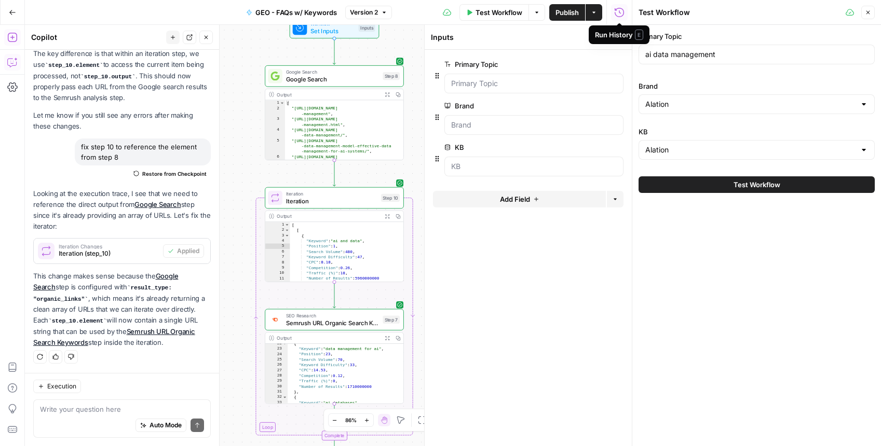
click at [341, 243] on div "[ [ { "Keyword" : "ai and data" , "Position" : 1 , "Search Volume" : 480 , "Key…" at bounding box center [343, 257] width 107 height 71
click at [340, 234] on div "[ [ { "Keyword" : "ai and data" , "Position" : 1 , "Search Volume" : 480 , "Key…" at bounding box center [343, 257] width 107 height 71
type textarea "*"
click at [388, 218] on icon "button" at bounding box center [387, 216] width 4 height 4
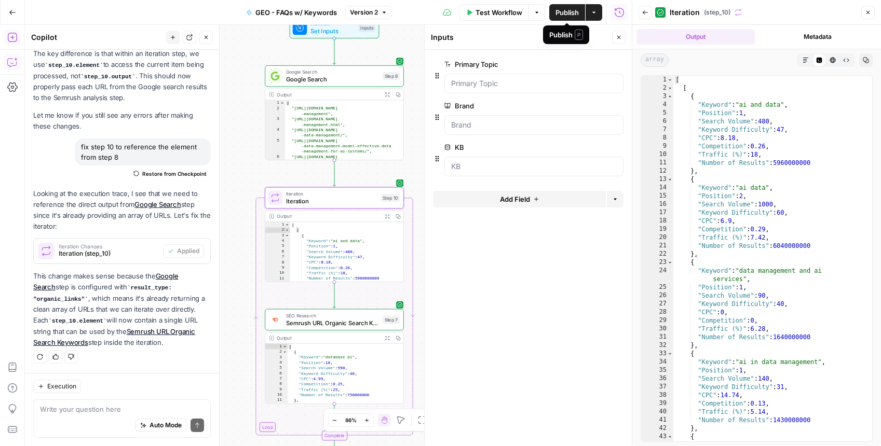
click at [564, 11] on span "Publish" at bounding box center [566, 12] width 23 height 10
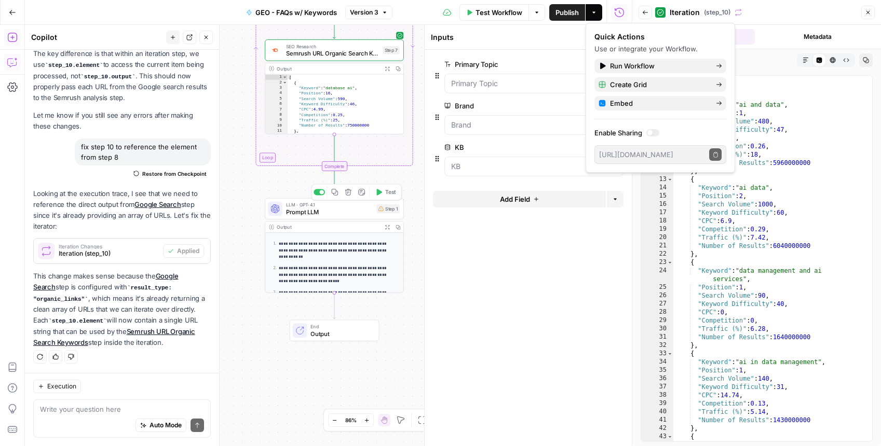
click at [337, 214] on span "Prompt LLM" at bounding box center [329, 212] width 87 height 9
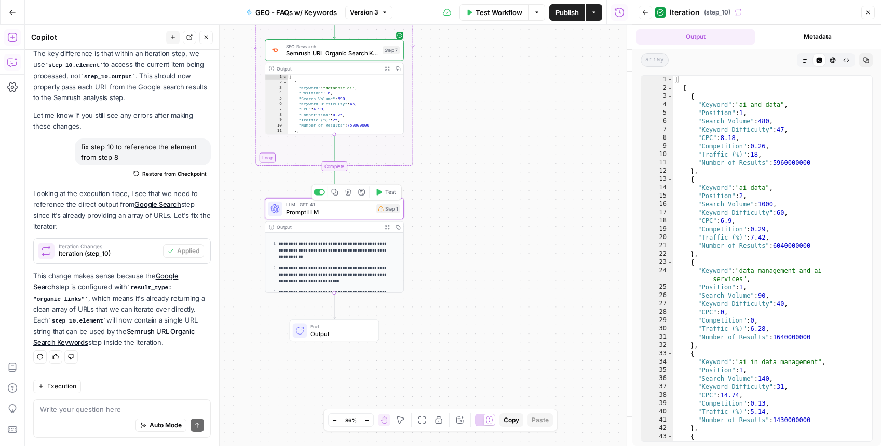
type textarea "Prompt LLM"
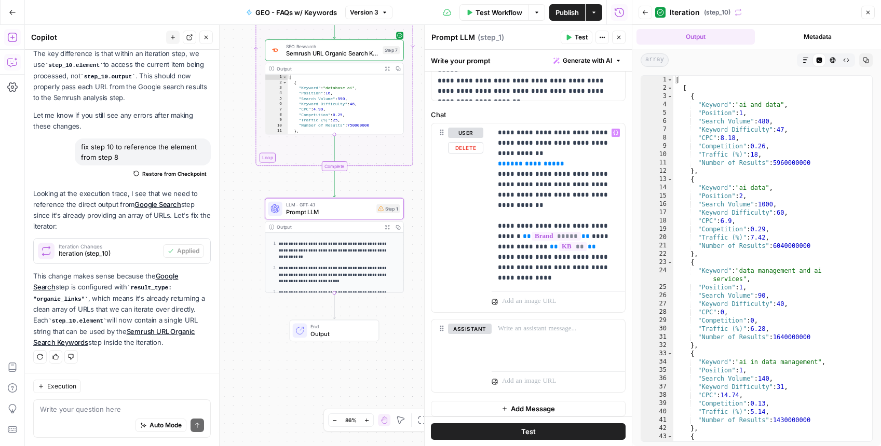
scroll to position [225, 0]
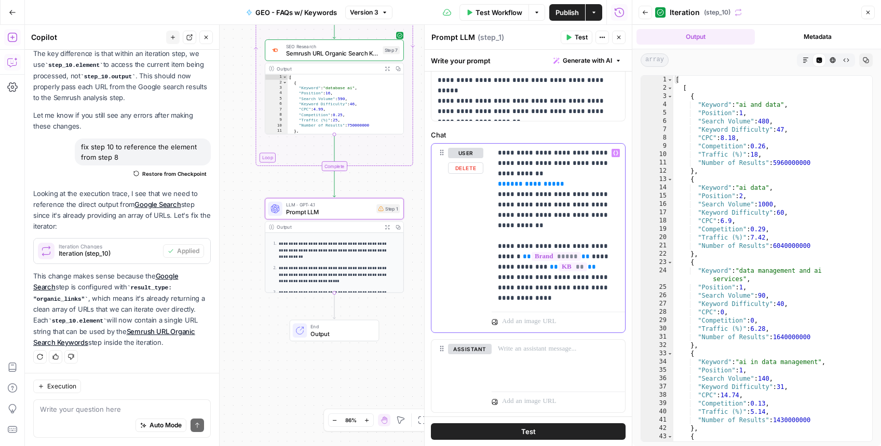
click at [559, 188] on p "**********" at bounding box center [554, 226] width 113 height 156
drag, startPoint x: 559, startPoint y: 188, endPoint x: 465, endPoint y: 187, distance: 94.0
click at [465, 187] on div "**********" at bounding box center [528, 238] width 194 height 189
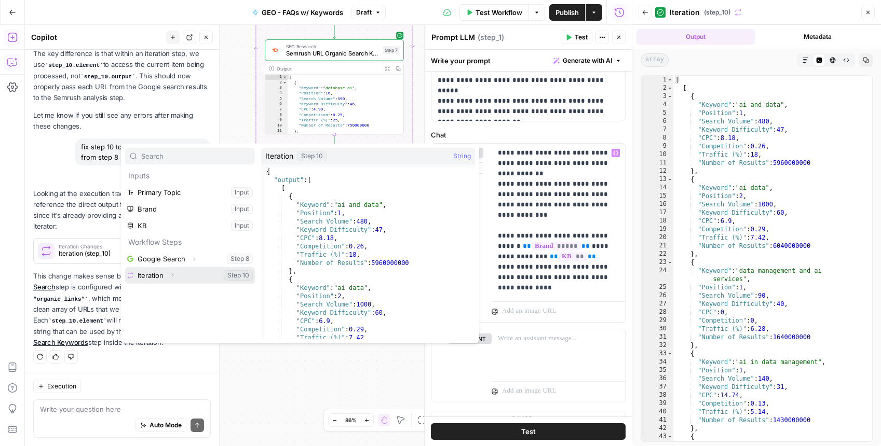
click at [192, 275] on button "Select variable Iteration" at bounding box center [190, 275] width 130 height 17
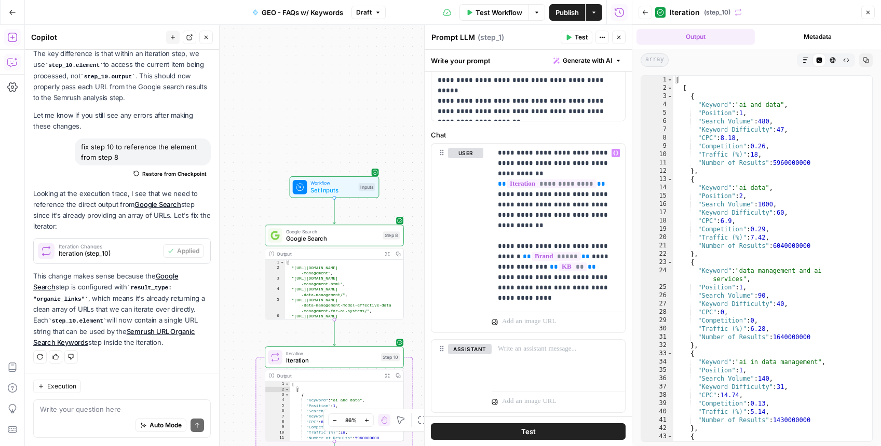
click at [573, 40] on button "Test" at bounding box center [577, 37] width 32 height 13
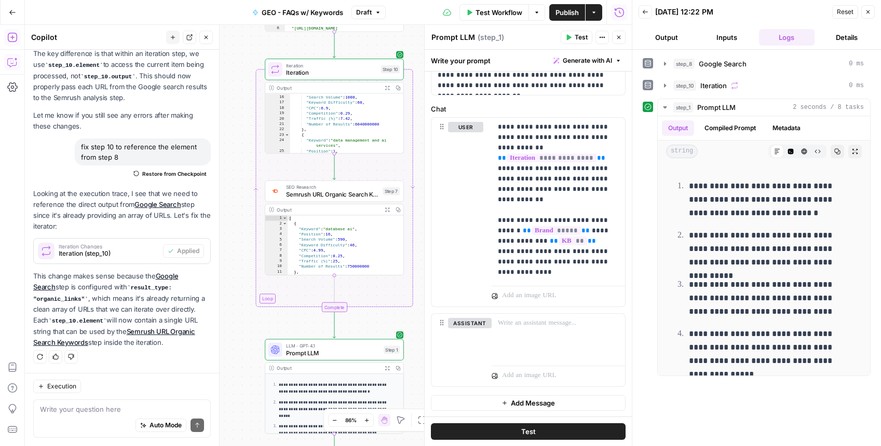
scroll to position [92, 0]
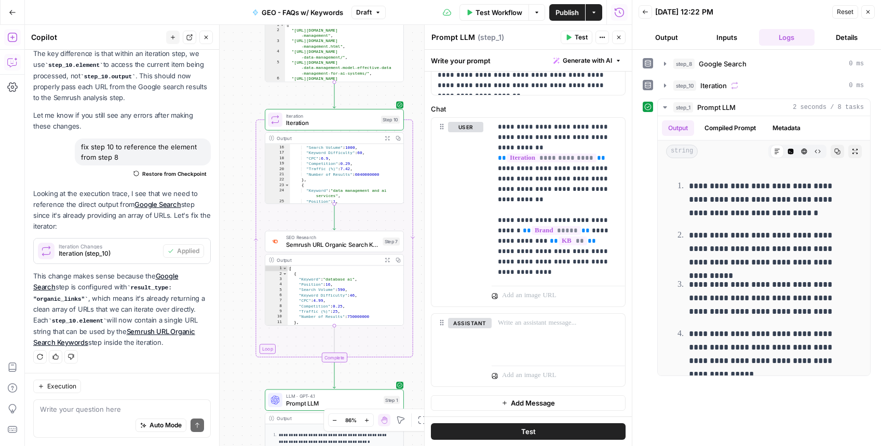
click at [320, 116] on span "Iteration" at bounding box center [331, 115] width 91 height 7
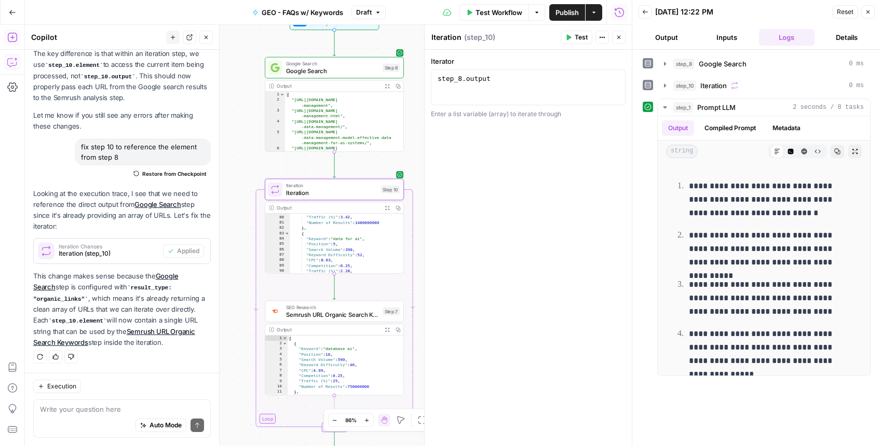
scroll to position [433, 0]
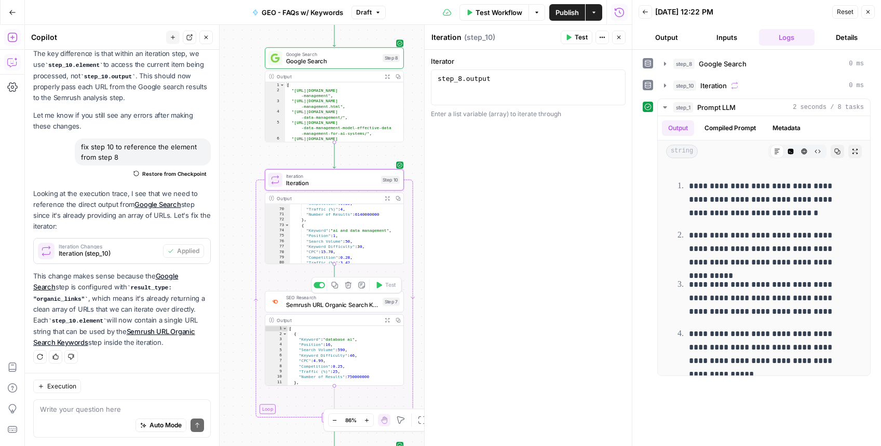
click at [320, 307] on span "Semrush URL Organic Search Keywords" at bounding box center [332, 305] width 93 height 9
type textarea "Semrush URL Organic Search Keywords"
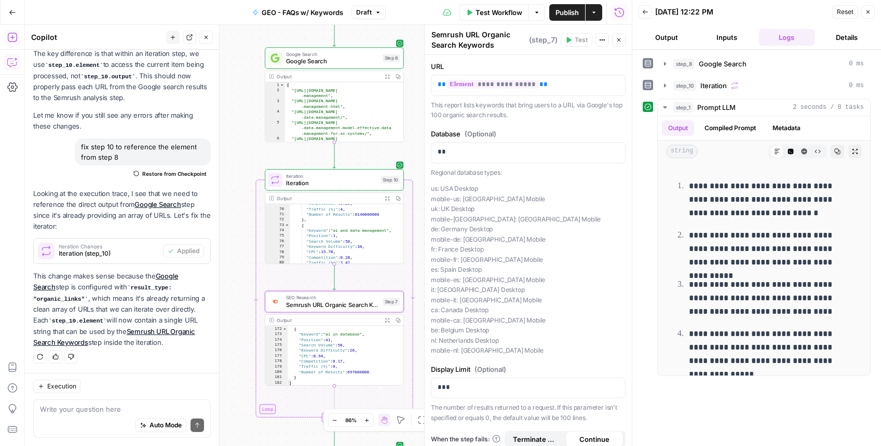
scroll to position [1083, 0]
click at [514, 15] on span "Test Workflow" at bounding box center [499, 12] width 47 height 10
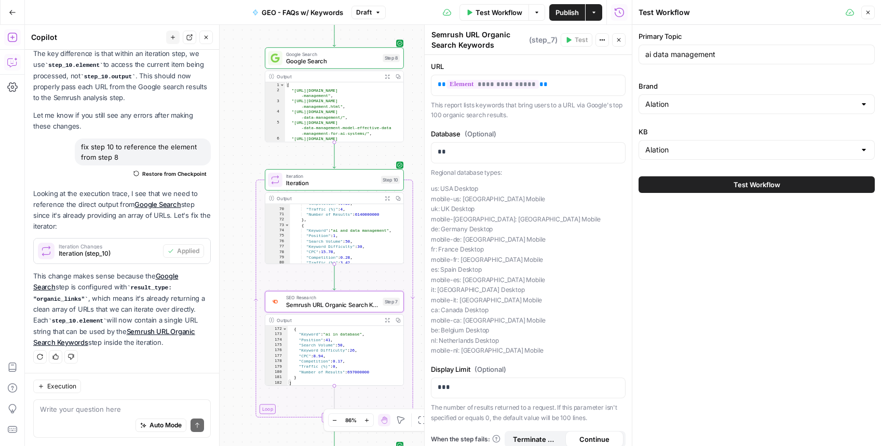
click at [782, 31] on label "Primary Topic" at bounding box center [757, 36] width 236 height 10
click at [782, 49] on input "ai data management" at bounding box center [756, 54] width 223 height 10
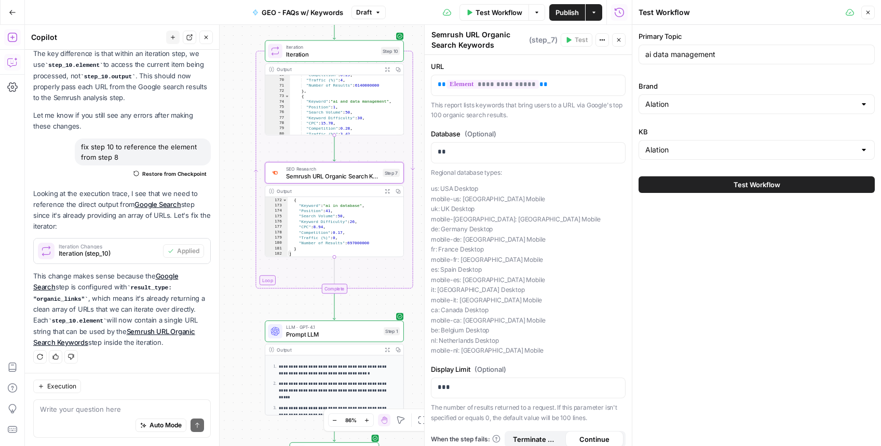
click at [300, 373] on p "**********" at bounding box center [335, 370] width 113 height 13
click at [301, 338] on span "Prompt LLM" at bounding box center [333, 334] width 94 height 9
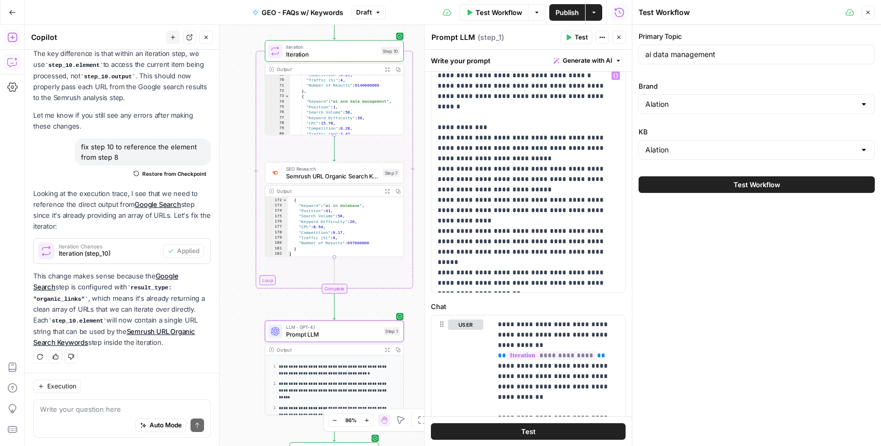
scroll to position [67, 0]
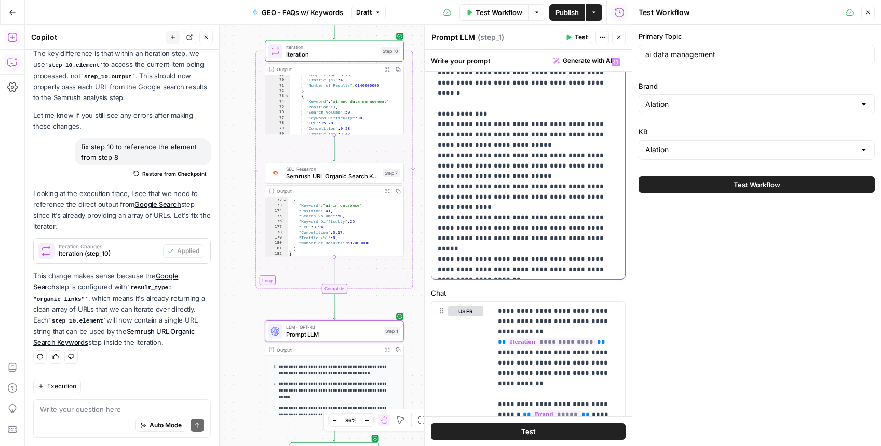
click at [472, 253] on p "**********" at bounding box center [524, 166] width 173 height 218
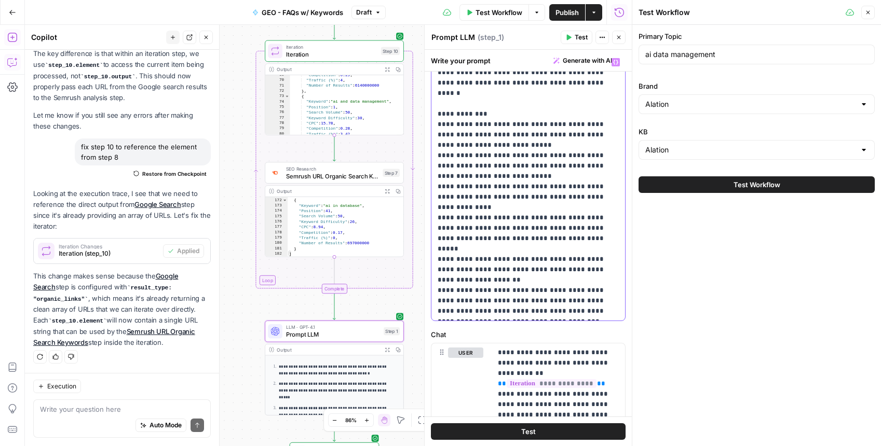
click at [441, 298] on p "**********" at bounding box center [524, 187] width 173 height 260
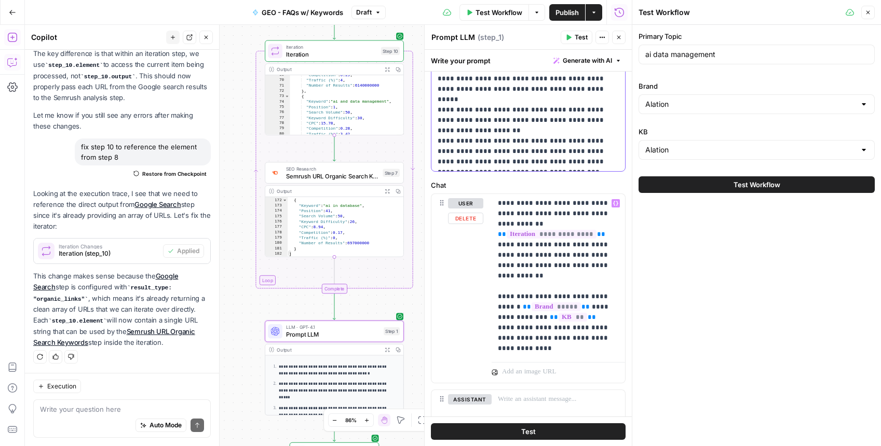
scroll to position [252, 0]
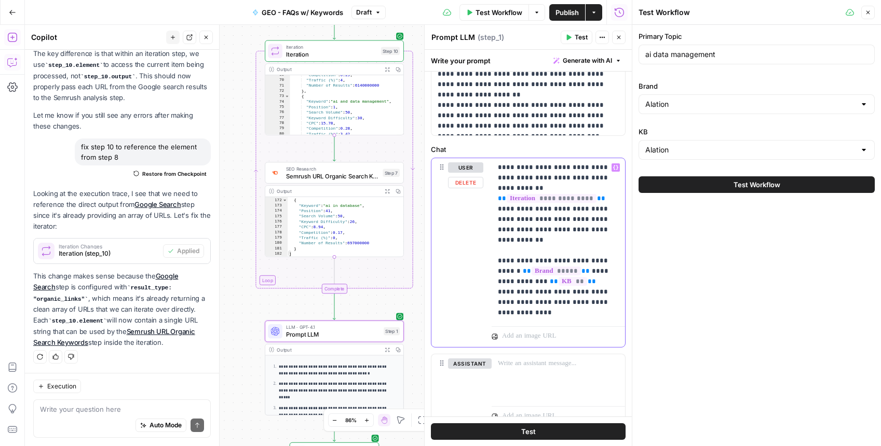
click at [545, 310] on p "**********" at bounding box center [554, 240] width 113 height 156
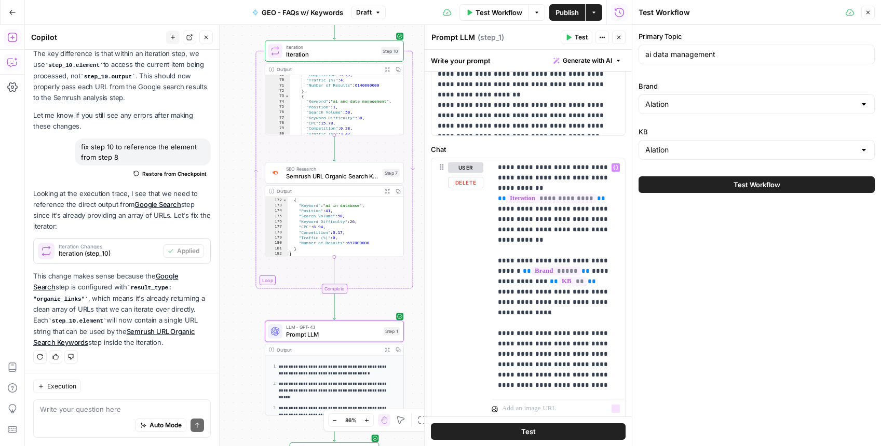
click at [530, 424] on button "Test" at bounding box center [528, 432] width 195 height 17
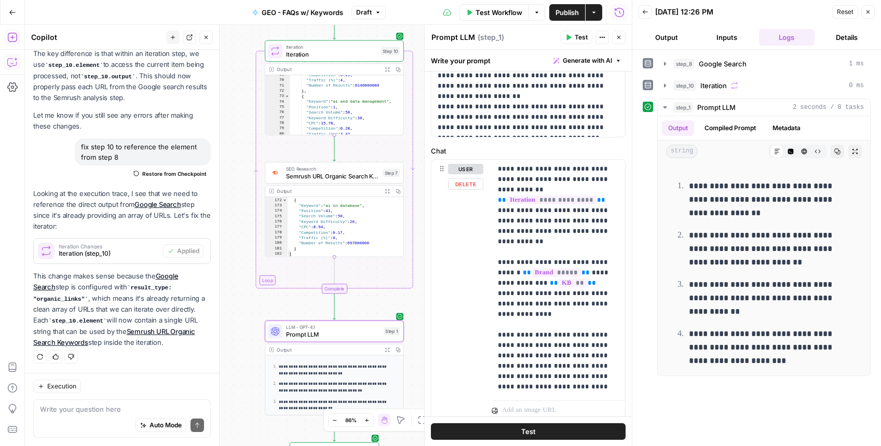
scroll to position [341, 0]
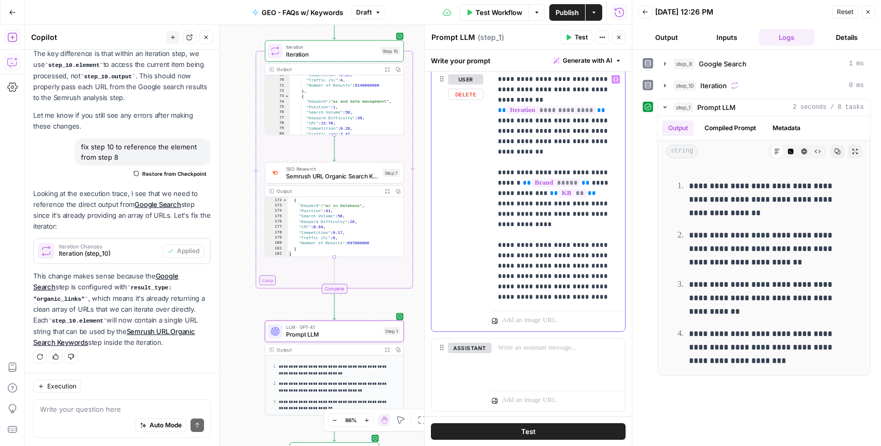
click at [541, 296] on p "**********" at bounding box center [554, 188] width 113 height 228
drag, startPoint x: 745, startPoint y: 218, endPoint x: 690, endPoint y: 188, distance: 62.7
click at [690, 188] on p "**********" at bounding box center [768, 200] width 159 height 40
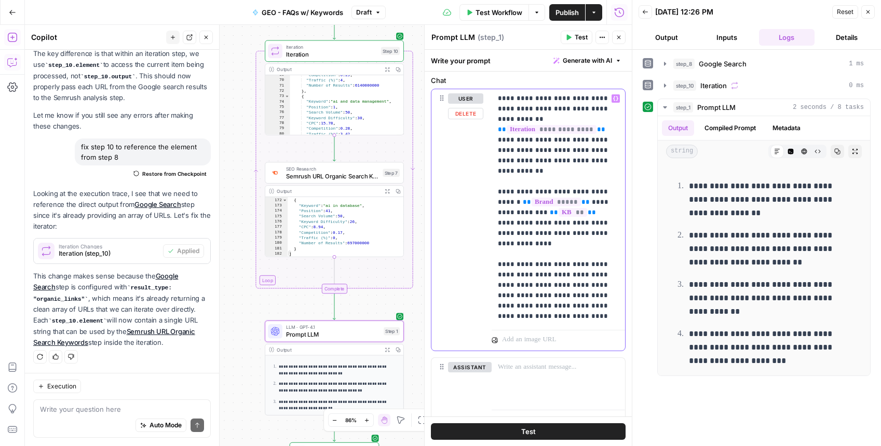
scroll to position [305, 0]
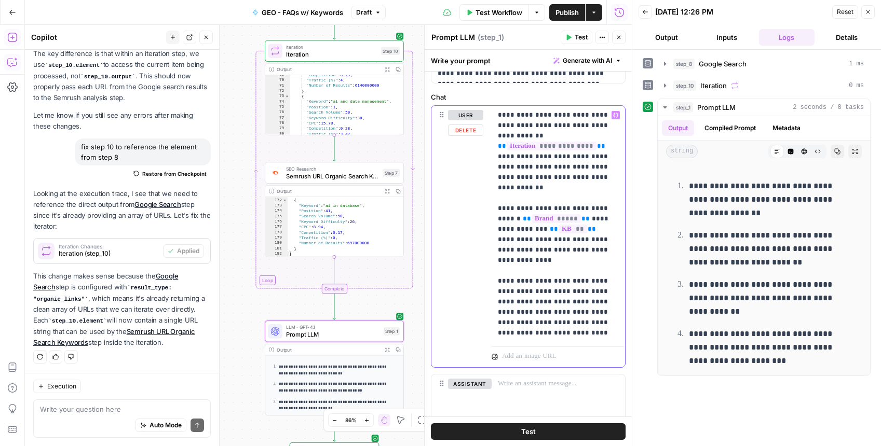
drag, startPoint x: 535, startPoint y: 278, endPoint x: 497, endPoint y: 118, distance: 164.2
click at [497, 118] on div "**********" at bounding box center [558, 224] width 133 height 237
copy p "**********"
click at [539, 336] on p "**********" at bounding box center [554, 224] width 113 height 228
drag, startPoint x: 539, startPoint y: 336, endPoint x: 488, endPoint y: 154, distance: 189.2
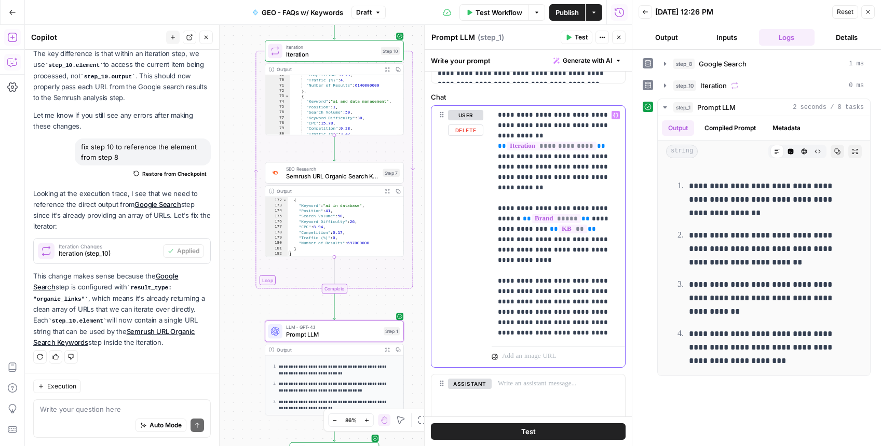
click at [488, 154] on div "**********" at bounding box center [528, 237] width 194 height 262
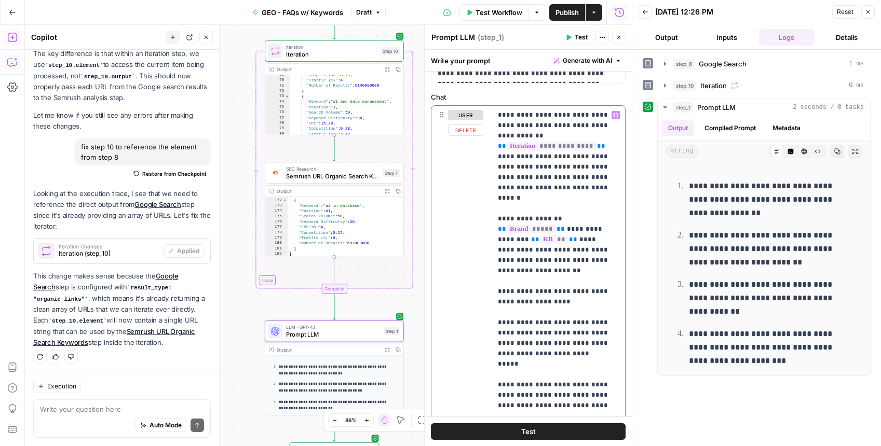
click at [492, 160] on div "**********" at bounding box center [558, 266] width 133 height 320
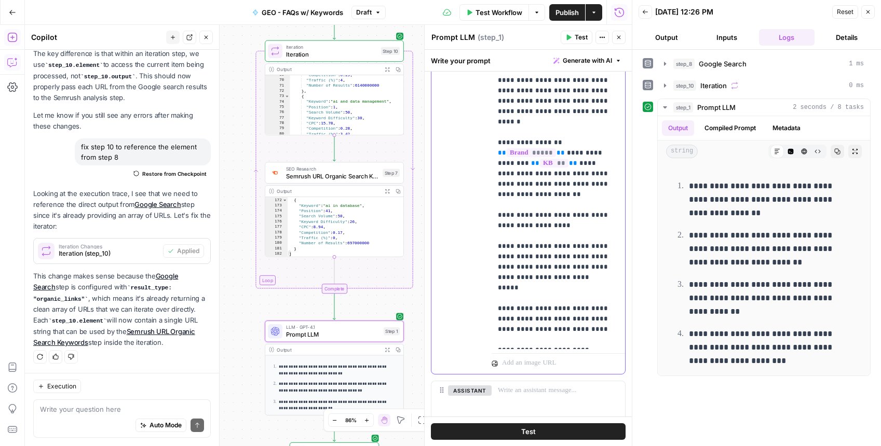
scroll to position [405, 0]
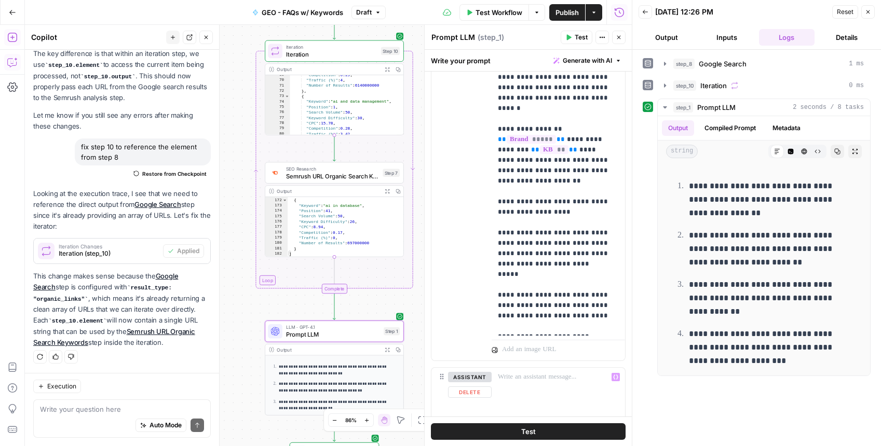
click at [530, 429] on span "Test" at bounding box center [528, 432] width 15 height 10
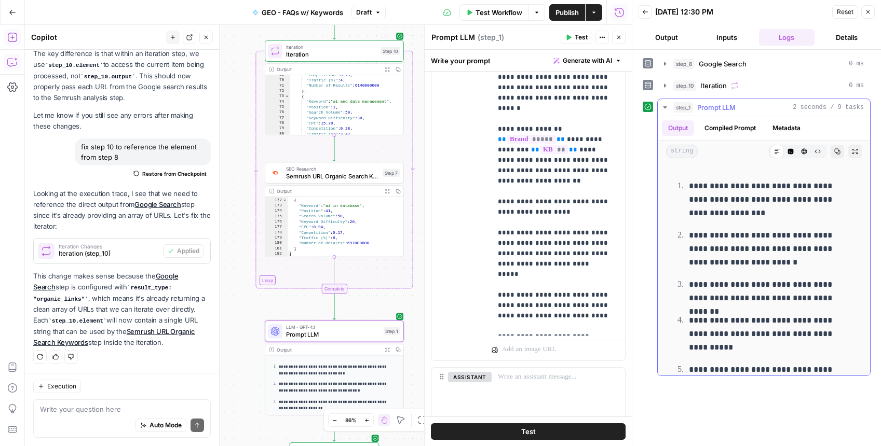
scroll to position [40, 0]
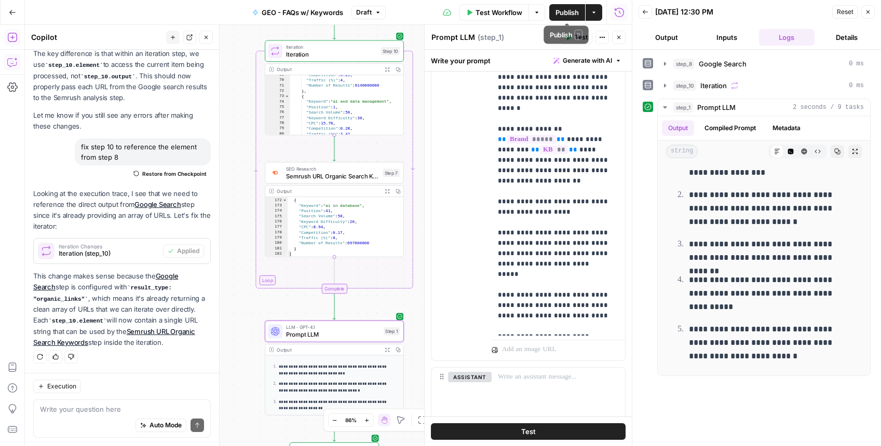
click at [567, 15] on span "Publish" at bounding box center [566, 12] width 23 height 10
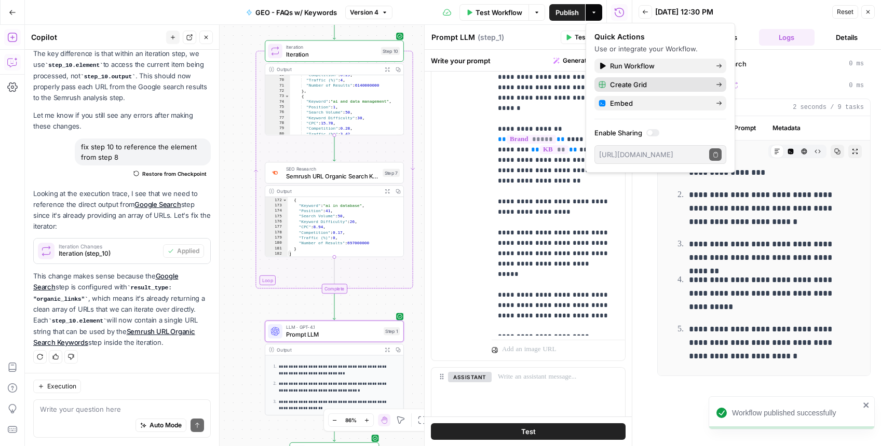
click at [643, 84] on span "Create Grid" at bounding box center [659, 84] width 98 height 10
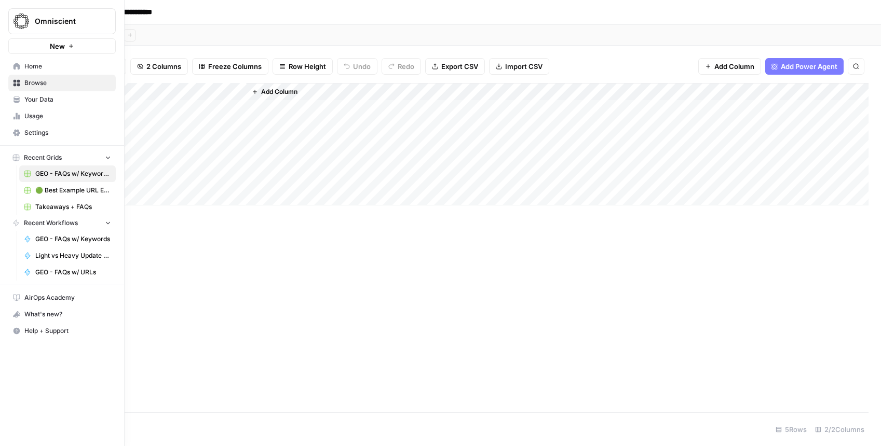
click at [47, 87] on span "Browse" at bounding box center [67, 82] width 87 height 9
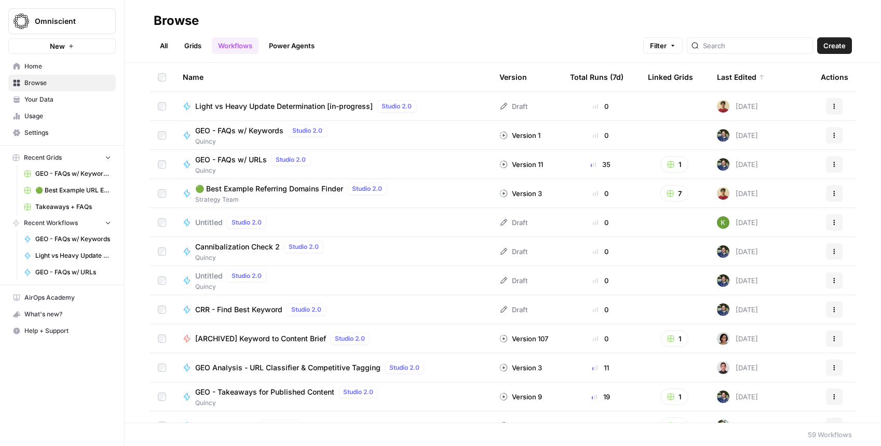
click at [199, 46] on link "Grids" at bounding box center [193, 45] width 30 height 17
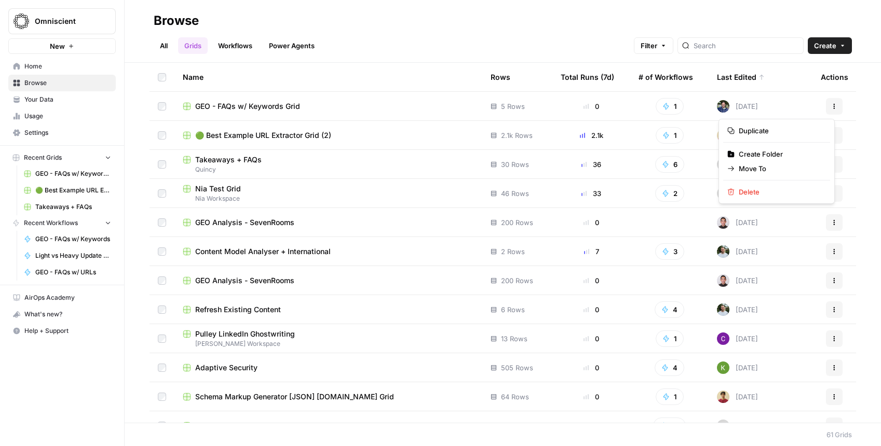
click at [831, 105] on icon "button" at bounding box center [834, 106] width 6 height 6
click at [748, 168] on span "Move To" at bounding box center [780, 169] width 83 height 10
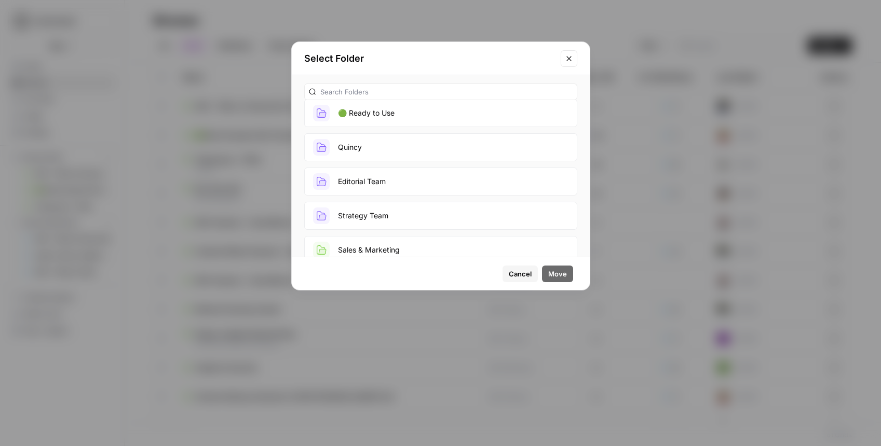
scroll to position [40, 0]
click at [391, 213] on button "Quincy" at bounding box center [440, 217] width 273 height 28
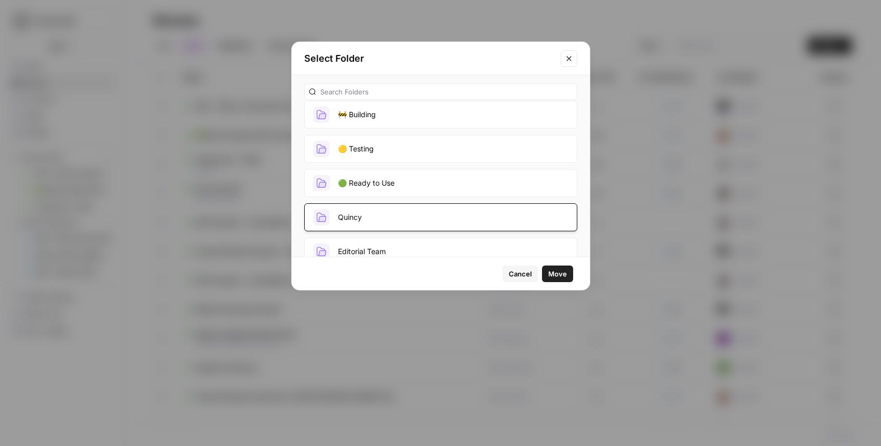
click at [565, 274] on span "Move" at bounding box center [557, 274] width 19 height 10
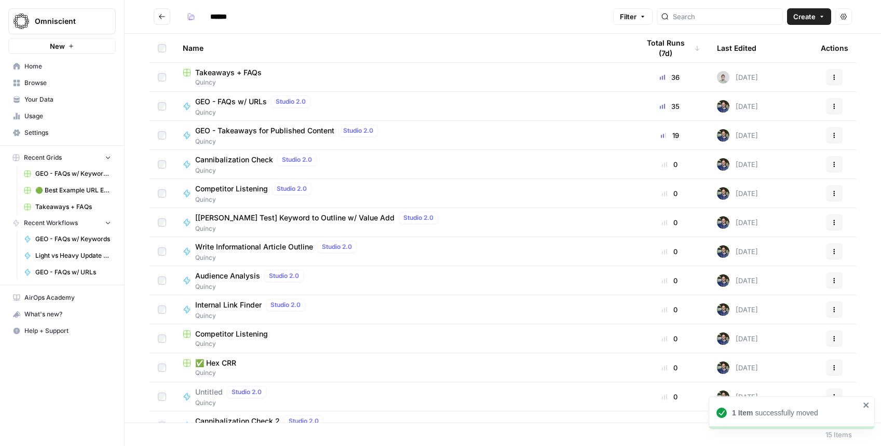
click at [223, 73] on span "Takeaways + FAQs" at bounding box center [228, 72] width 66 height 10
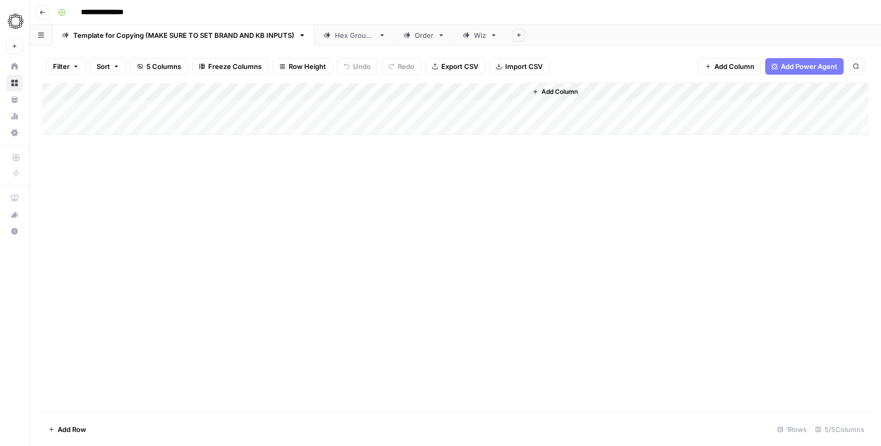
click at [44, 13] on icon "button" at bounding box center [42, 12] width 6 height 6
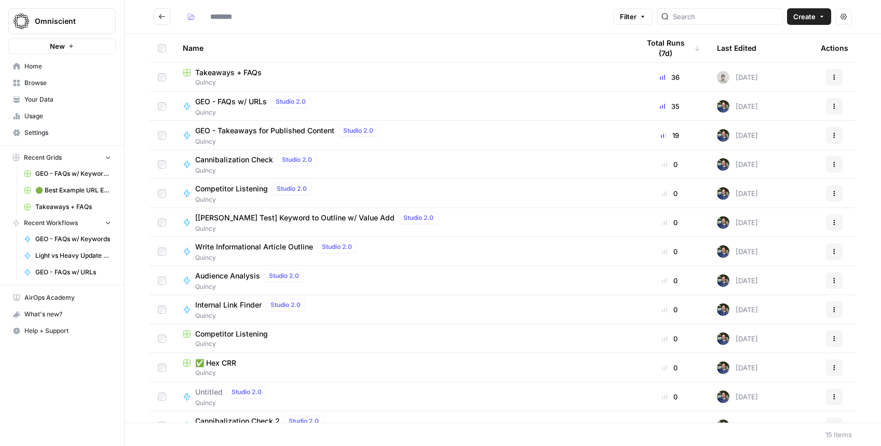
type input "******"
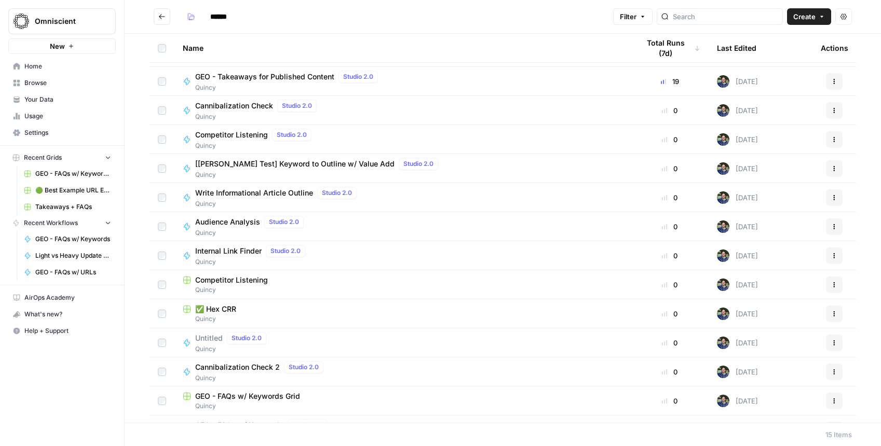
scroll to position [76, 0]
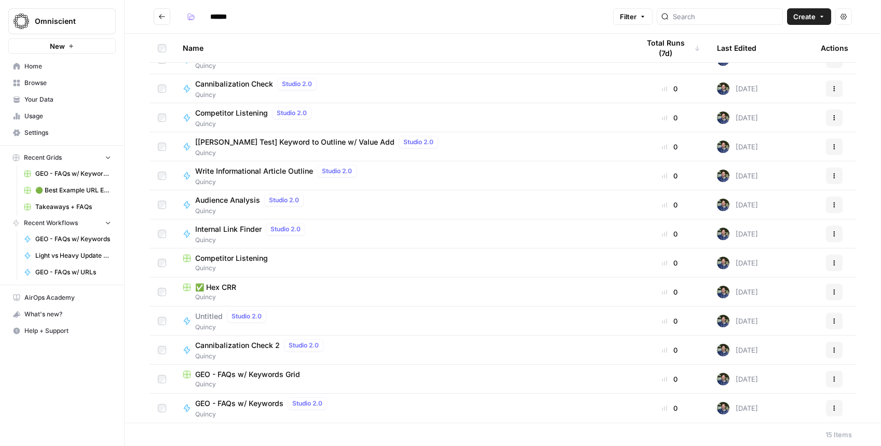
click at [338, 373] on div "GEO - FAQs w/ Keywords Grid" at bounding box center [403, 375] width 440 height 10
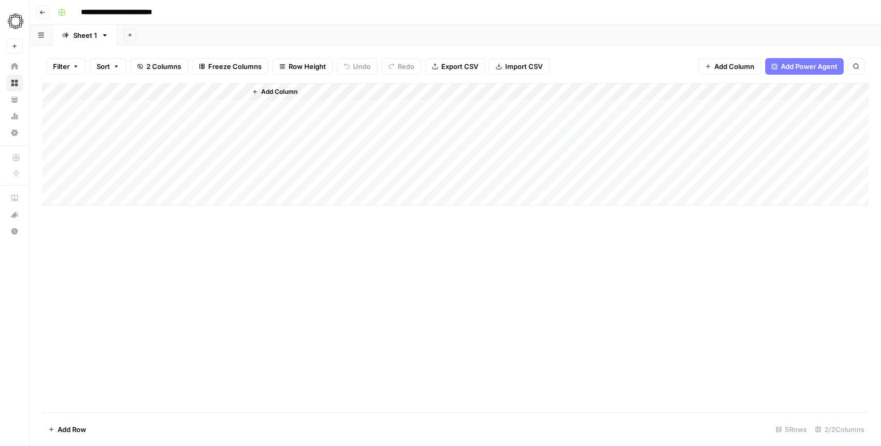
click at [225, 92] on div "Add Column" at bounding box center [455, 144] width 826 height 123
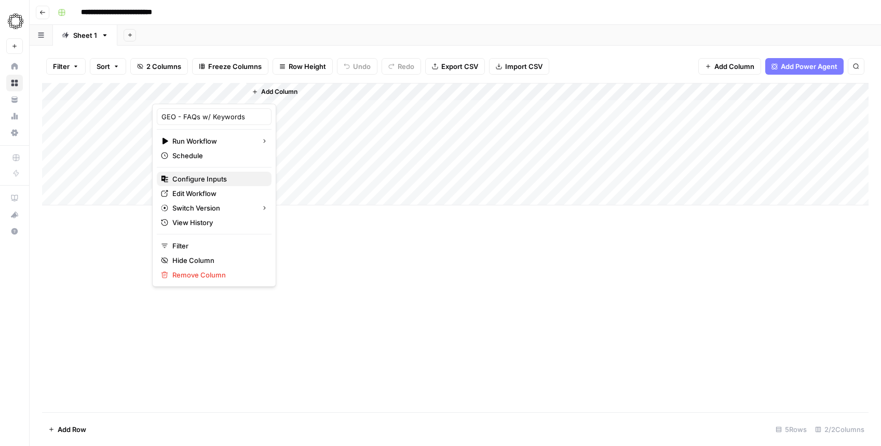
click at [206, 180] on span "Configure Inputs" at bounding box center [217, 179] width 91 height 10
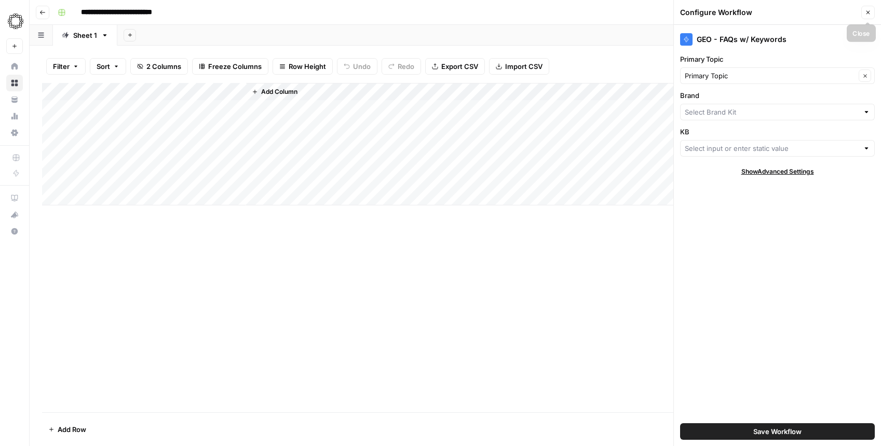
click at [866, 14] on icon "button" at bounding box center [868, 12] width 6 height 6
